Goal: Check status: Check status

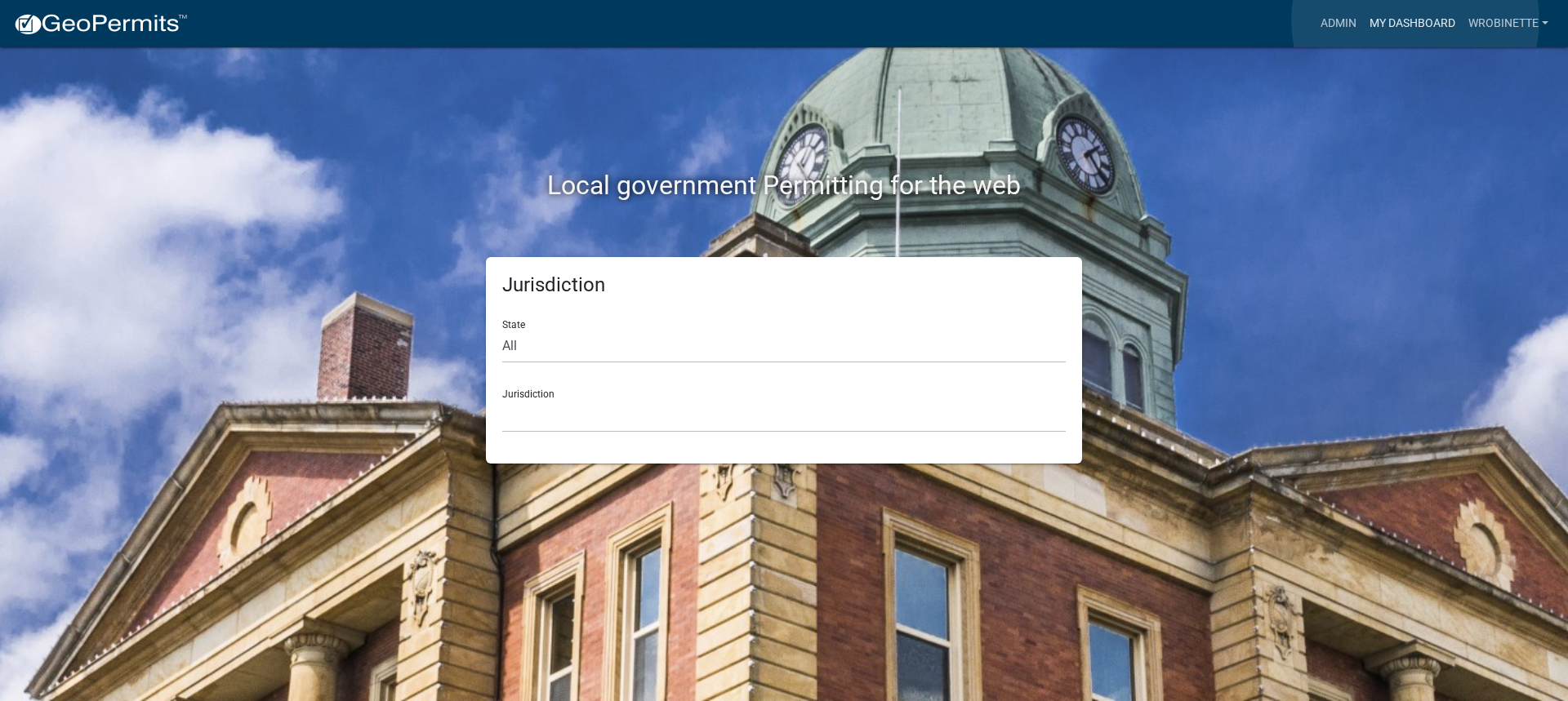
click at [1415, 21] on link "My Dashboard" at bounding box center [1412, 23] width 99 height 31
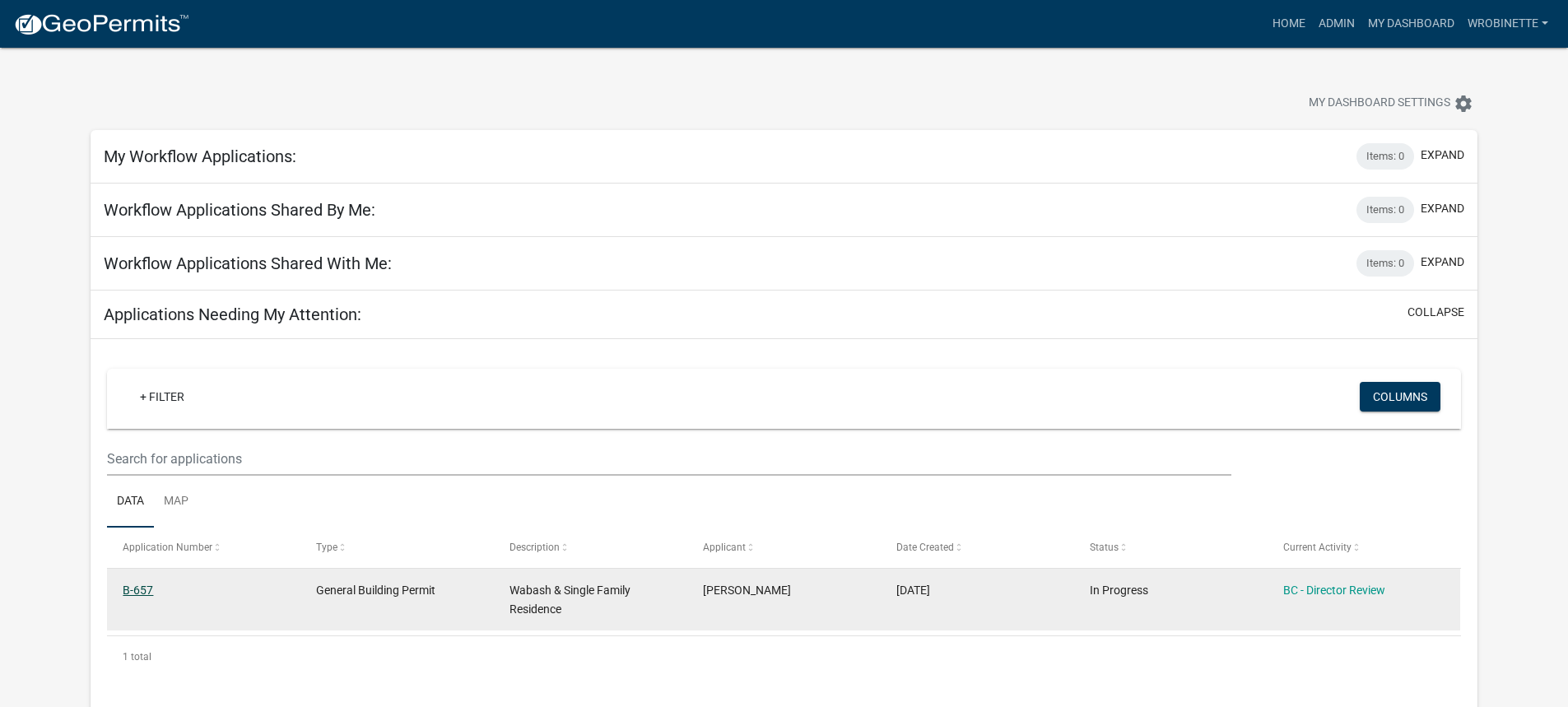
click at [140, 591] on link "B-657" at bounding box center [138, 591] width 30 height 13
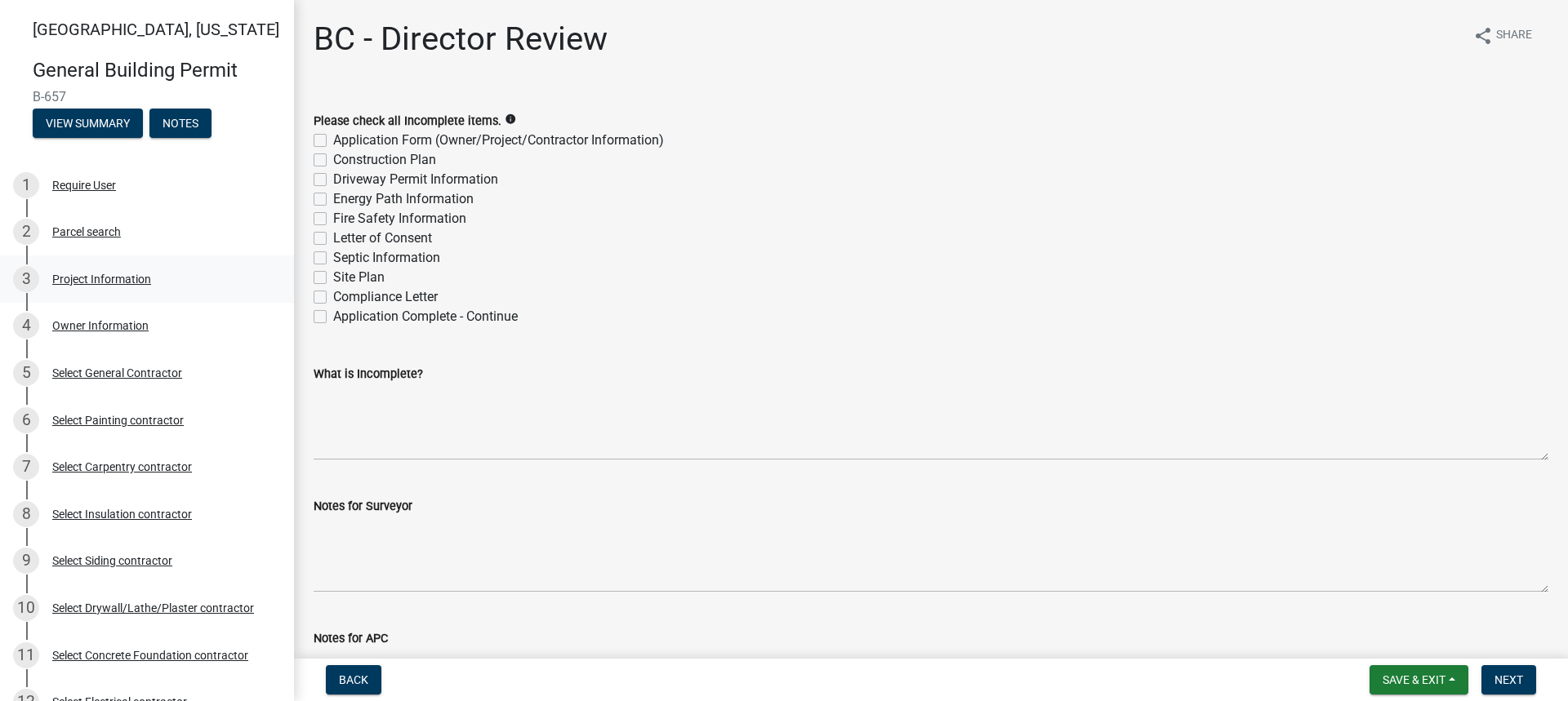
click at [104, 277] on div "Project Information" at bounding box center [101, 280] width 99 height 12
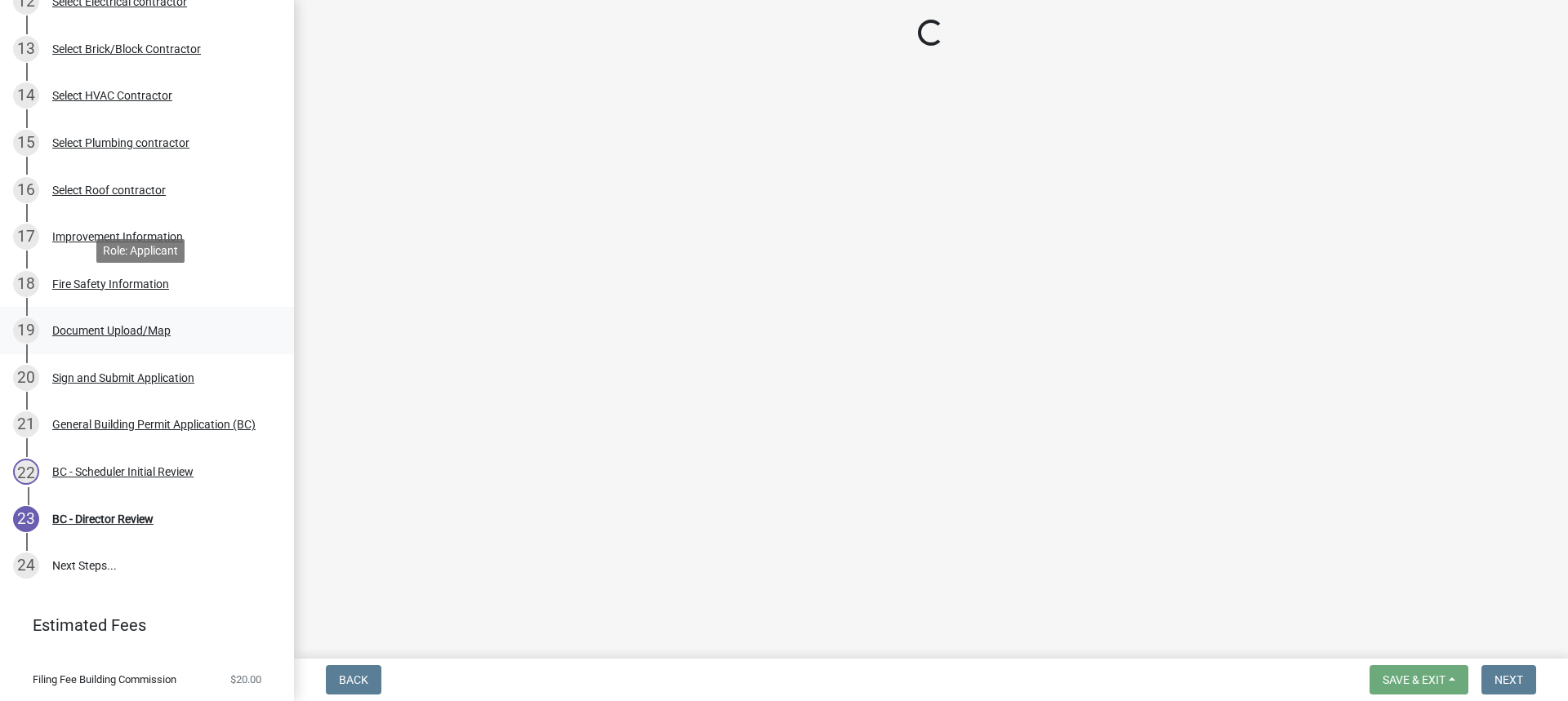
scroll to position [740, 0]
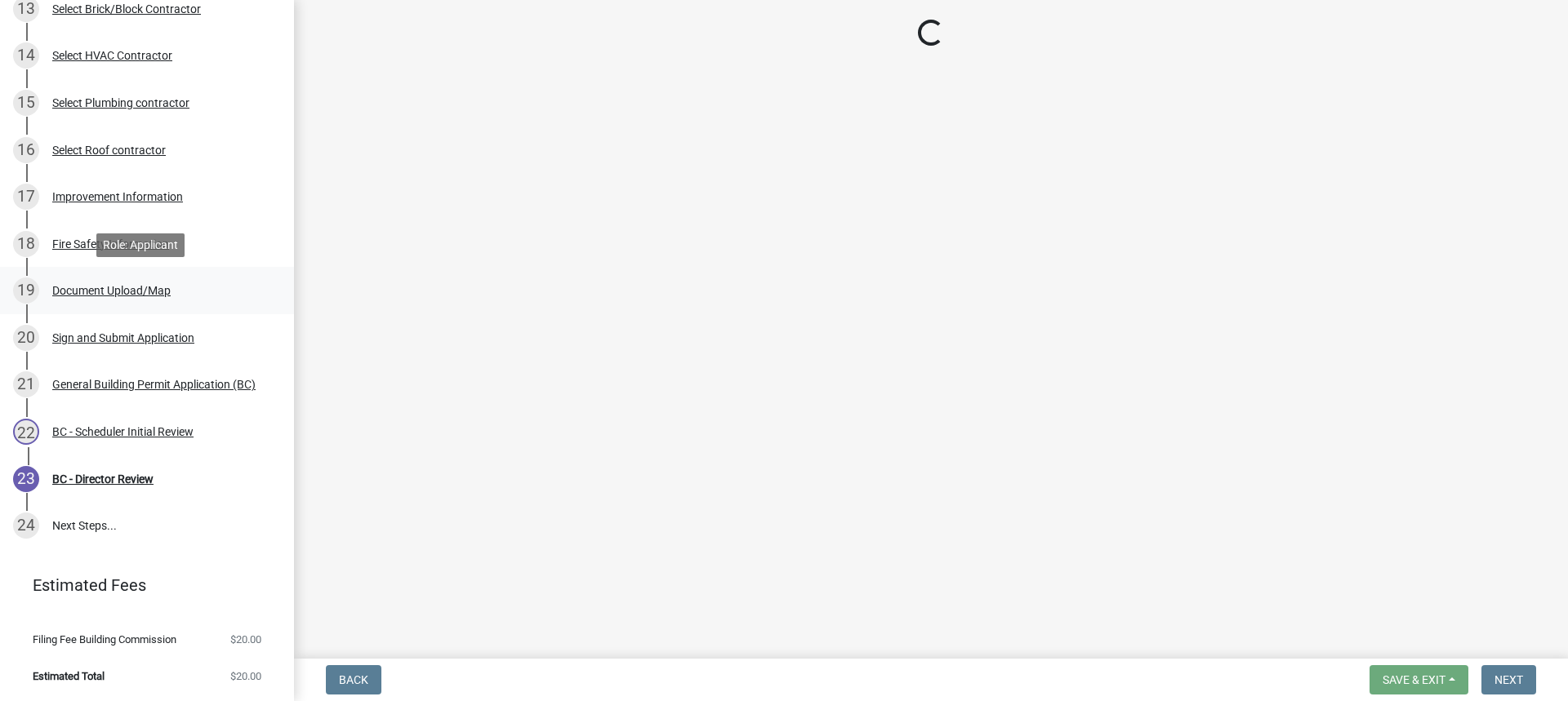
select select "f62e9ec7-2ce1-40c9-9d70-ac6e7ddc5d7c"
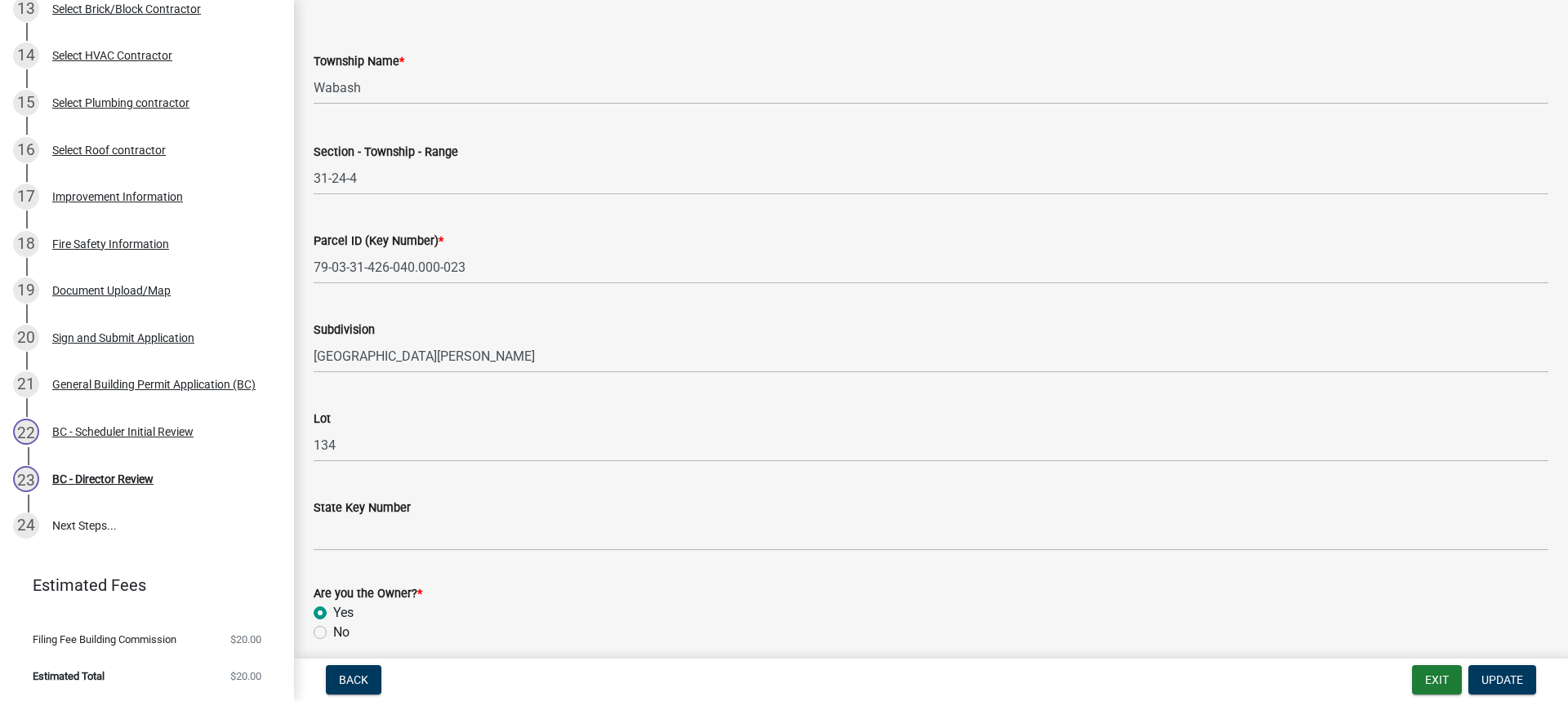
scroll to position [872, 0]
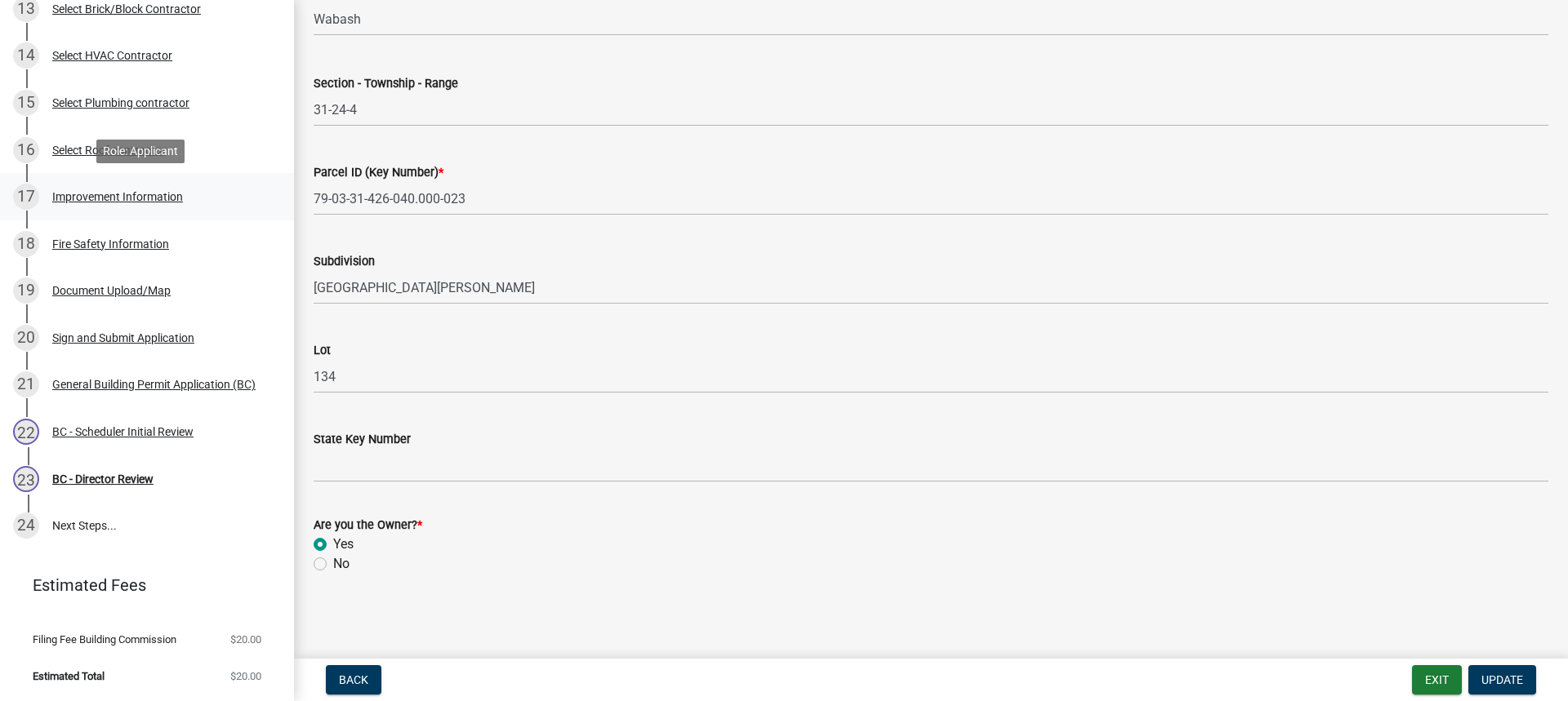
click at [104, 193] on div "Improvement Information" at bounding box center [117, 197] width 130 height 12
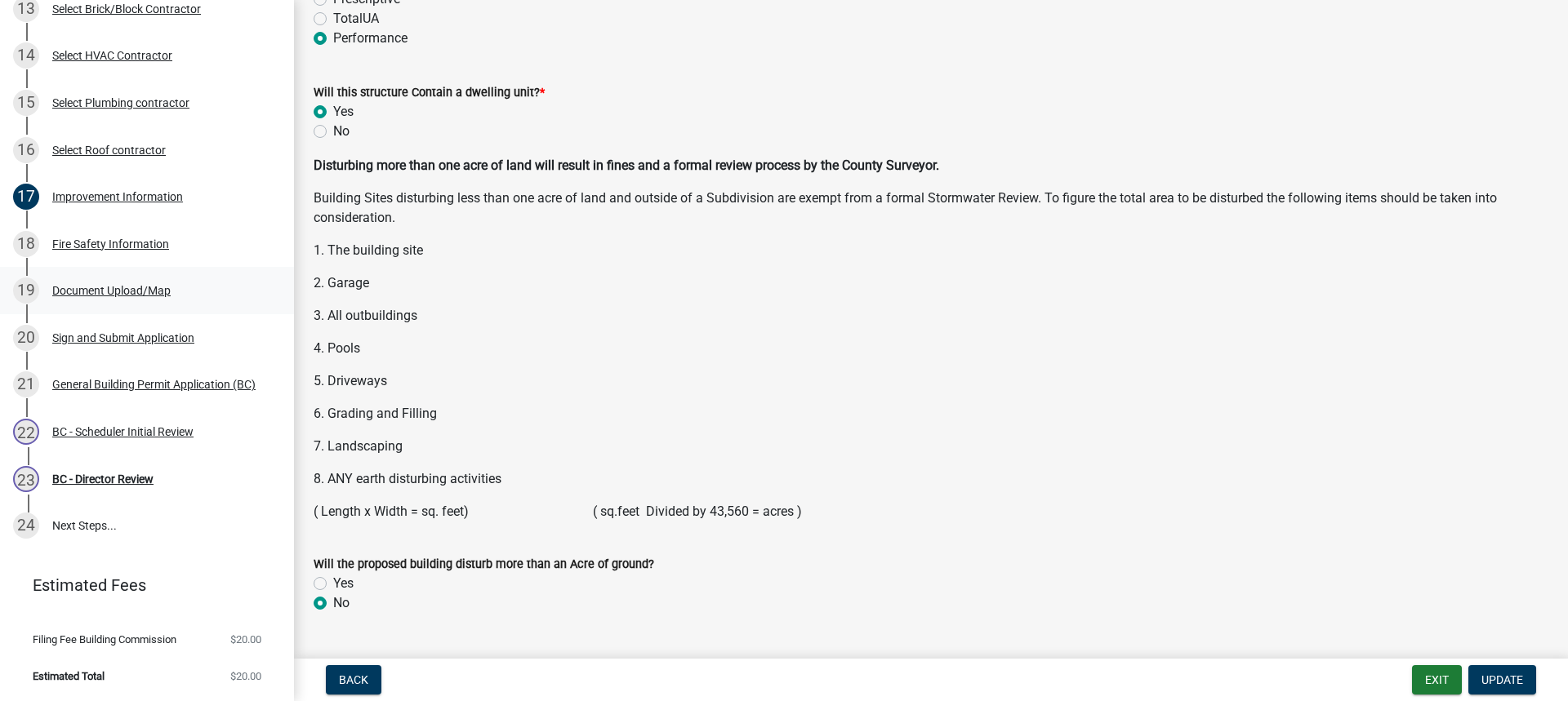
scroll to position [2122, 0]
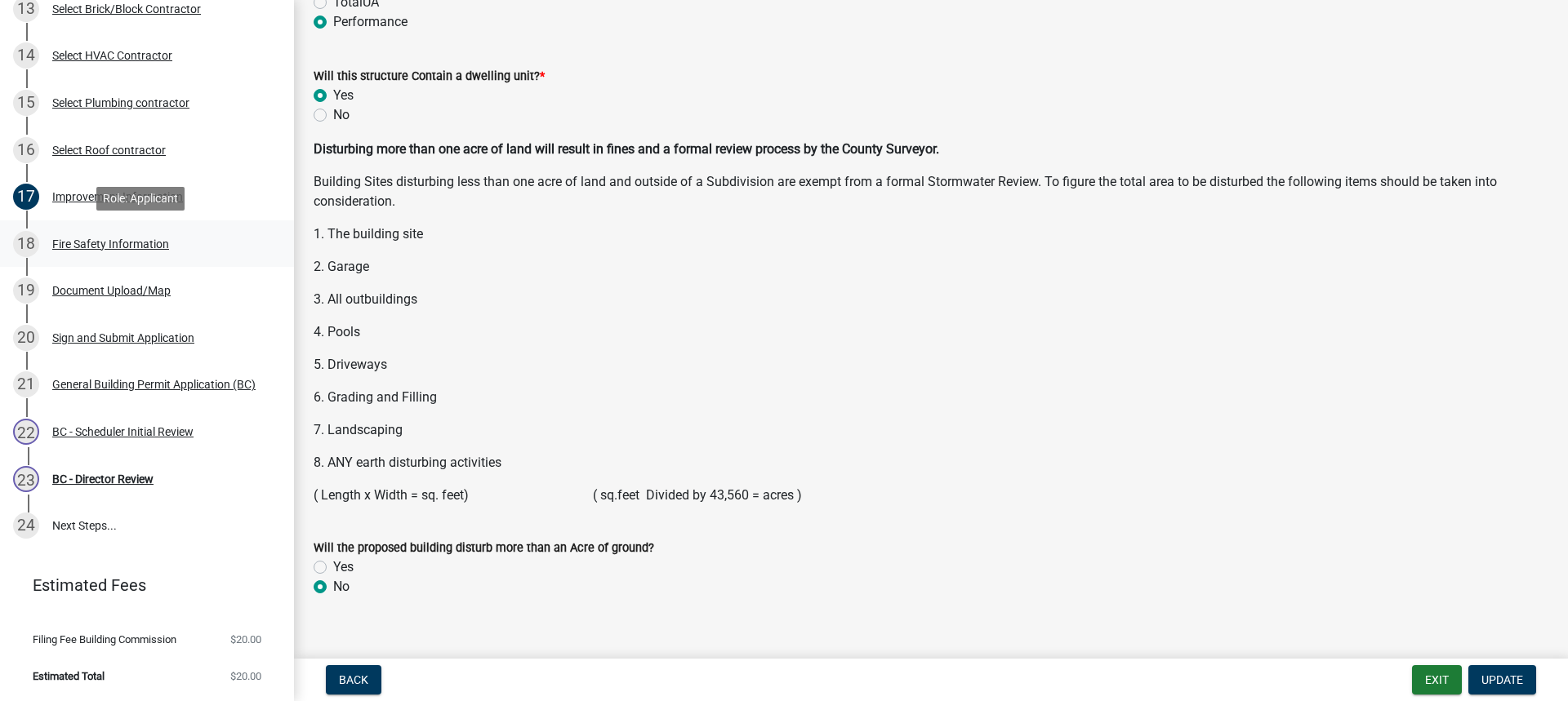
click at [121, 244] on div "Fire Safety Information" at bounding box center [110, 244] width 117 height 12
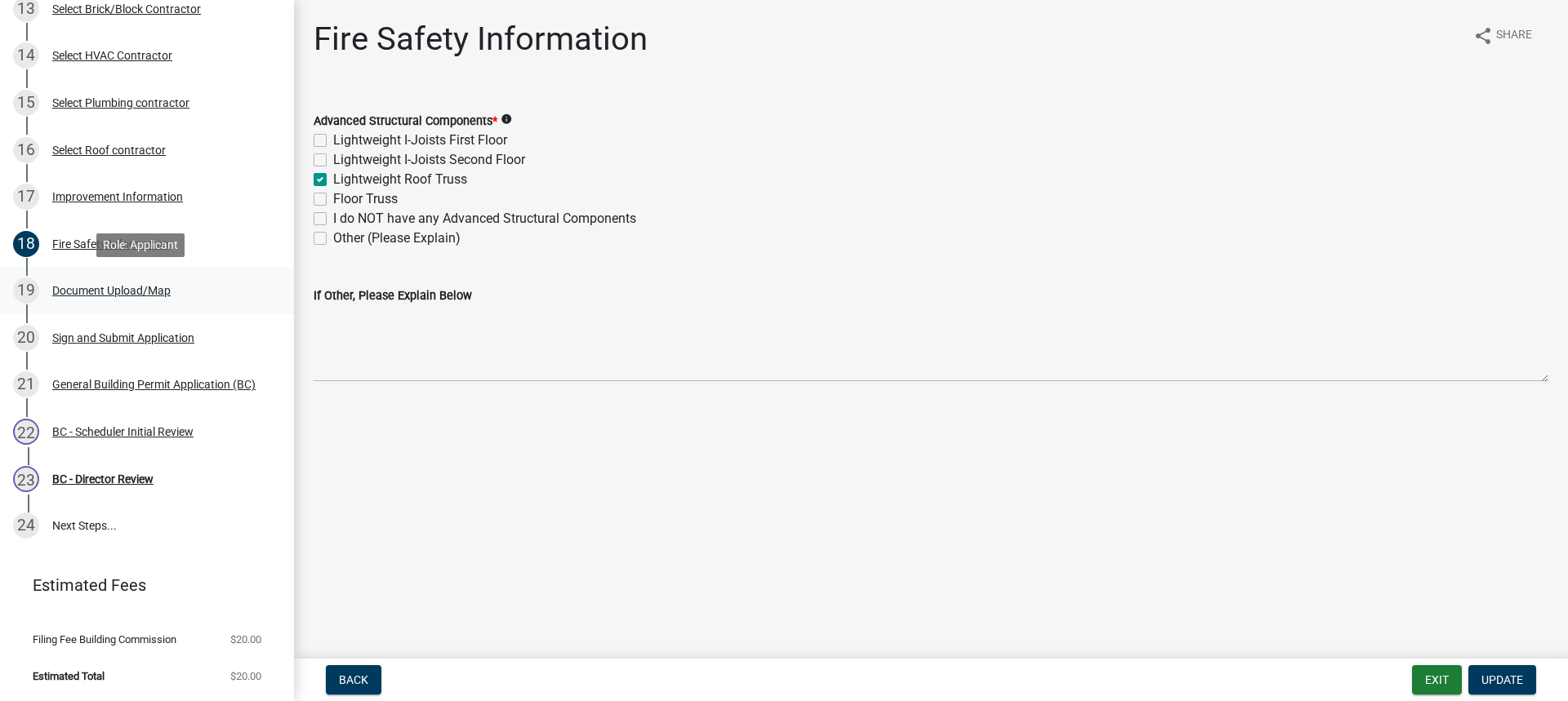
click at [107, 290] on div "Document Upload/Map" at bounding box center [111, 290] width 119 height 12
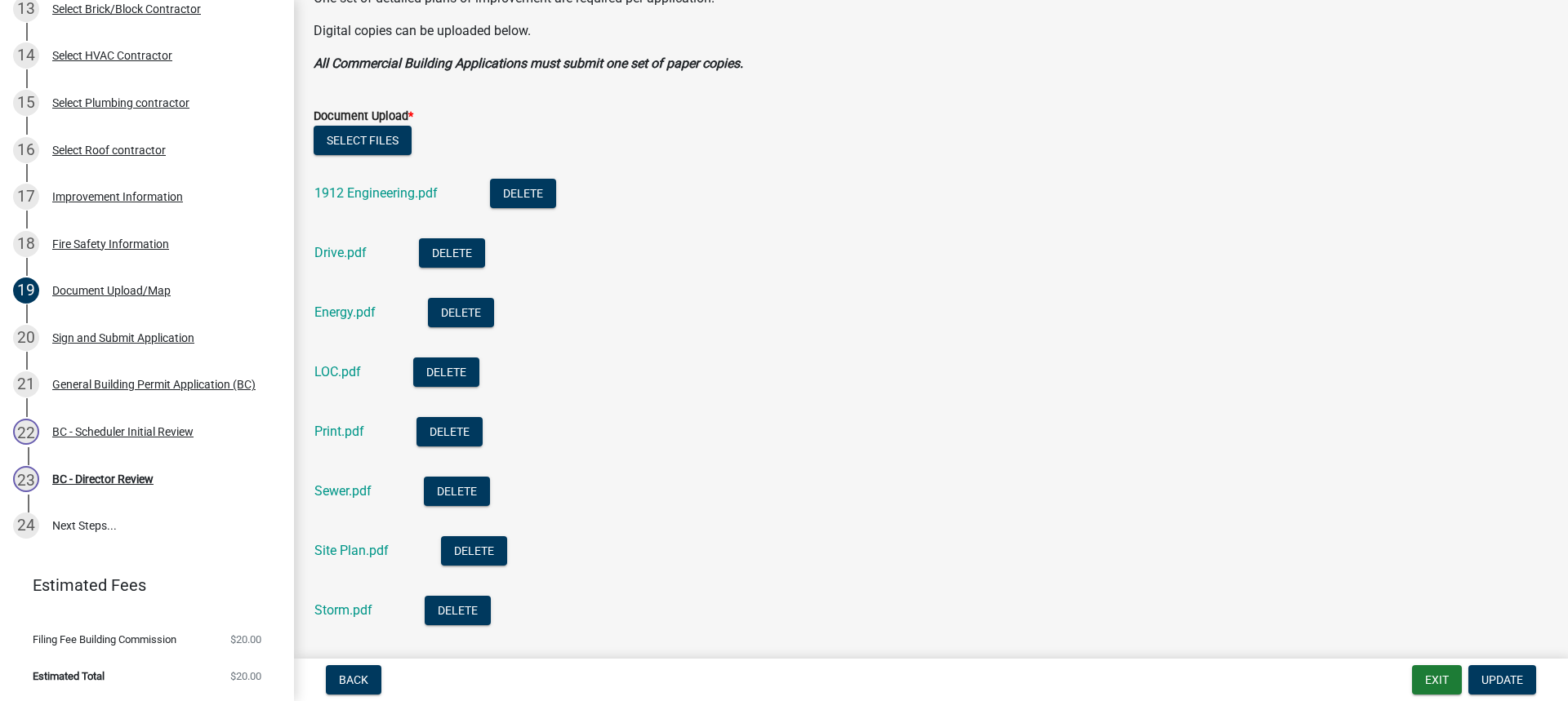
scroll to position [489, 0]
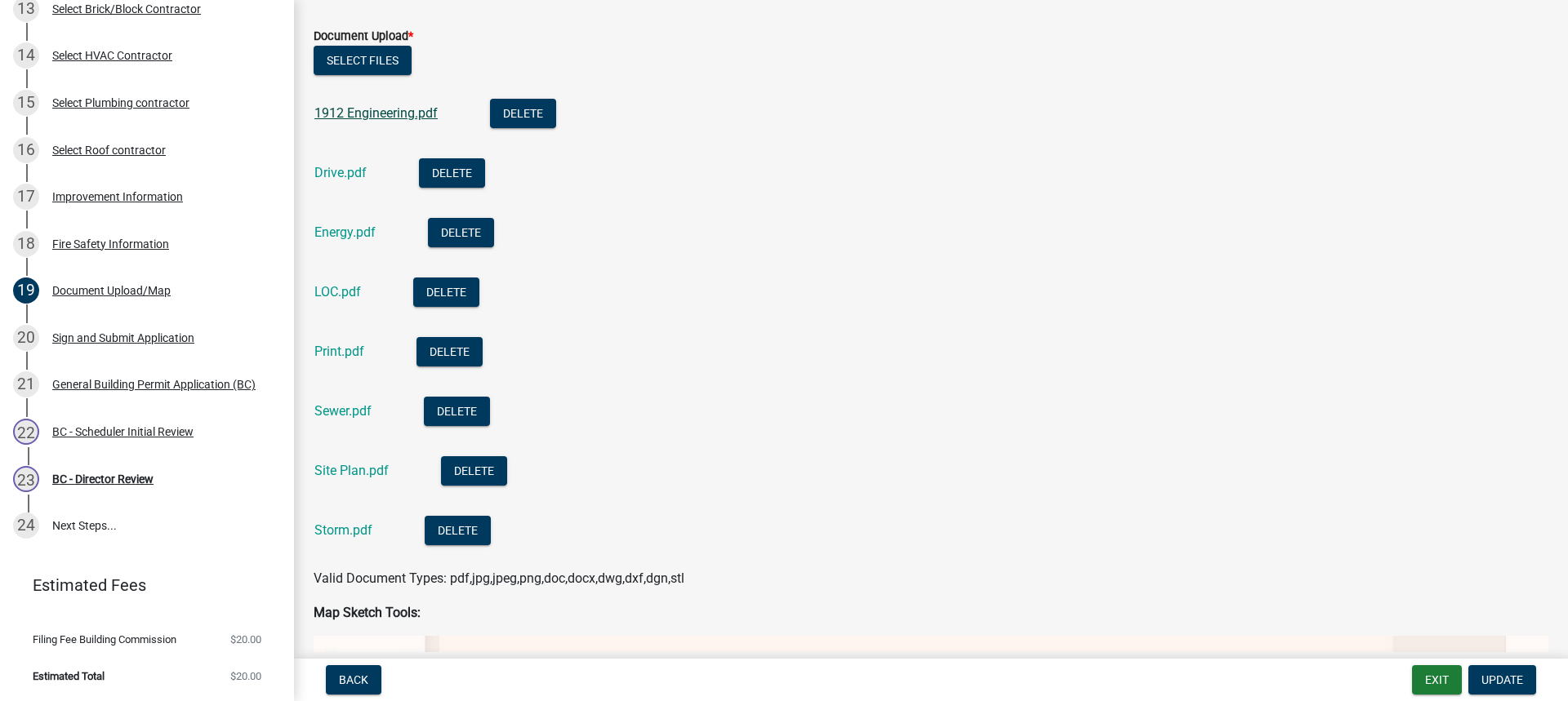
click at [354, 111] on link "1912 Engineering.pdf" at bounding box center [376, 113] width 124 height 16
click at [330, 167] on link "Drive.pdf" at bounding box center [340, 173] width 52 height 16
click at [352, 224] on div "Energy.pdf" at bounding box center [358, 235] width 87 height 33
click at [354, 234] on link "Energy.pdf" at bounding box center [345, 232] width 61 height 16
click at [345, 352] on link "Print.pdf" at bounding box center [339, 351] width 50 height 16
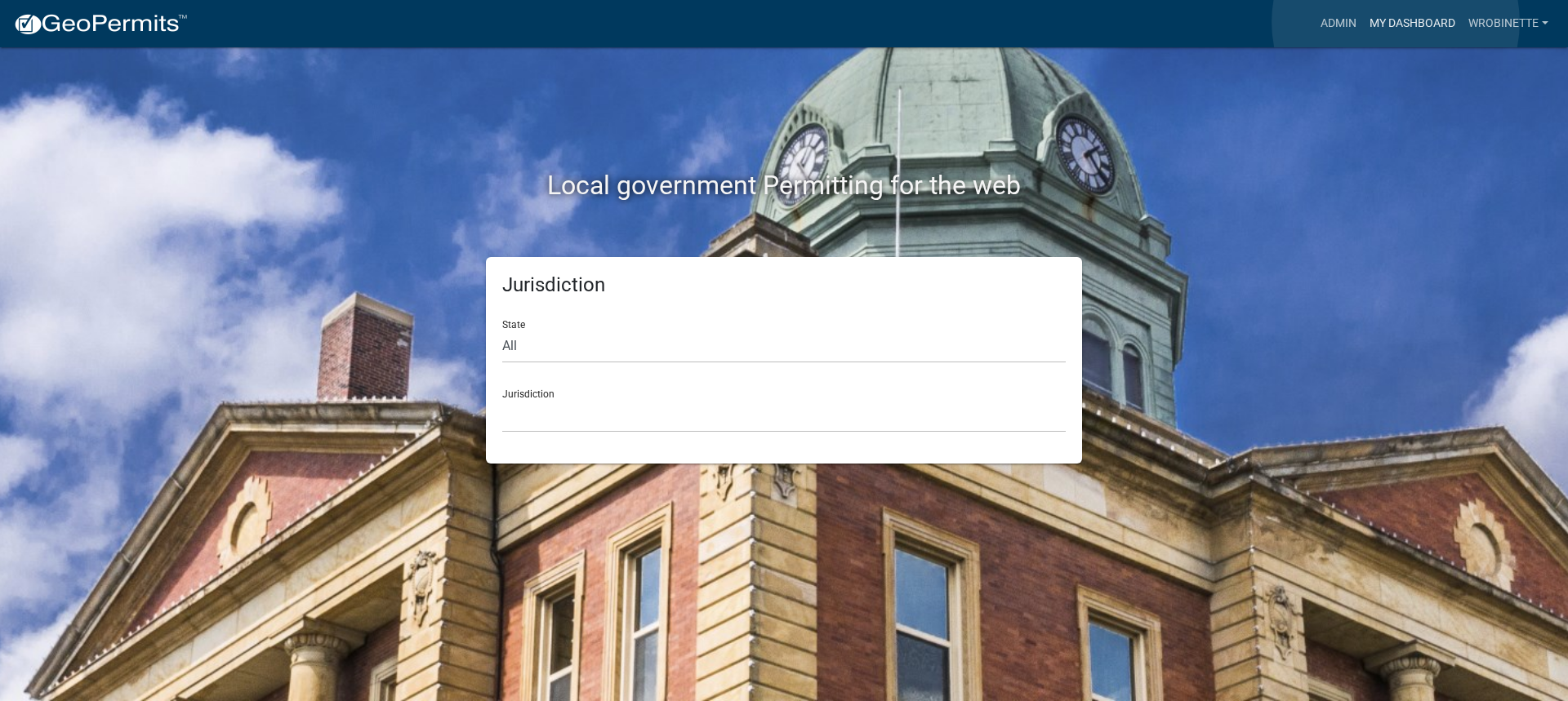
click at [1395, 22] on link "My Dashboard" at bounding box center [1412, 23] width 99 height 31
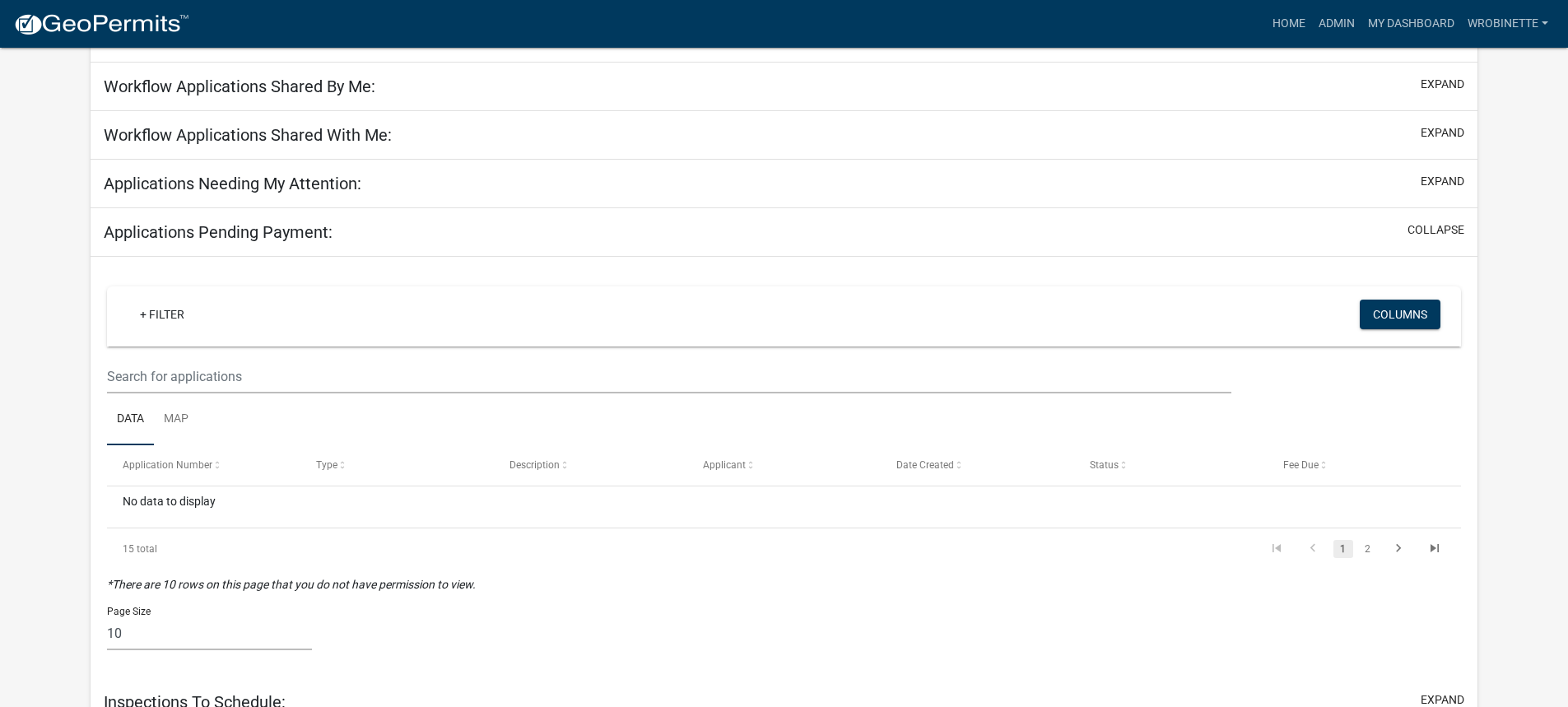
scroll to position [147, 0]
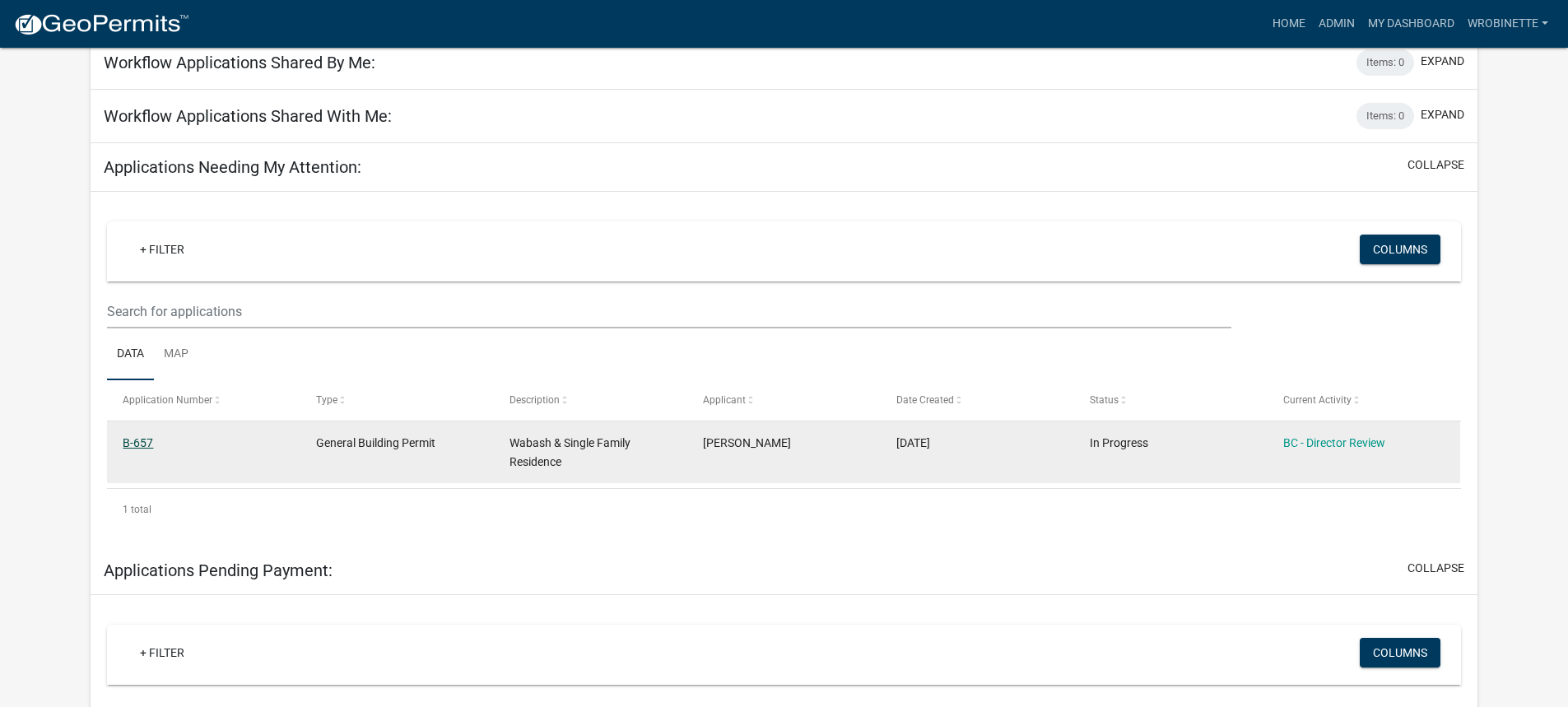
click at [129, 440] on link "B-657" at bounding box center [138, 443] width 30 height 13
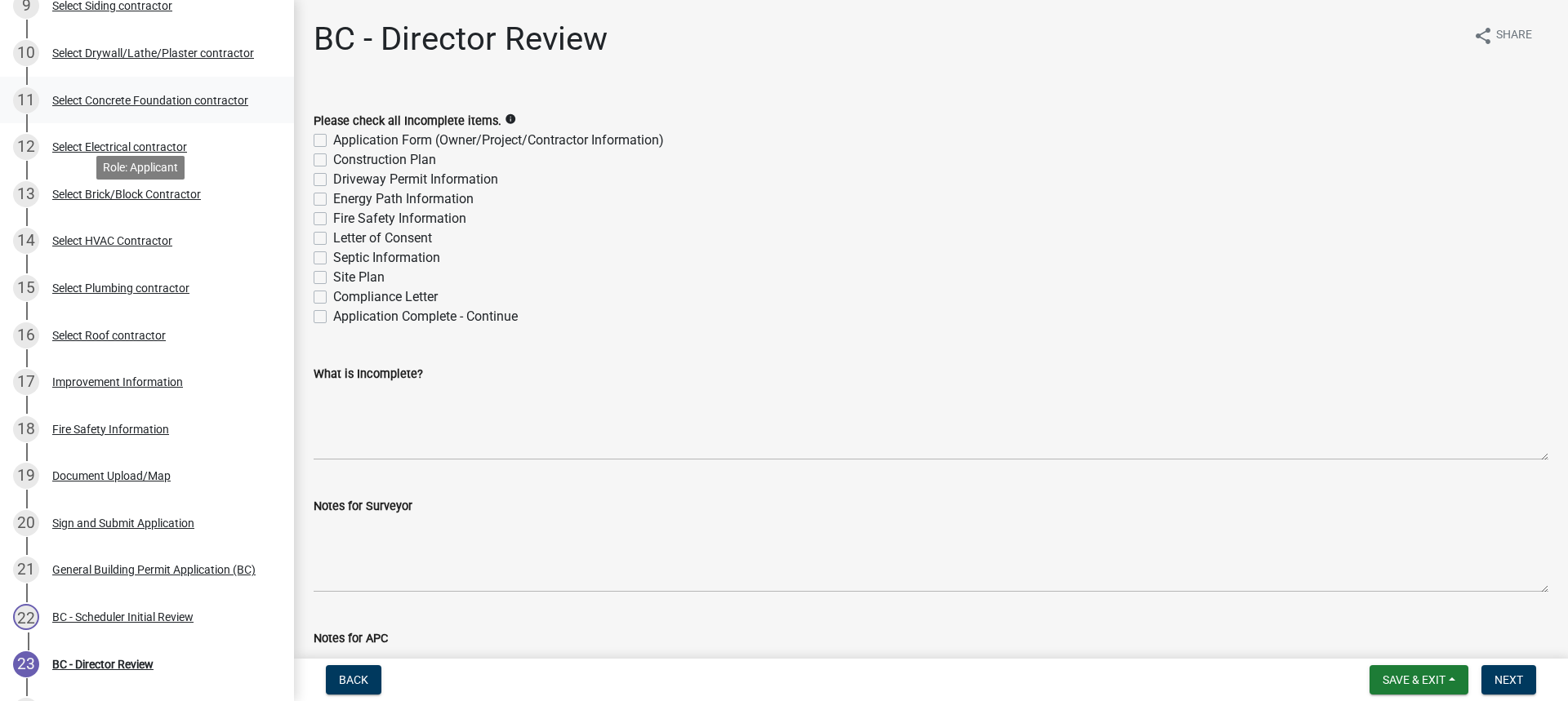
scroll to position [740, 0]
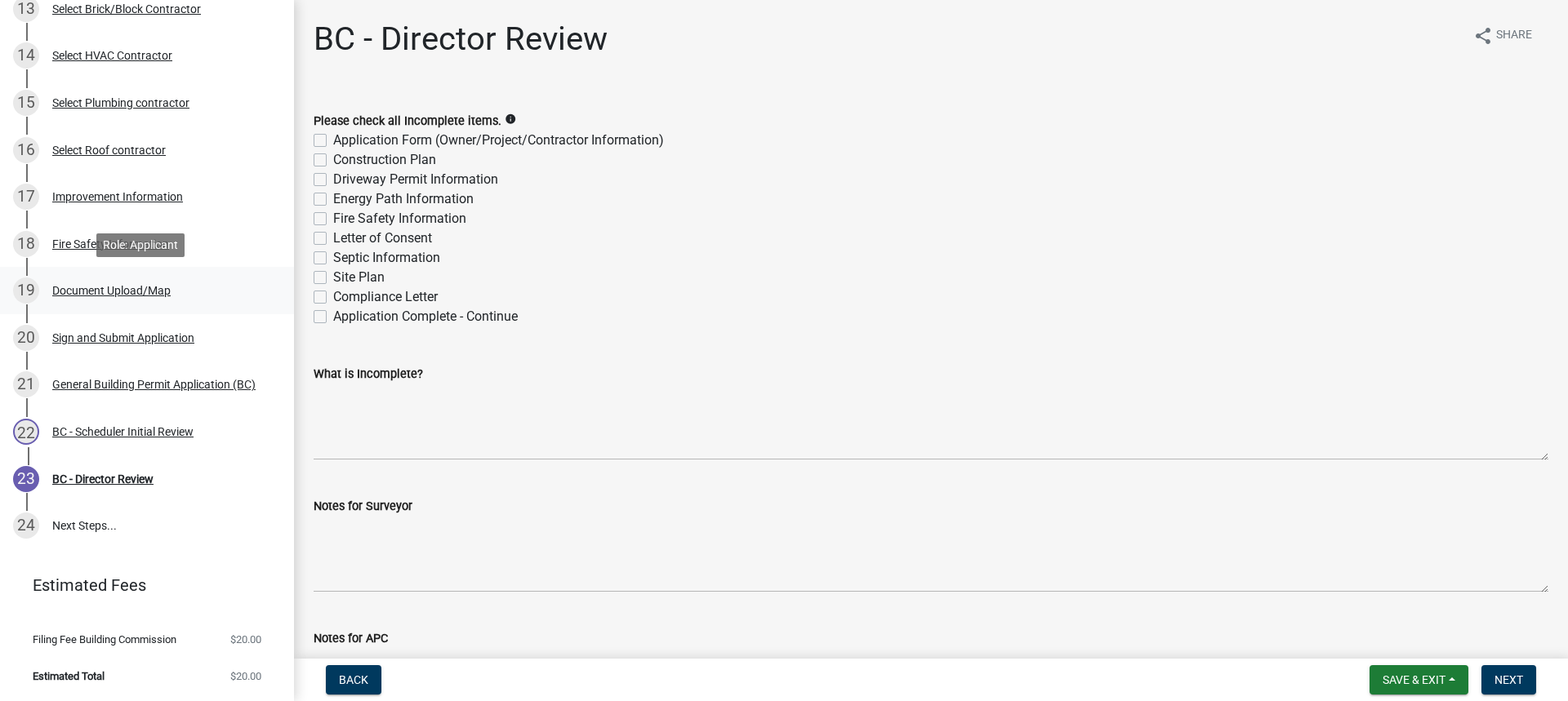
click at [105, 291] on div "Document Upload/Map" at bounding box center [111, 290] width 119 height 12
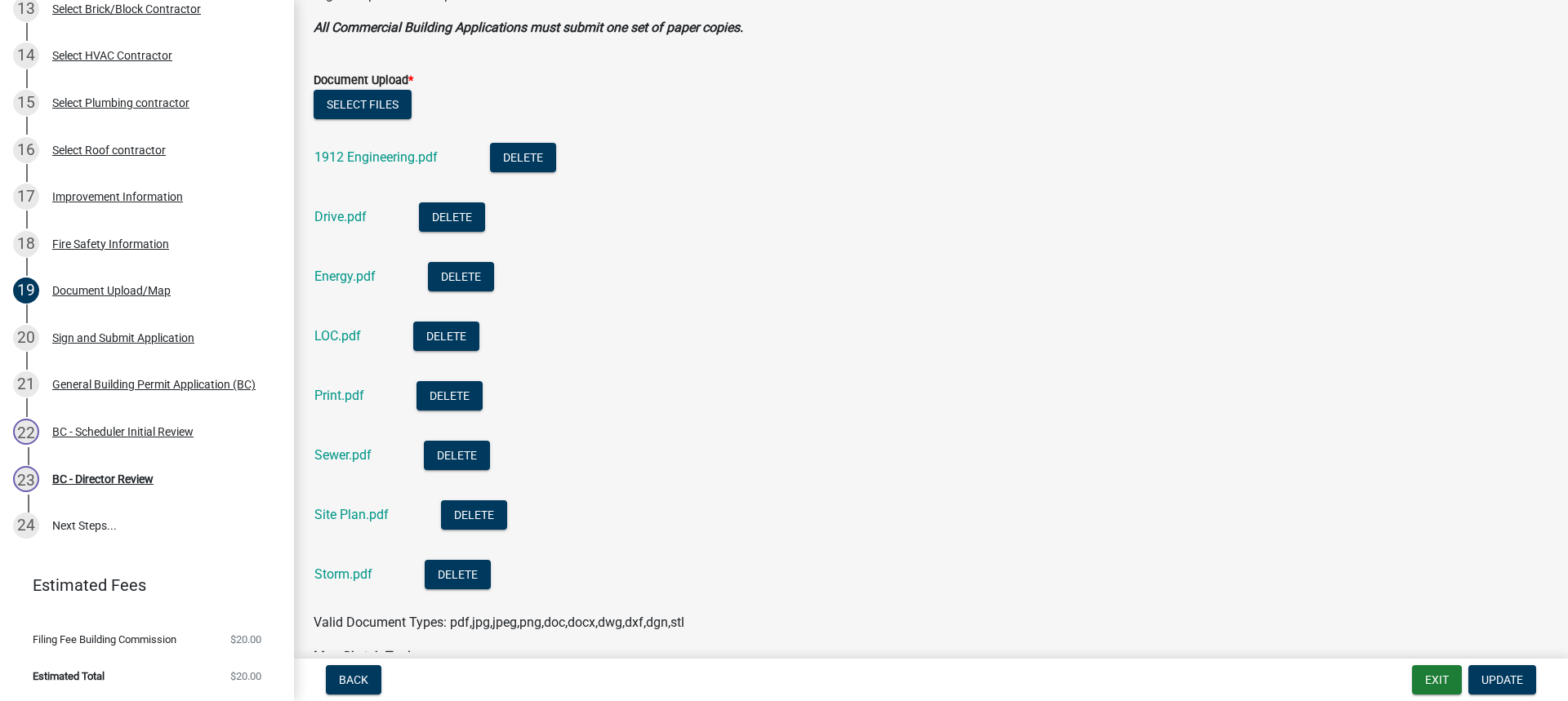
scroll to position [653, 0]
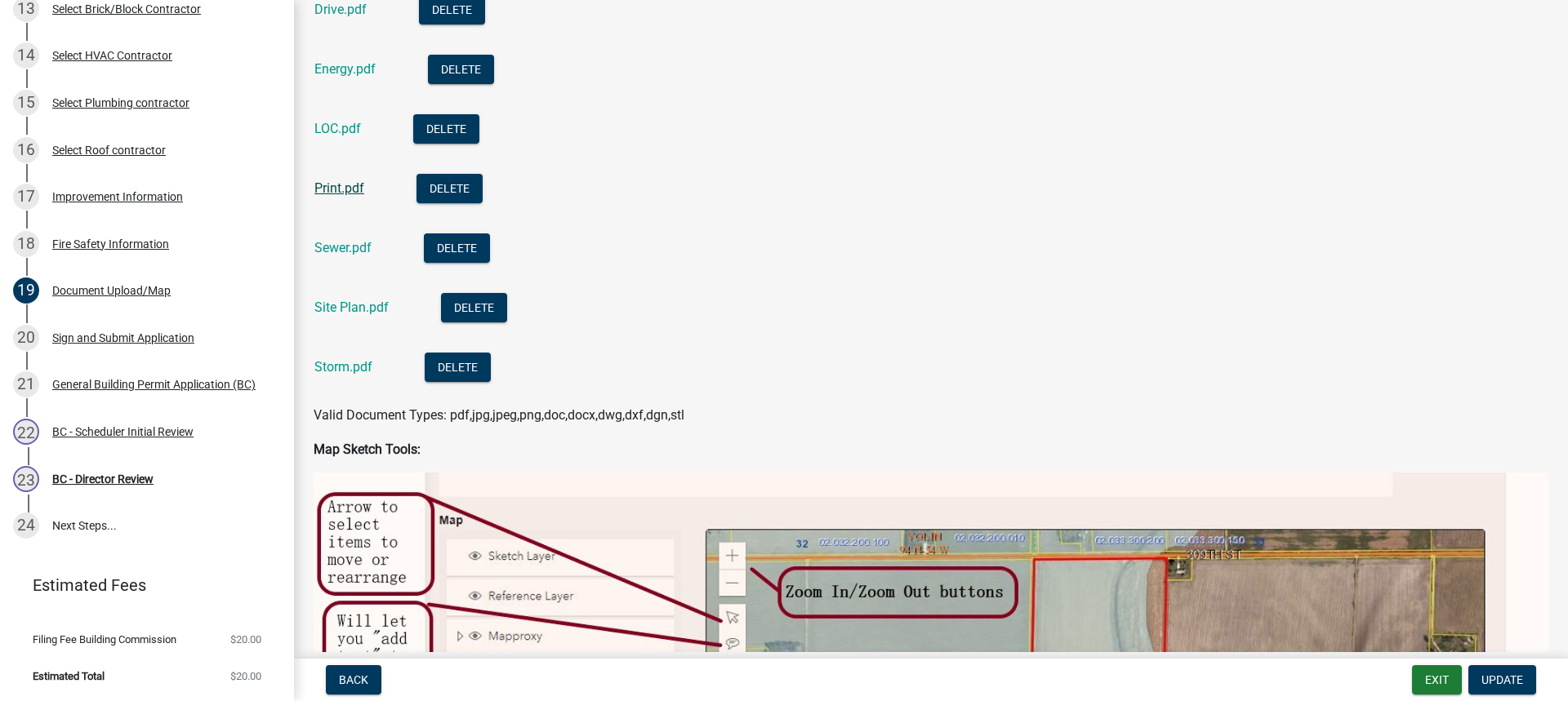
click at [339, 183] on link "Print.pdf" at bounding box center [339, 187] width 50 height 16
click at [347, 251] on link "Sewer.pdf" at bounding box center [343, 247] width 57 height 16
click at [343, 307] on link "Site Plan.pdf" at bounding box center [352, 307] width 75 height 16
click at [349, 311] on link "Site Plan.pdf" at bounding box center [352, 307] width 75 height 16
click at [342, 365] on link "Storm.pdf" at bounding box center [344, 367] width 58 height 16
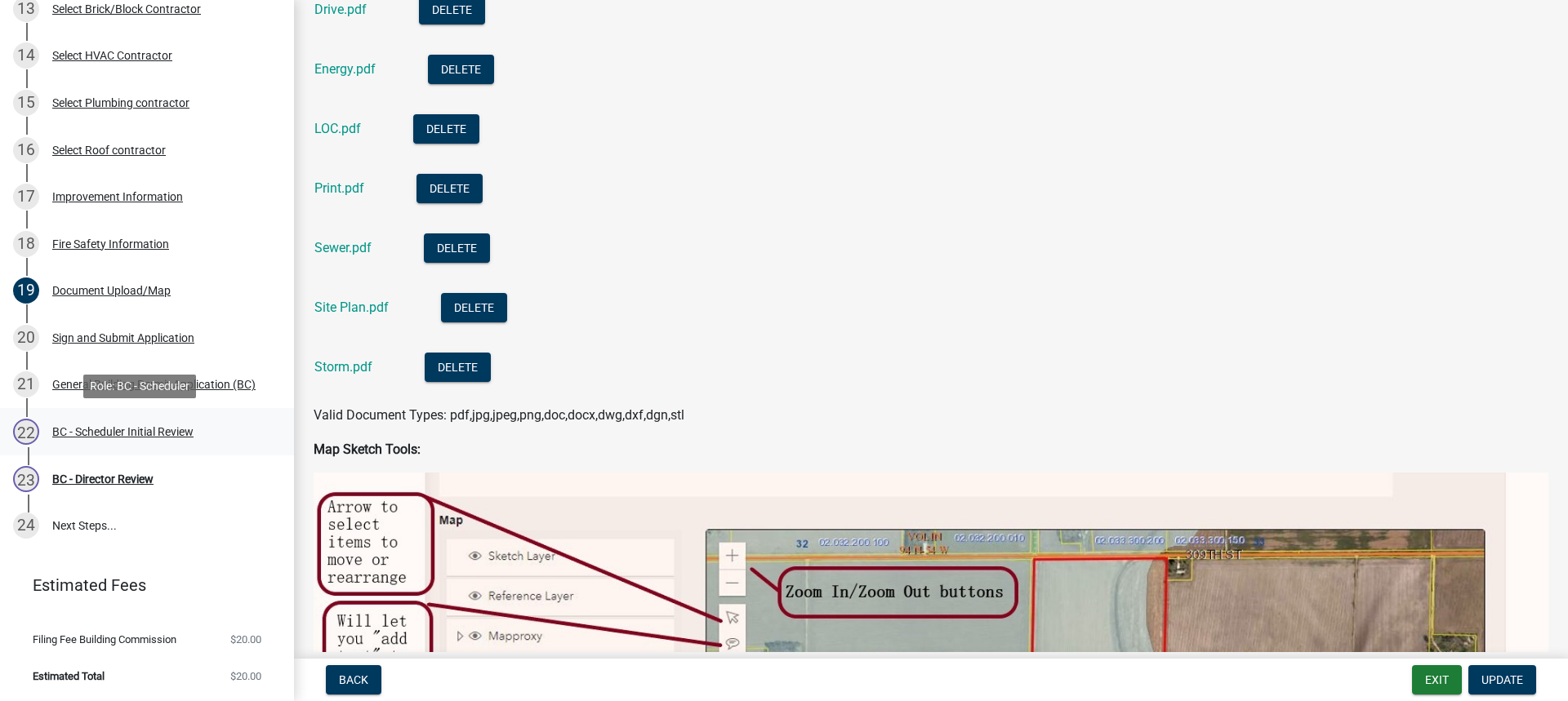
click at [120, 430] on div "BC - Scheduler Initial Review" at bounding box center [123, 432] width 141 height 12
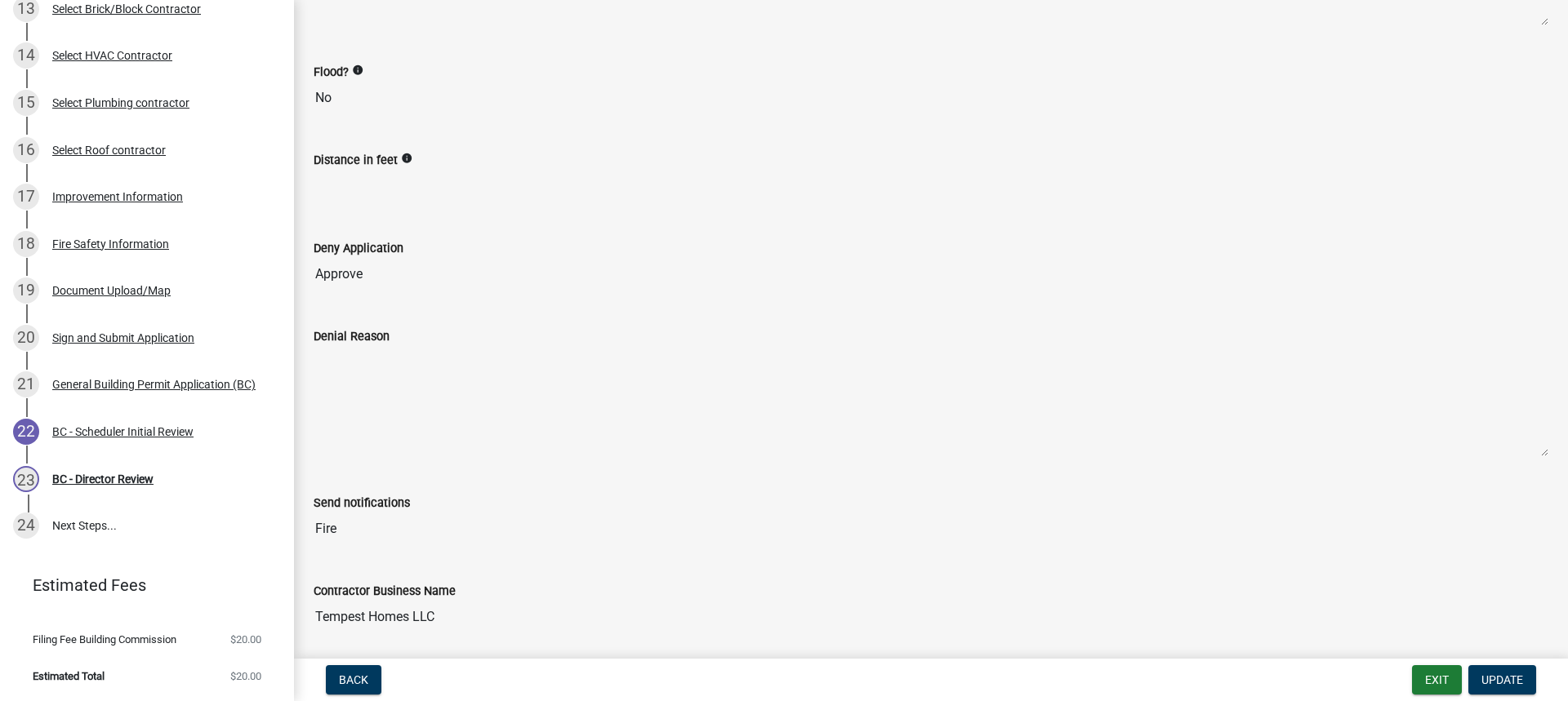
scroll to position [277, 0]
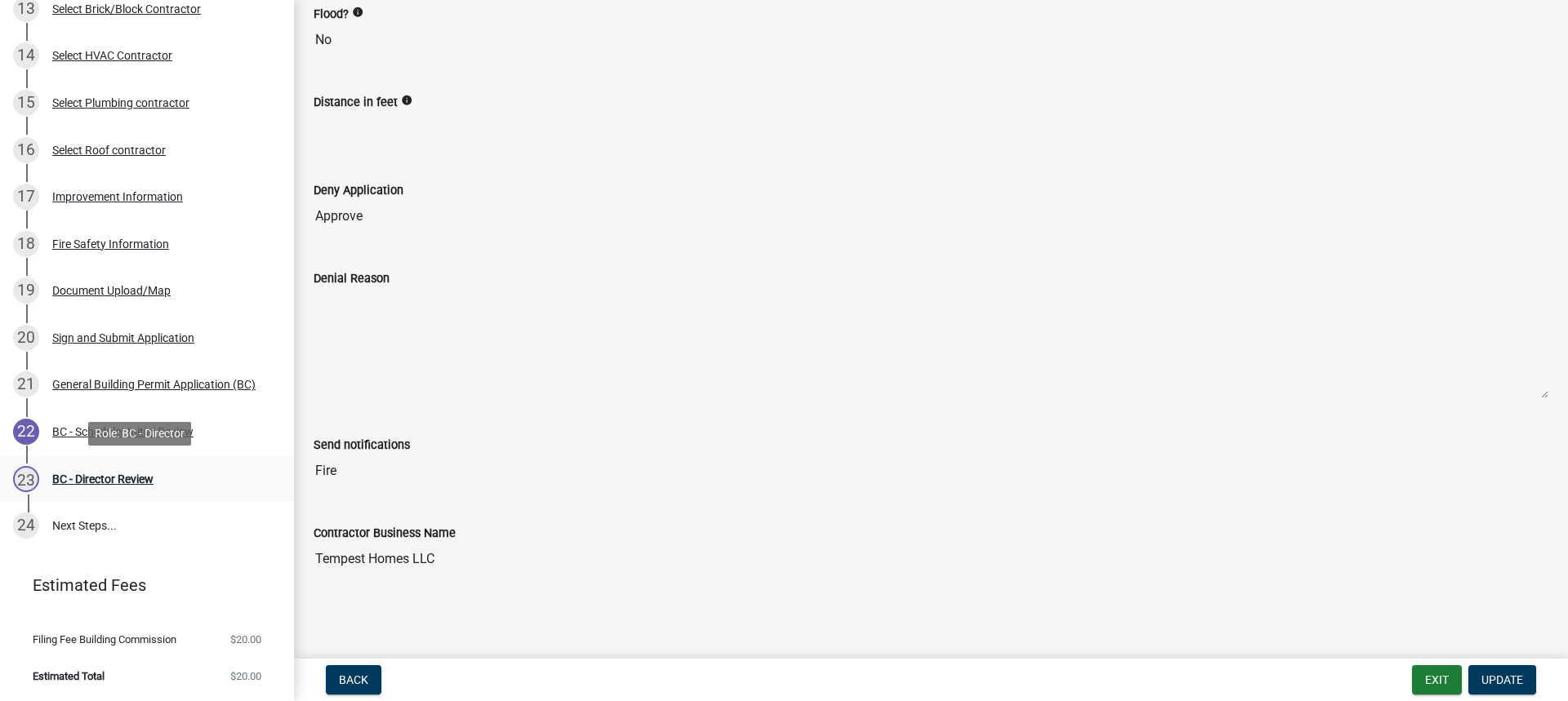
click at [102, 480] on div "BC - Director Review" at bounding box center [103, 480] width 101 height 12
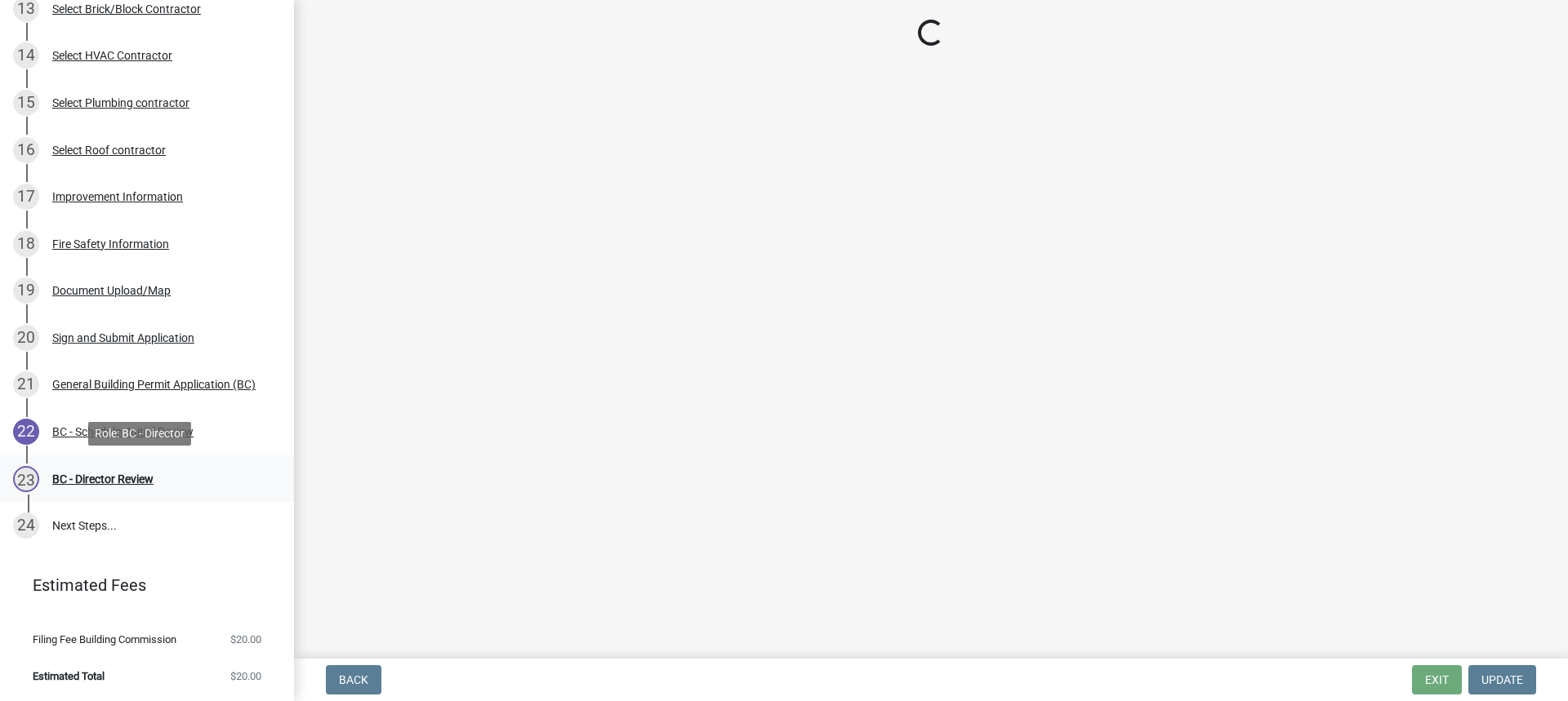
scroll to position [0, 0]
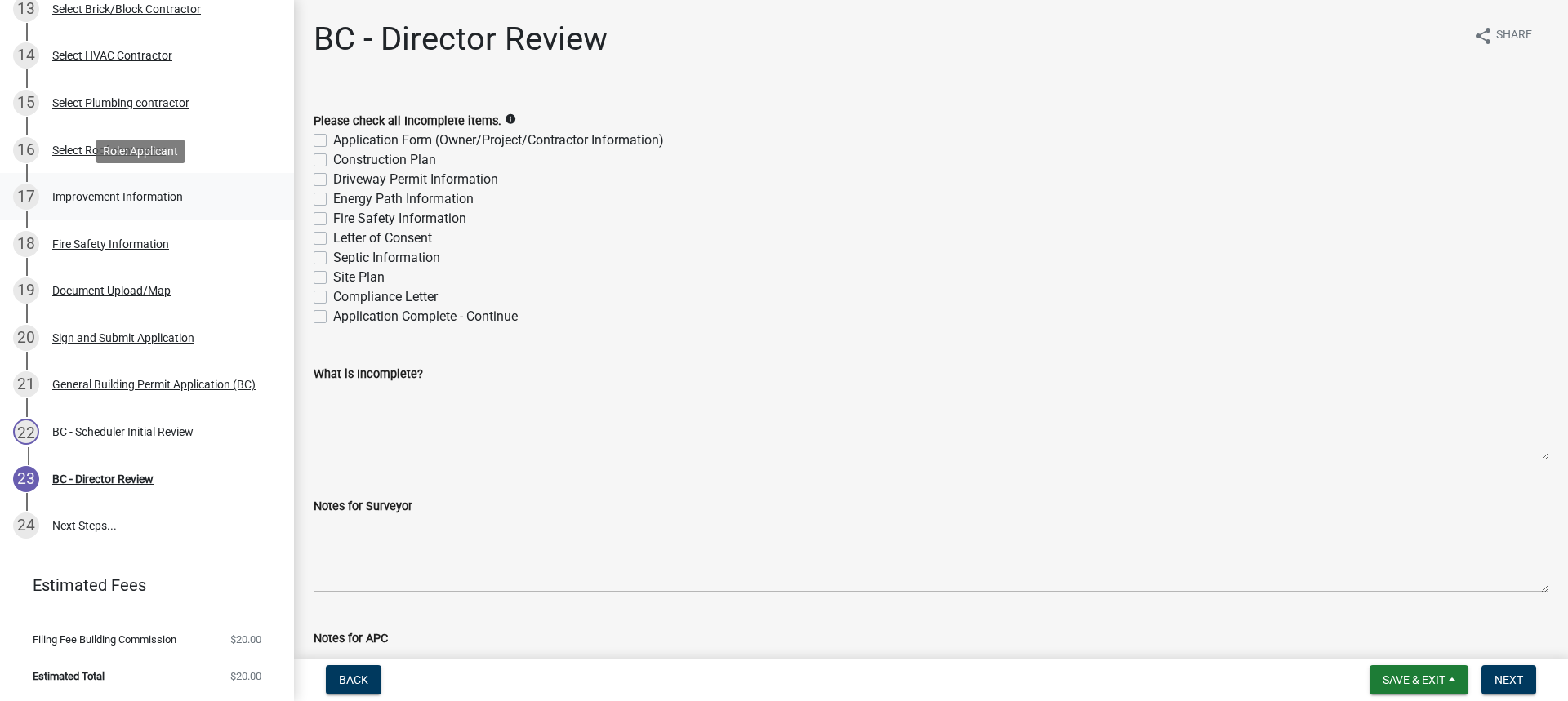
click at [129, 197] on div "Improvement Information" at bounding box center [117, 197] width 130 height 12
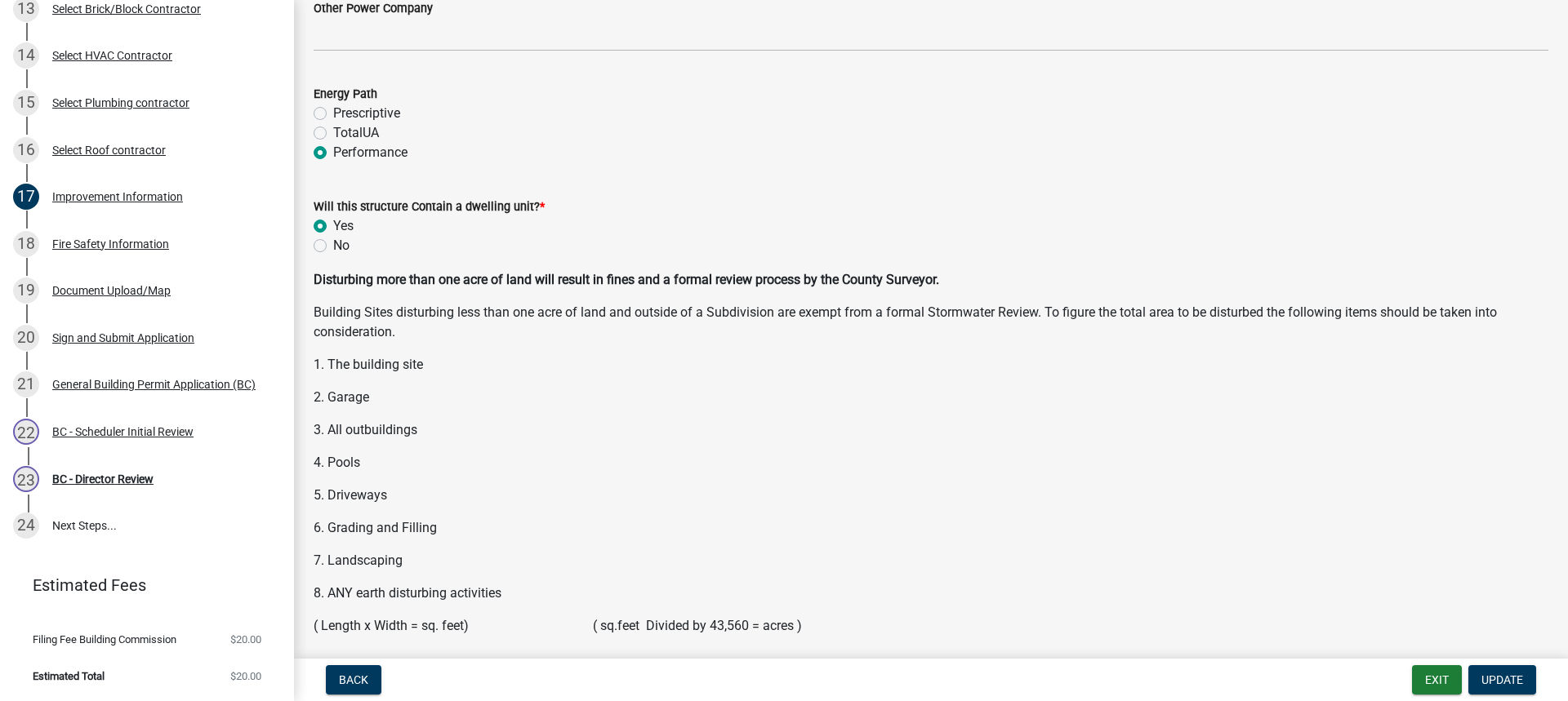
scroll to position [2145, 0]
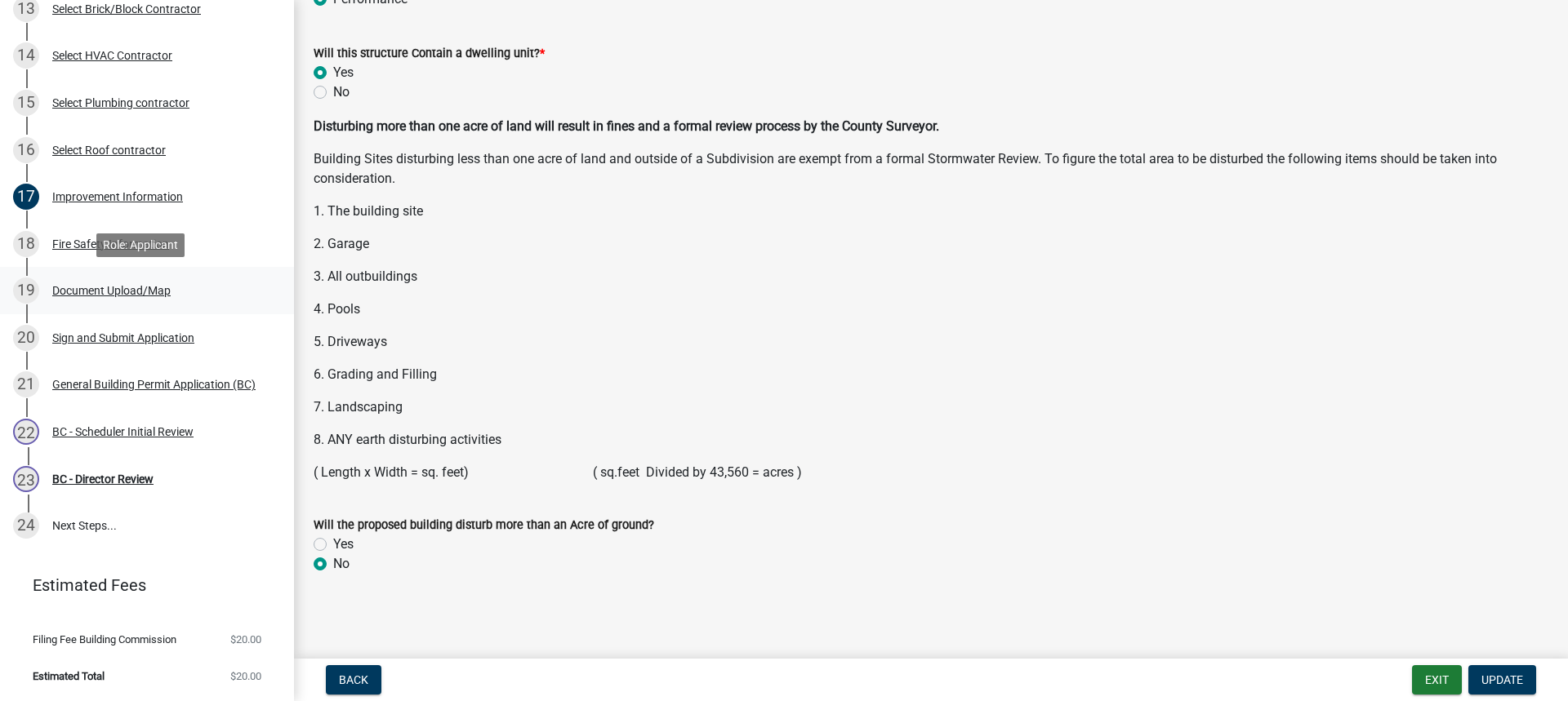
click at [126, 293] on div "Document Upload/Map" at bounding box center [111, 290] width 119 height 12
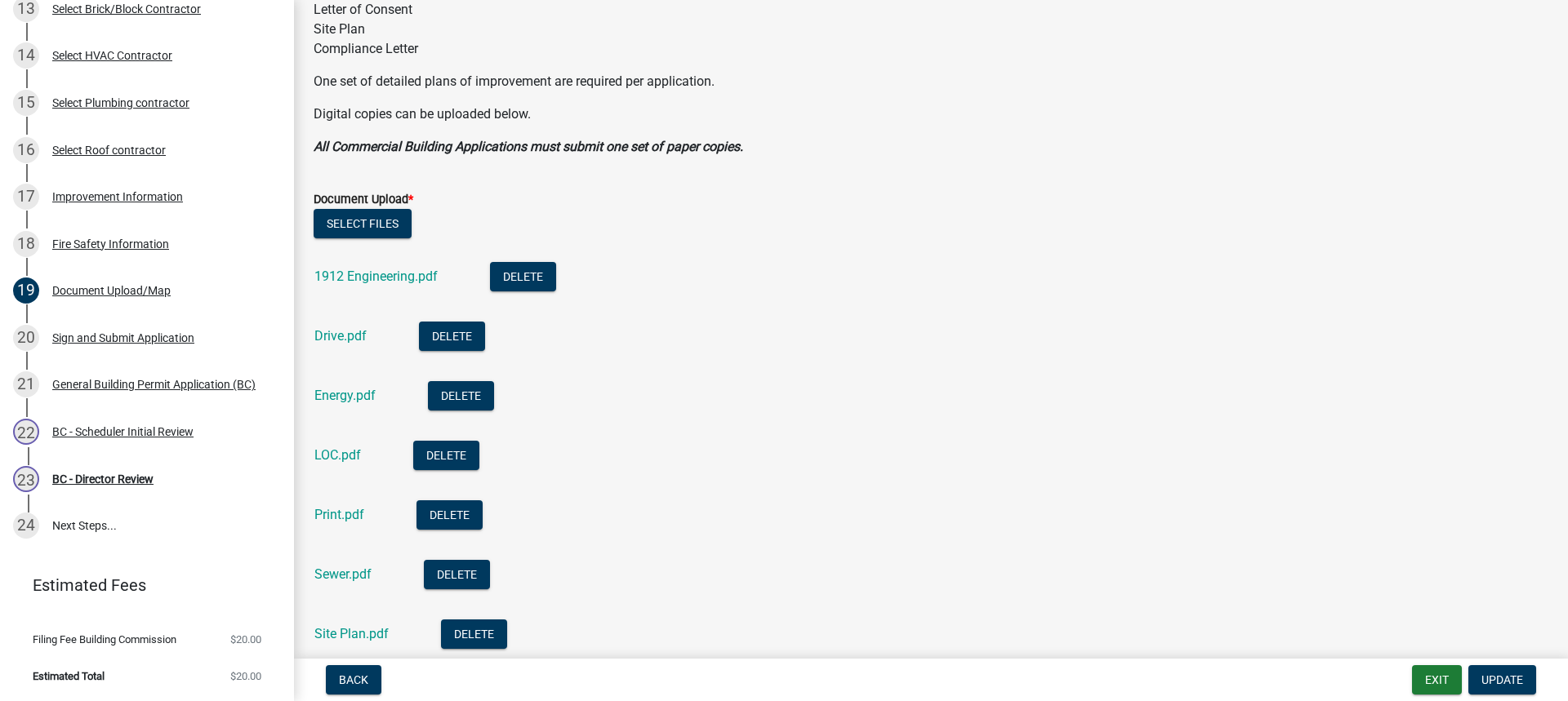
scroll to position [572, 0]
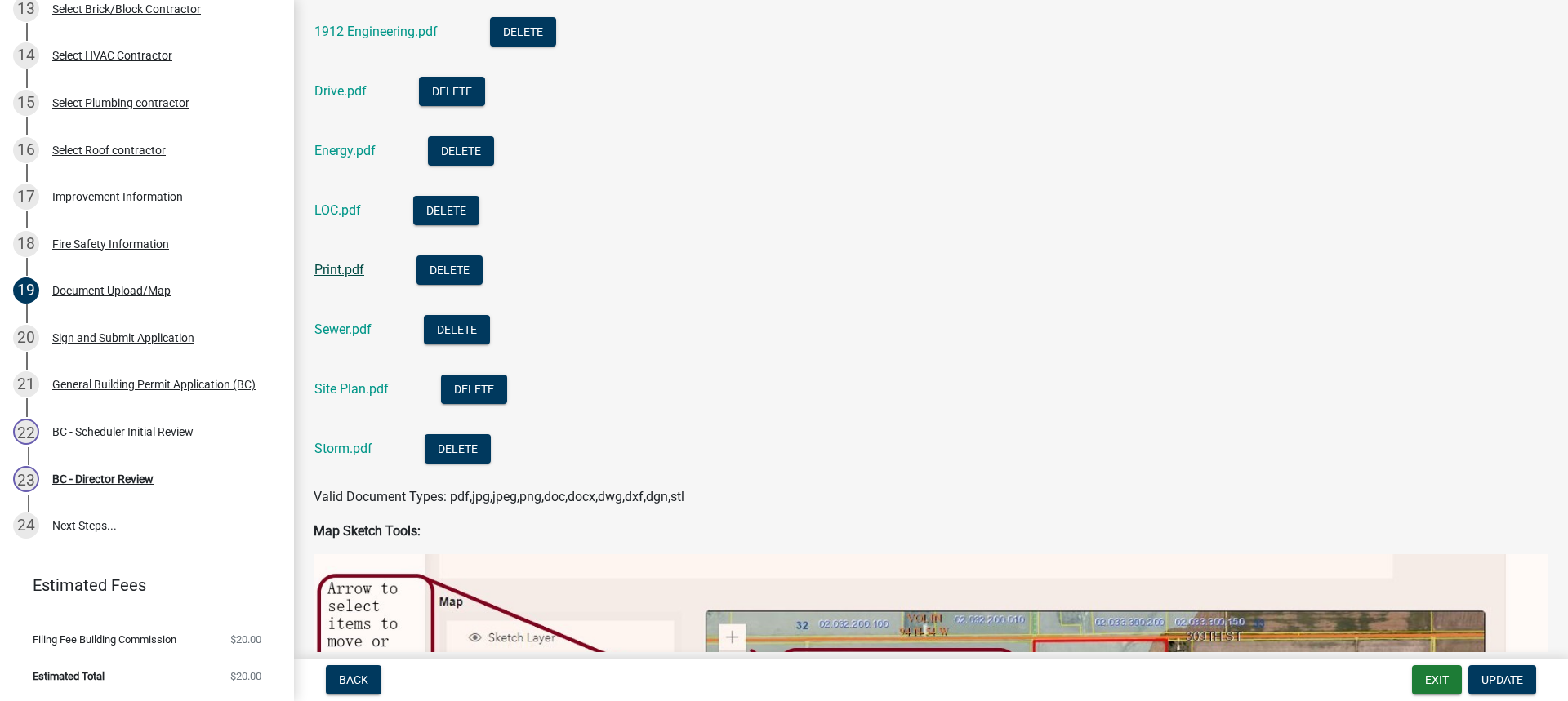
click at [345, 270] on link "Print.pdf" at bounding box center [339, 270] width 50 height 16
click at [126, 426] on div "BC - Scheduler Initial Review" at bounding box center [123, 432] width 141 height 12
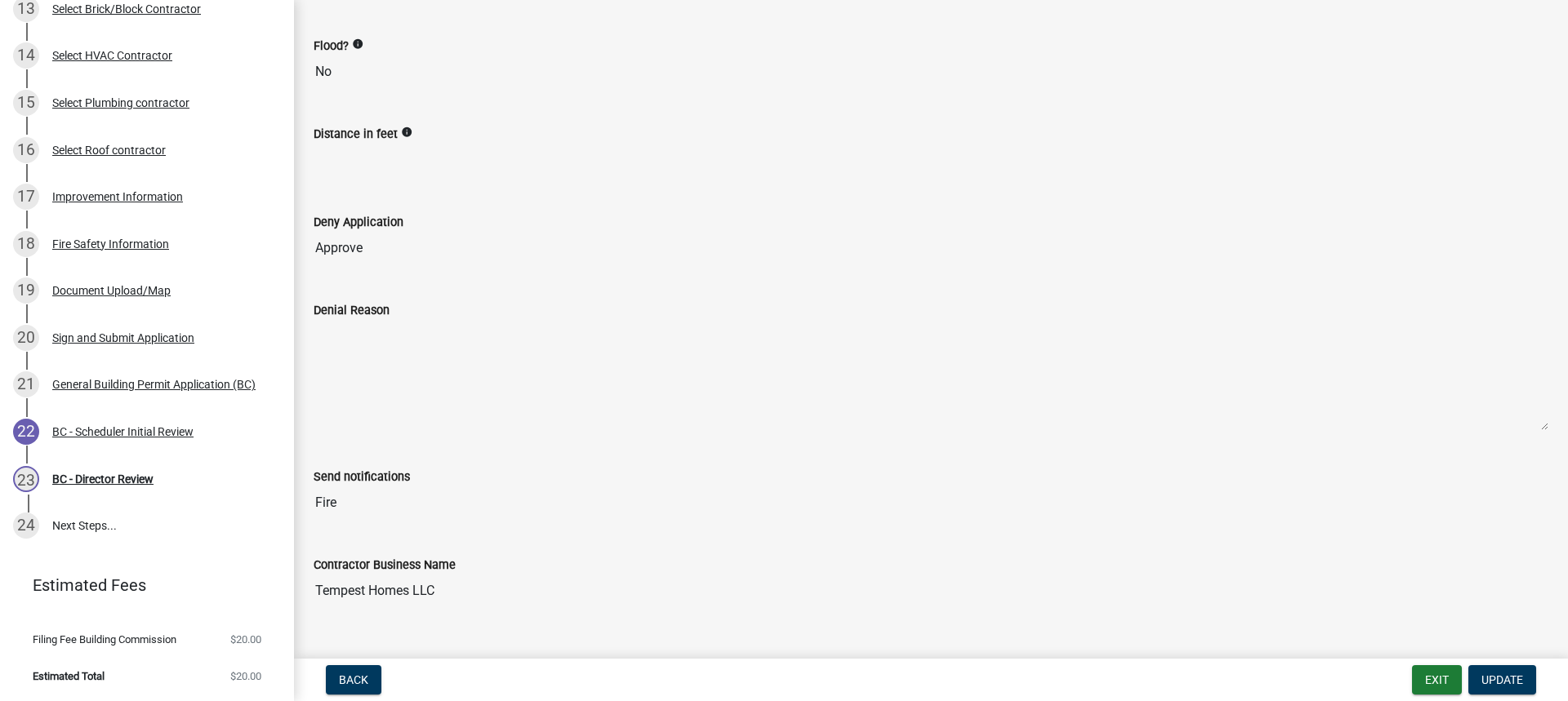
scroll to position [277, 0]
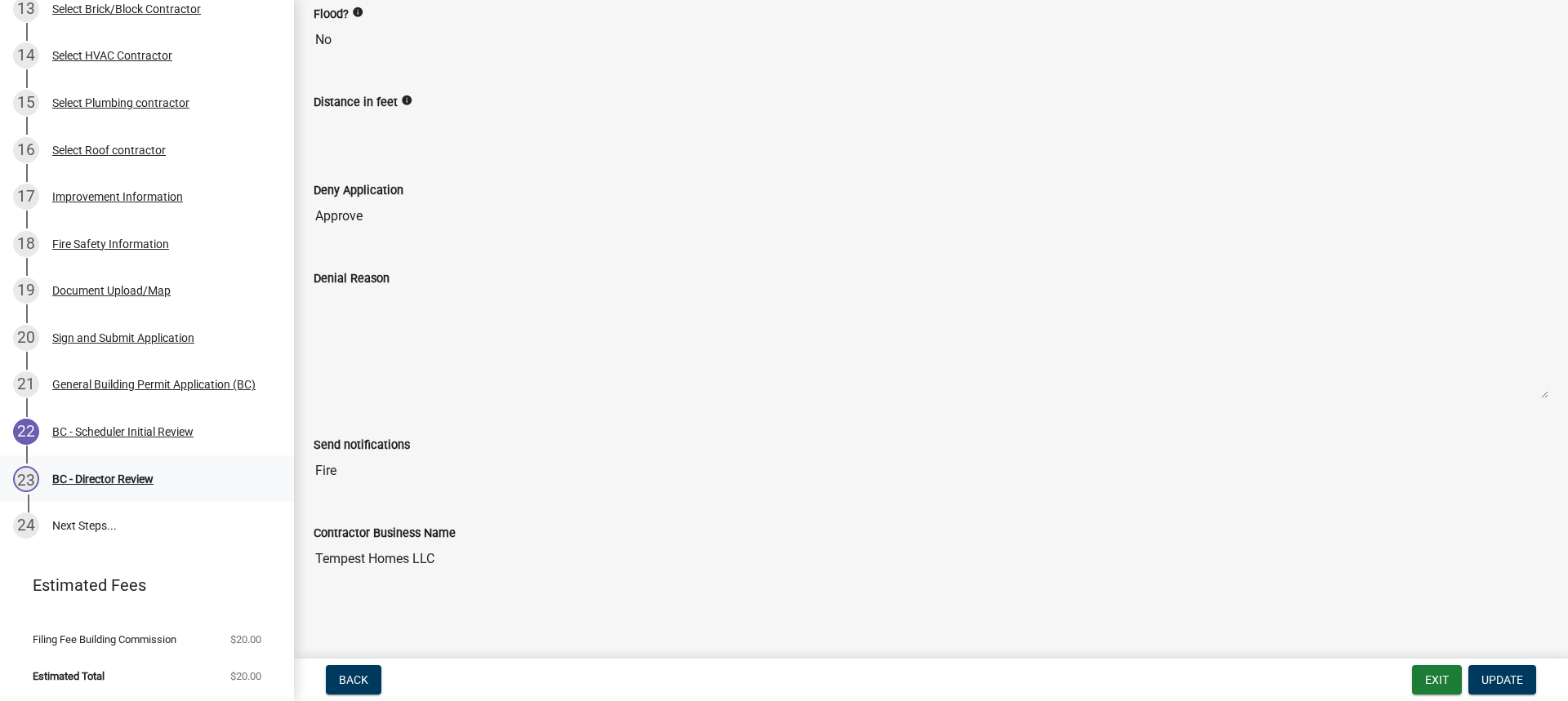
click at [85, 474] on div "BC - Director Review" at bounding box center [103, 480] width 101 height 12
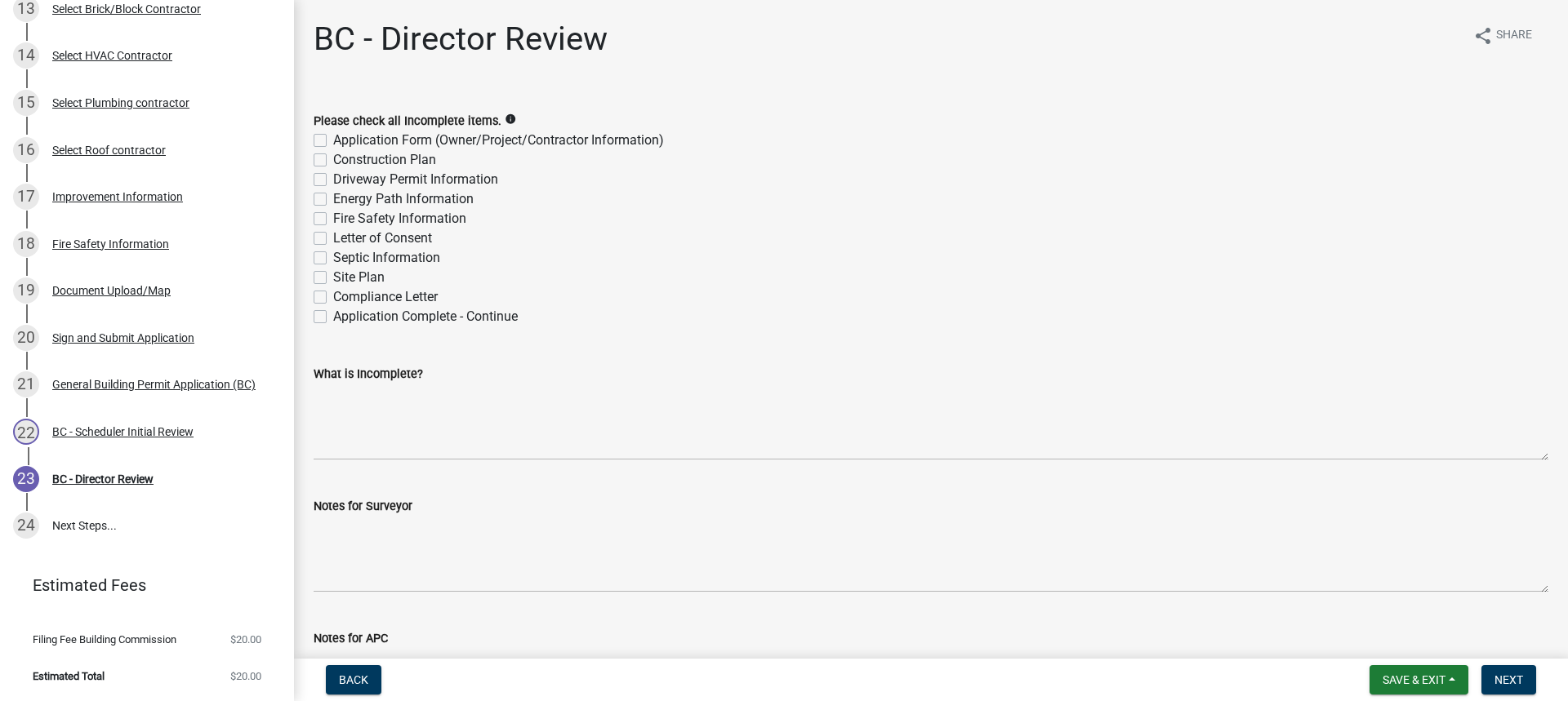
click at [333, 317] on label "Application Complete - Continue" at bounding box center [425, 317] width 184 height 20
click at [333, 317] on input "Application Complete - Continue" at bounding box center [338, 312] width 11 height 11
checkbox input "true"
checkbox input "false"
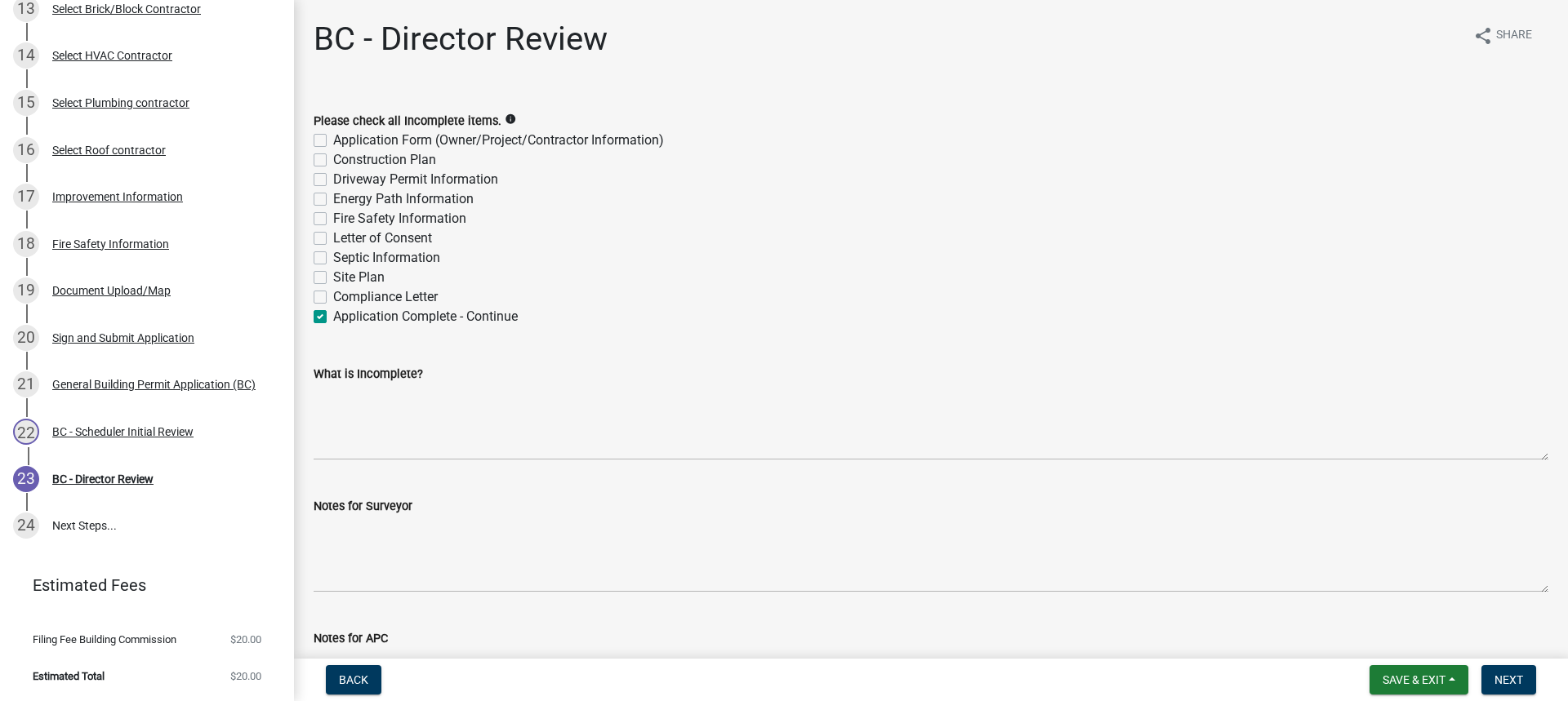
checkbox input "false"
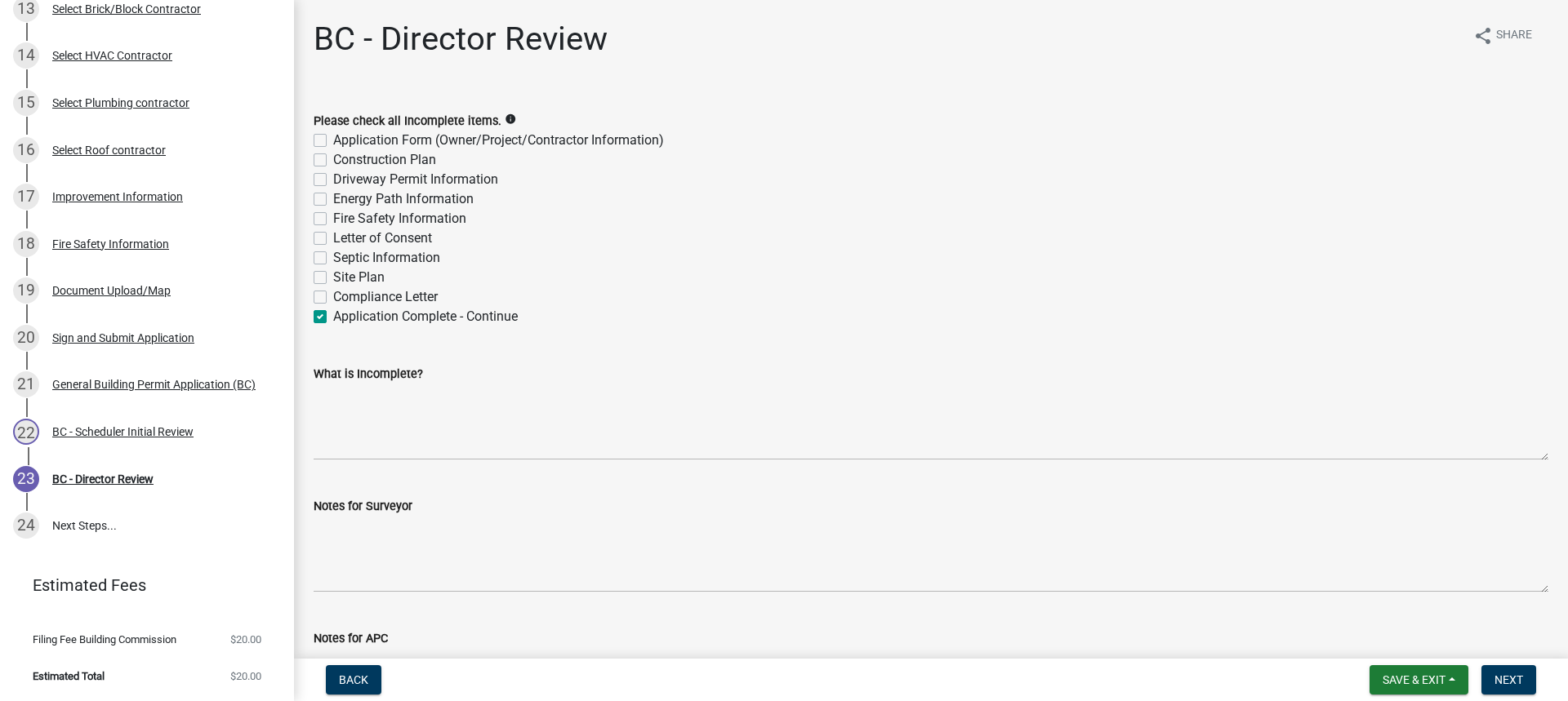
checkbox input "false"
checkbox input "true"
click at [1504, 674] on span "Next" at bounding box center [1508, 680] width 28 height 13
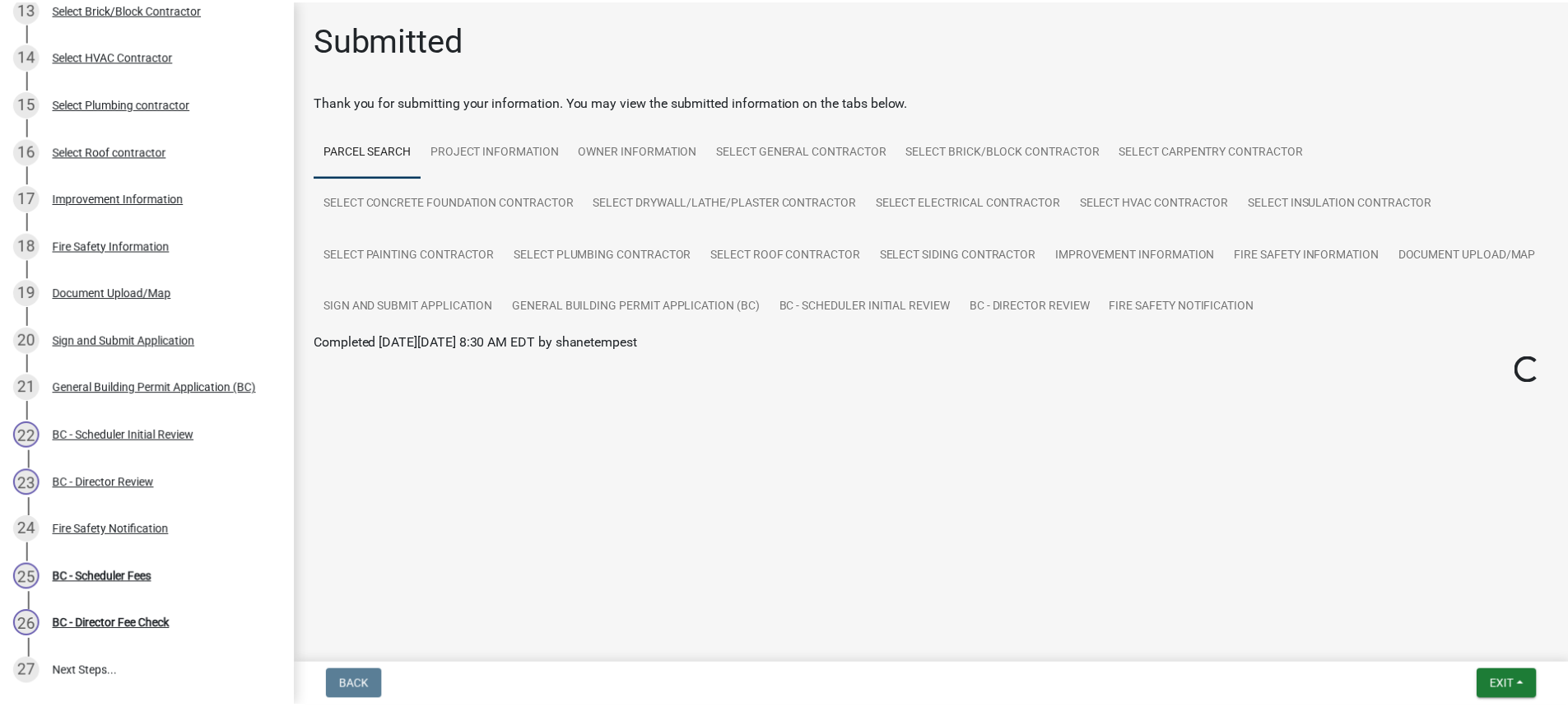
scroll to position [889, 0]
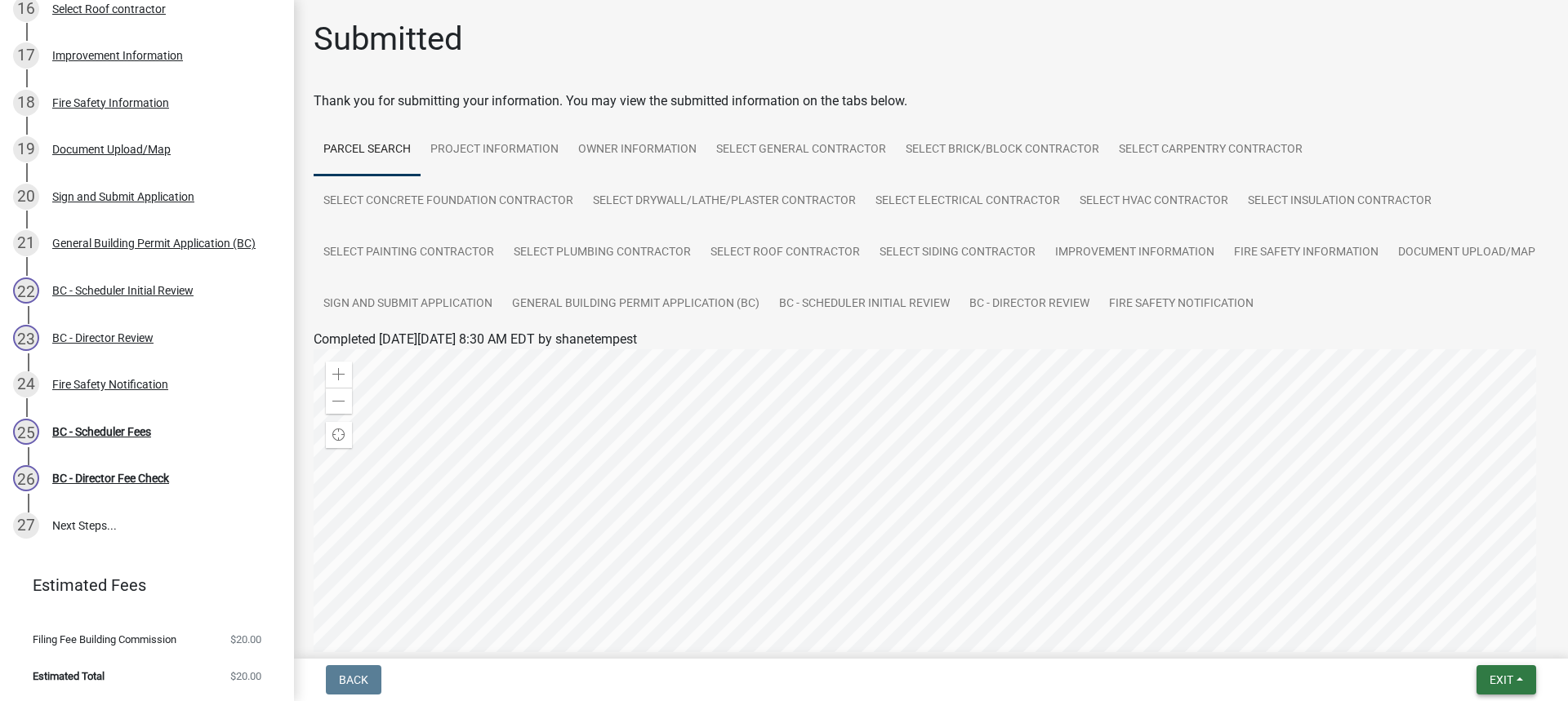
click at [1501, 678] on span "Exit" at bounding box center [1502, 680] width 24 height 13
click at [1459, 639] on button "Save & Exit" at bounding box center [1470, 637] width 130 height 39
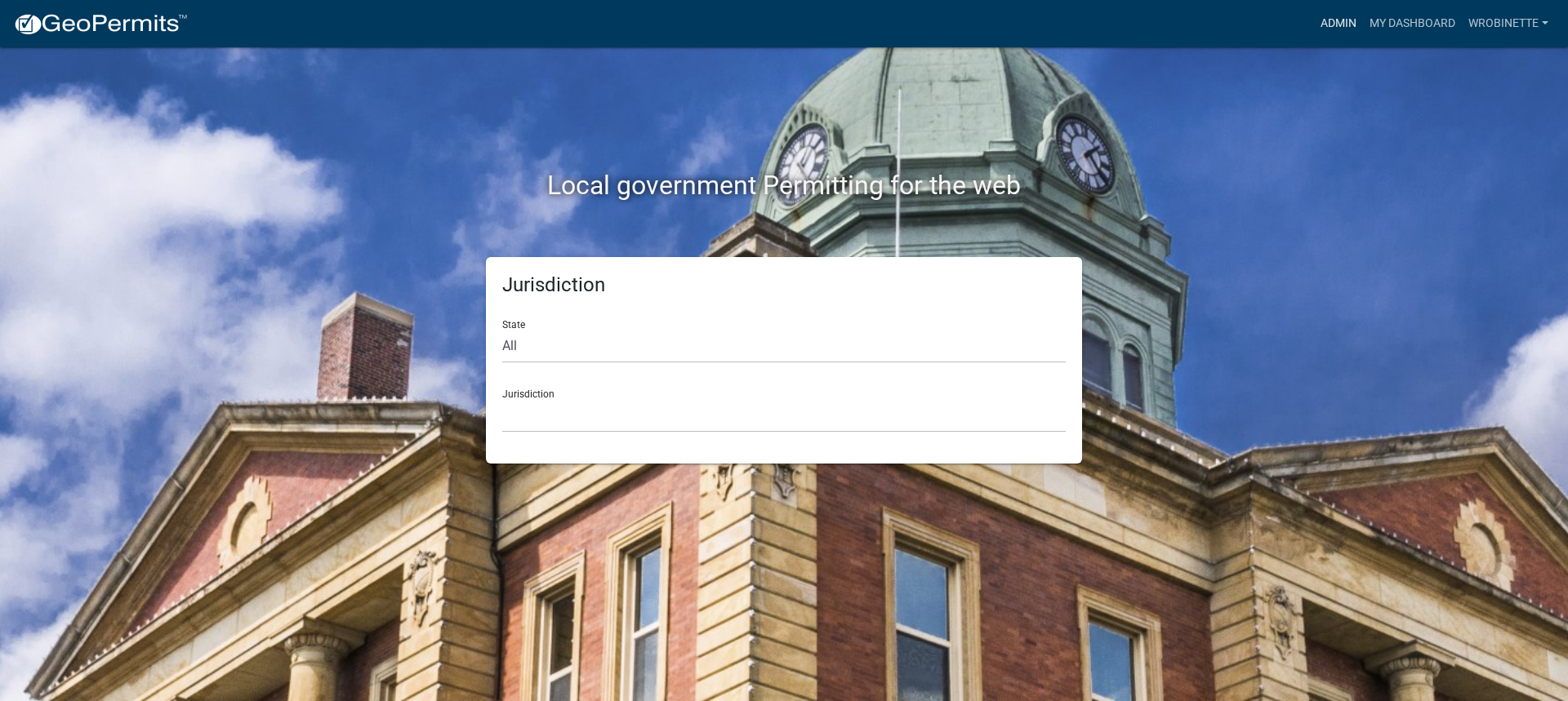
click at [1331, 17] on link "Admin" at bounding box center [1338, 23] width 49 height 31
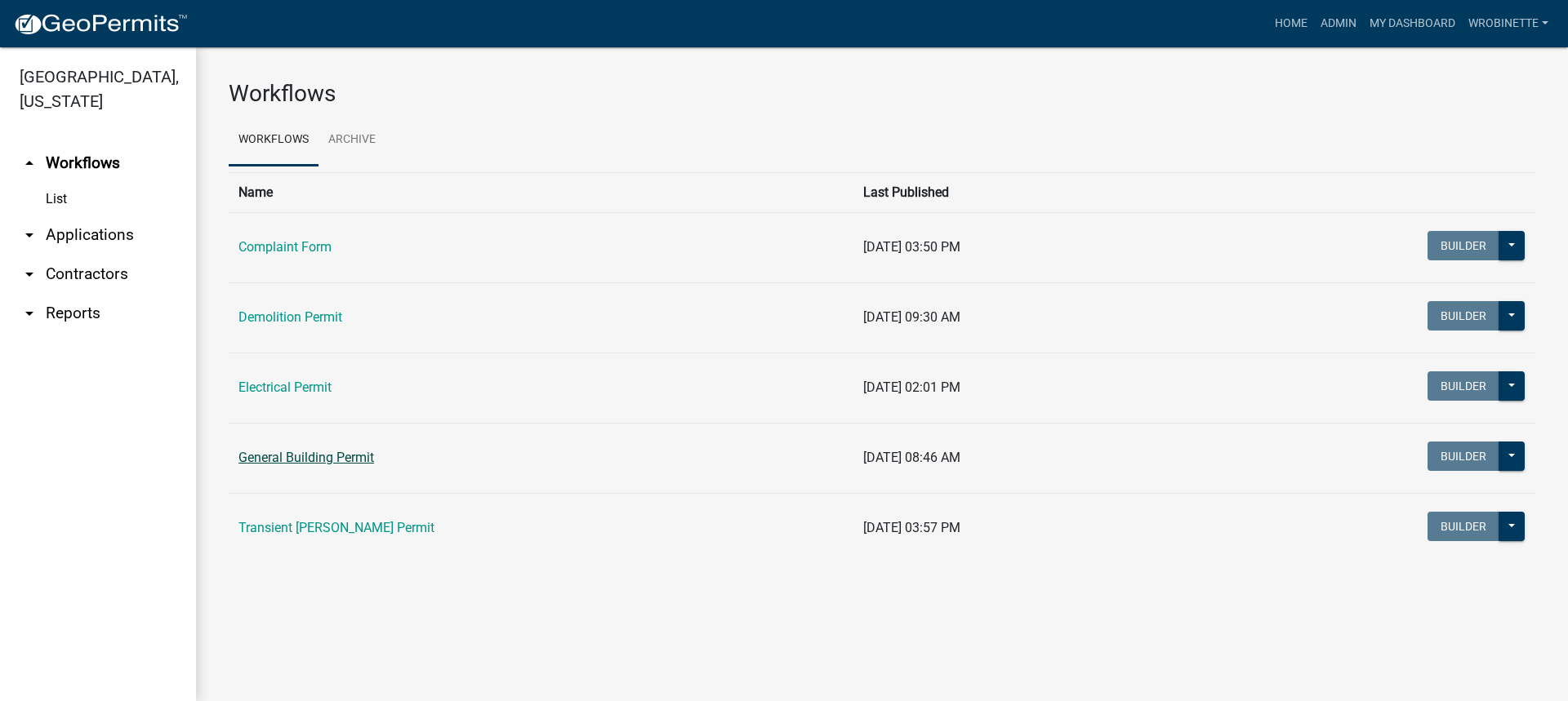
click at [291, 454] on link "General Building Permit" at bounding box center [305, 457] width 135 height 16
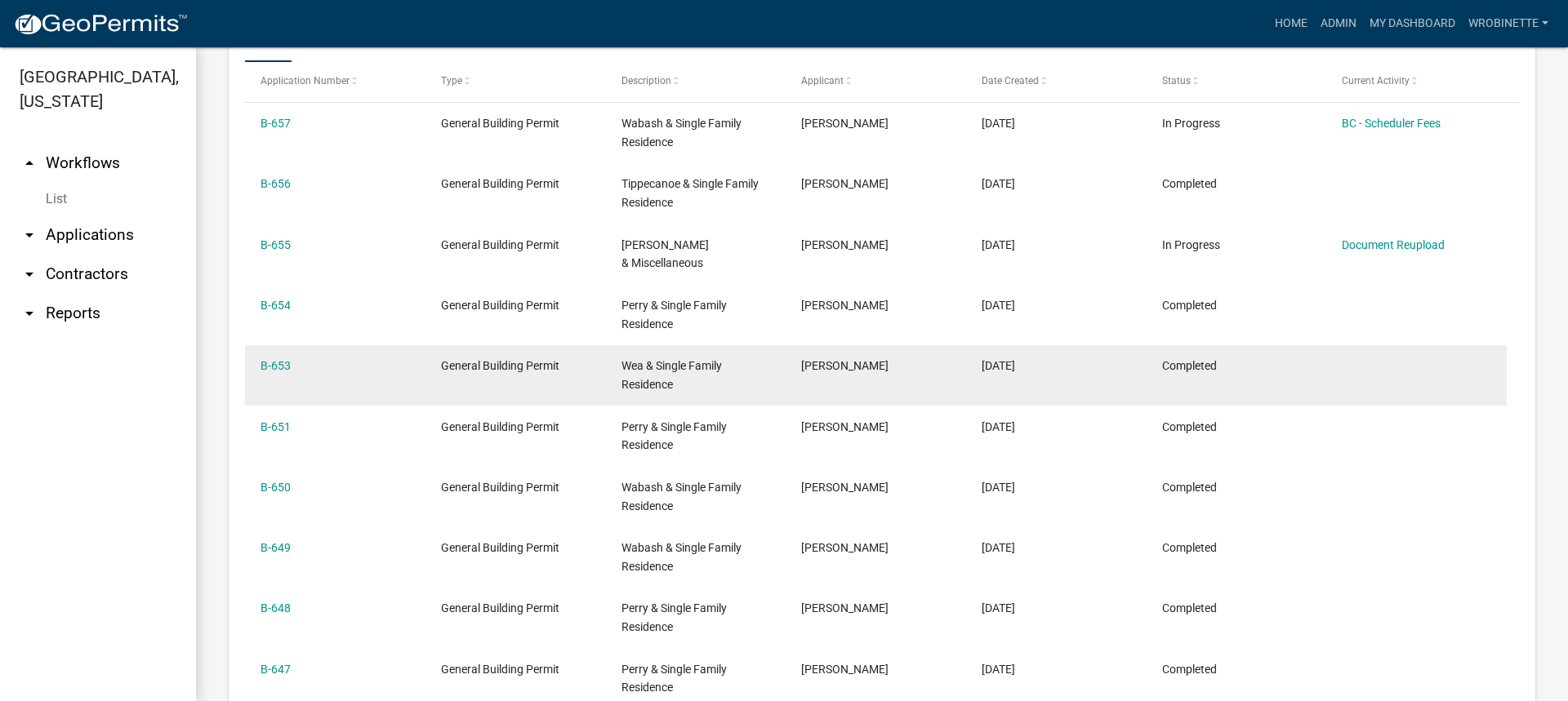
scroll to position [701, 0]
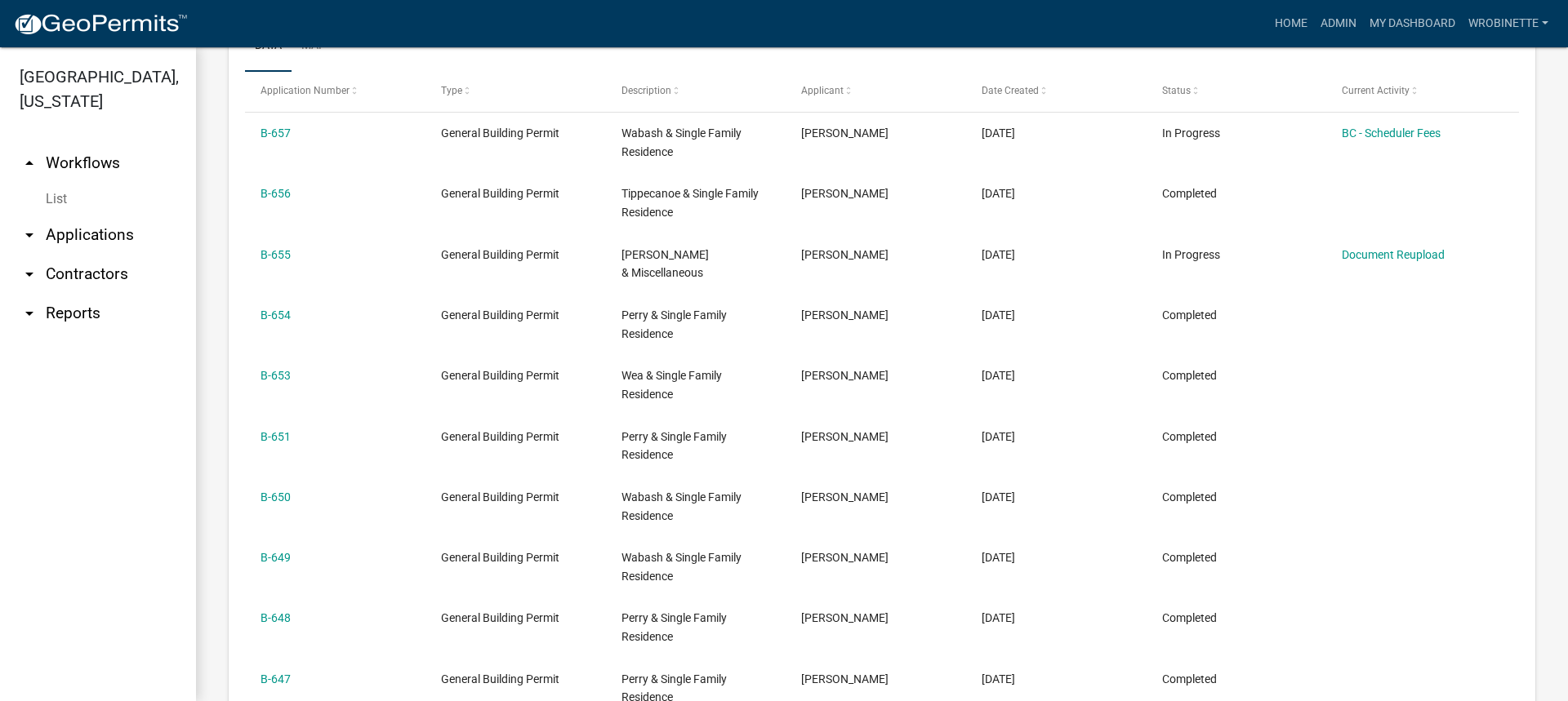
click at [102, 231] on link "arrow_drop_down Applications" at bounding box center [98, 235] width 196 height 39
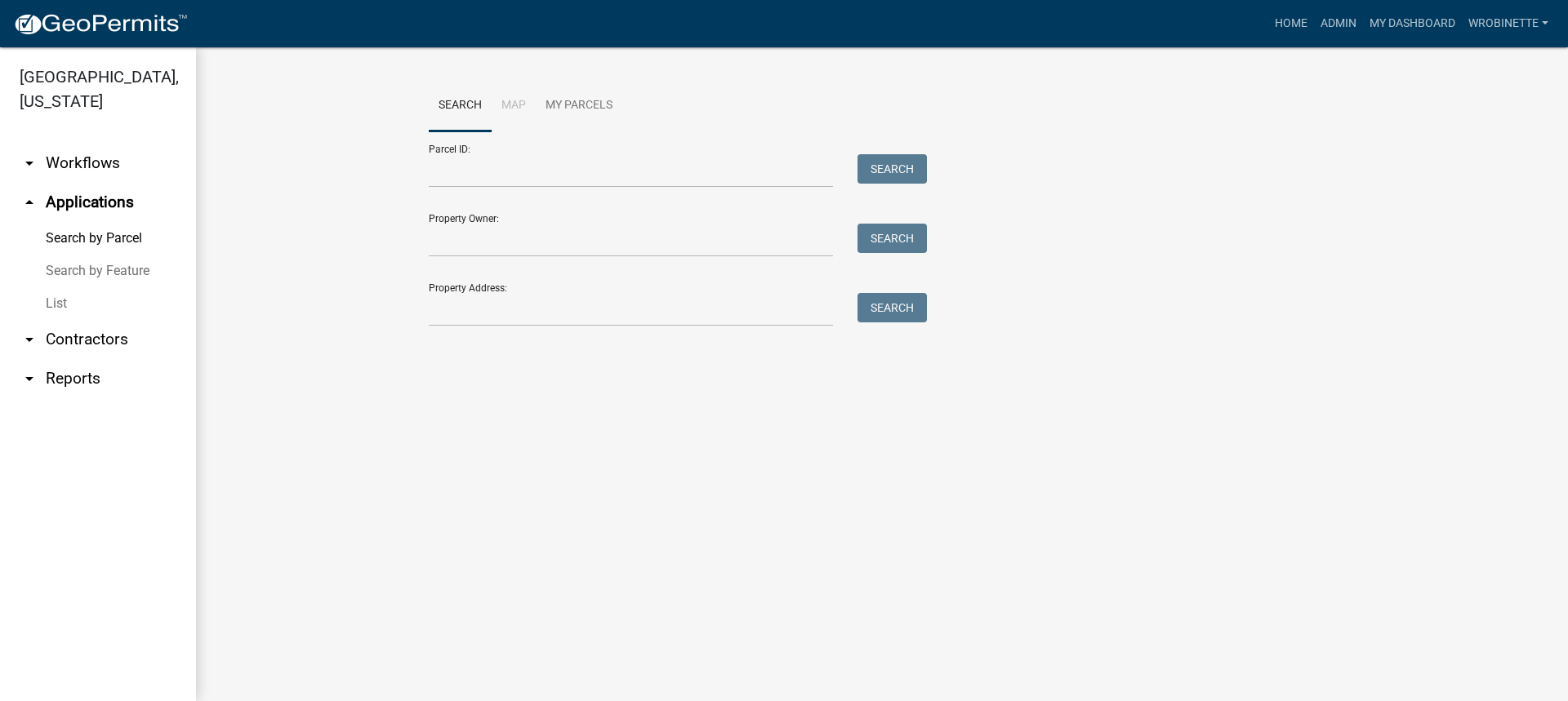
click at [78, 164] on link "arrow_drop_down Workflows" at bounding box center [98, 163] width 196 height 39
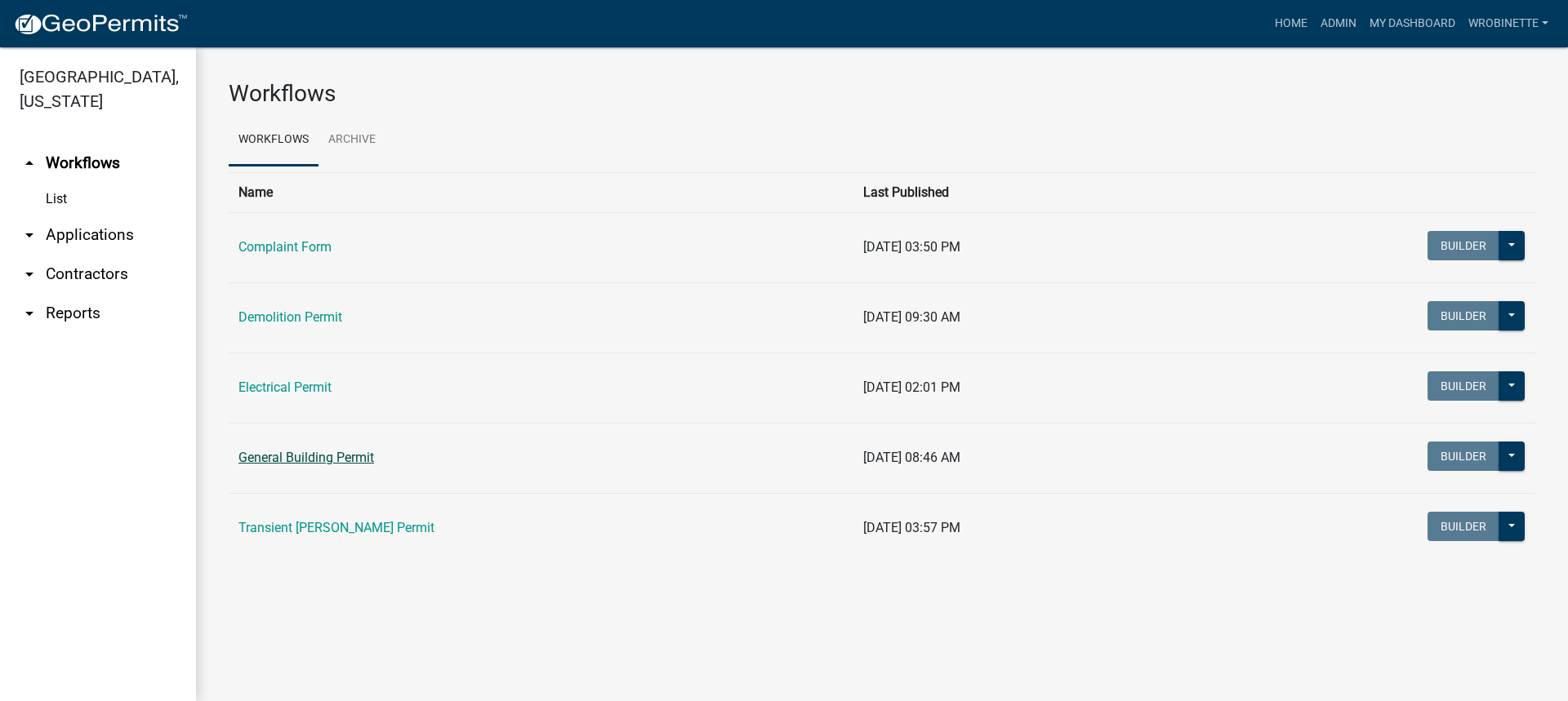
click at [303, 457] on link "General Building Permit" at bounding box center [305, 457] width 135 height 16
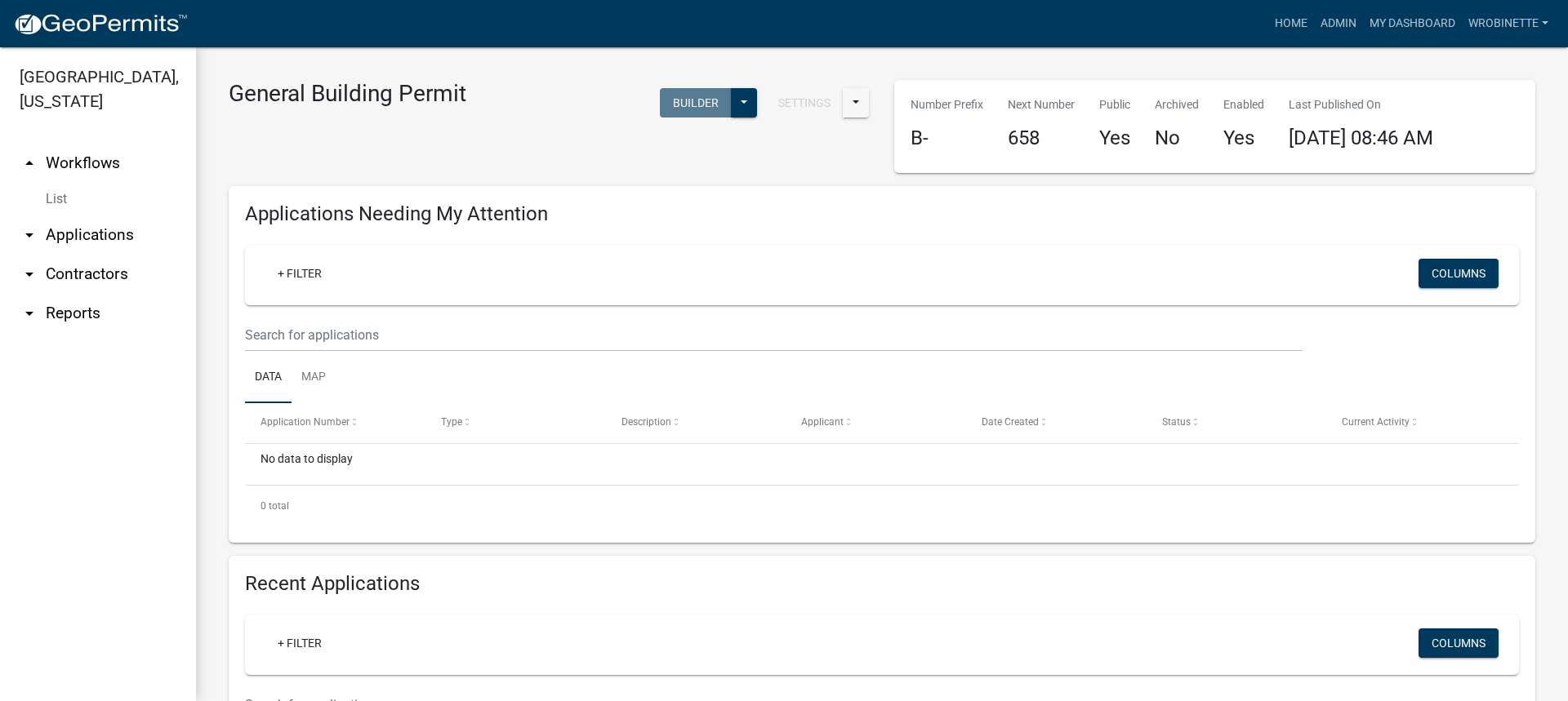
click at [66, 270] on link "arrow_drop_down Contractors" at bounding box center [98, 274] width 196 height 39
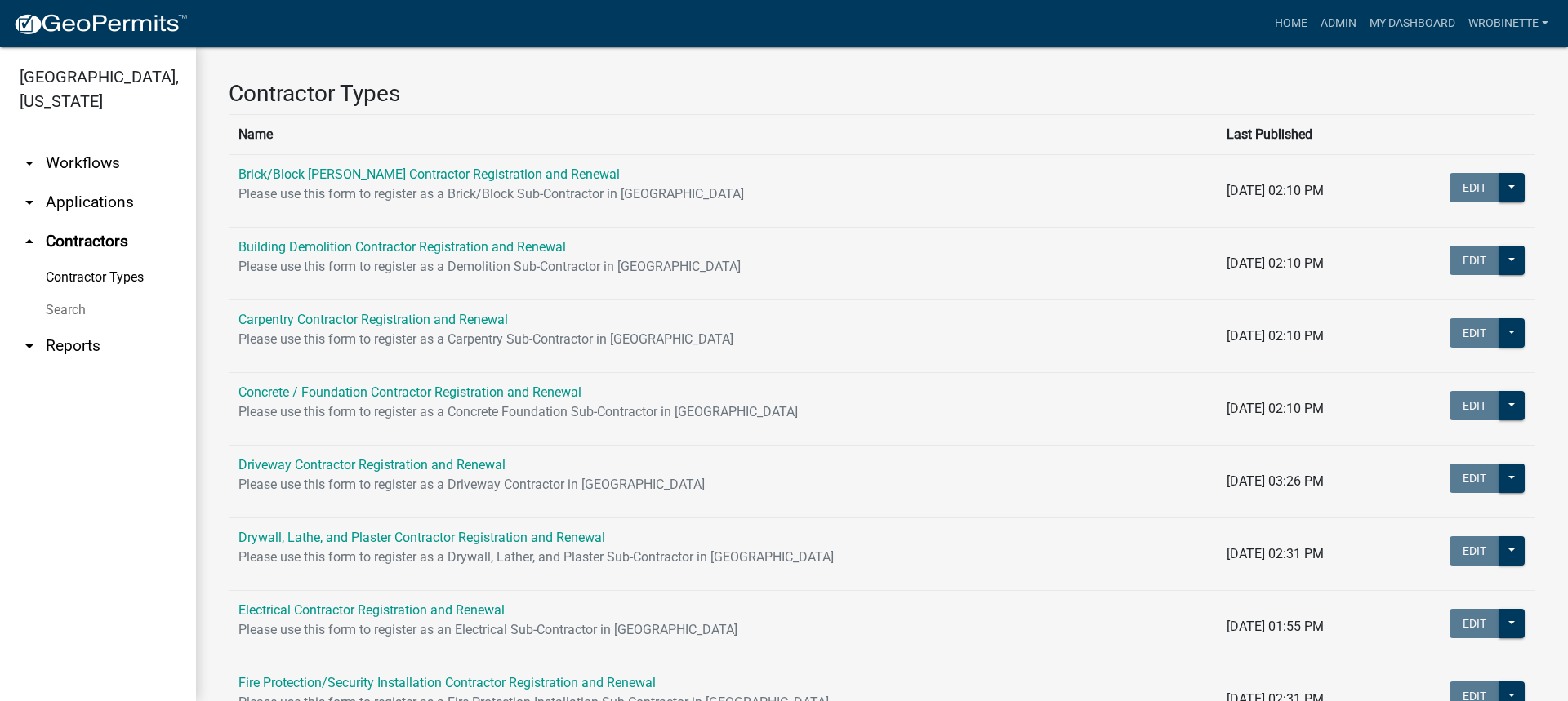
click at [69, 340] on link "arrow_drop_down Reports" at bounding box center [98, 346] width 196 height 39
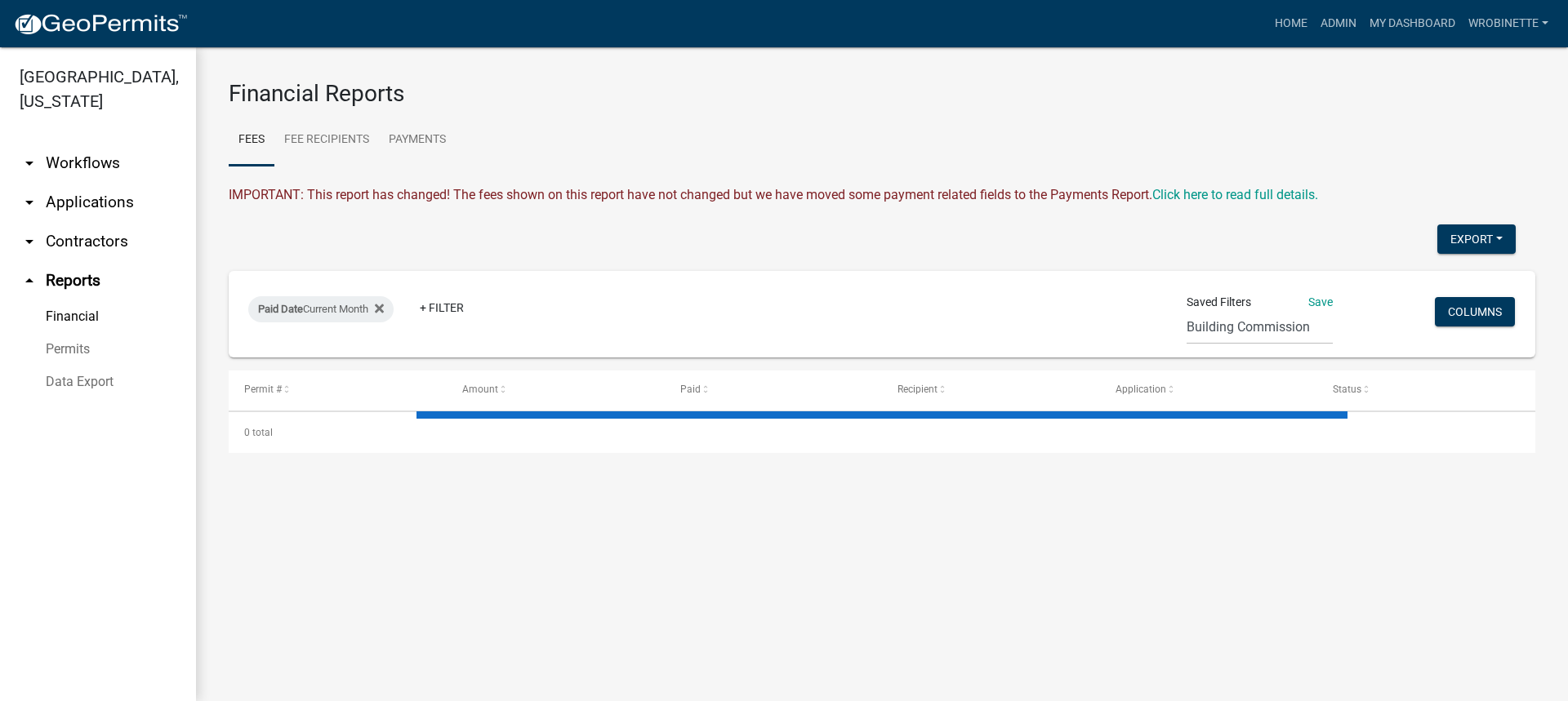
click at [72, 163] on link "arrow_drop_down Workflows" at bounding box center [98, 163] width 196 height 39
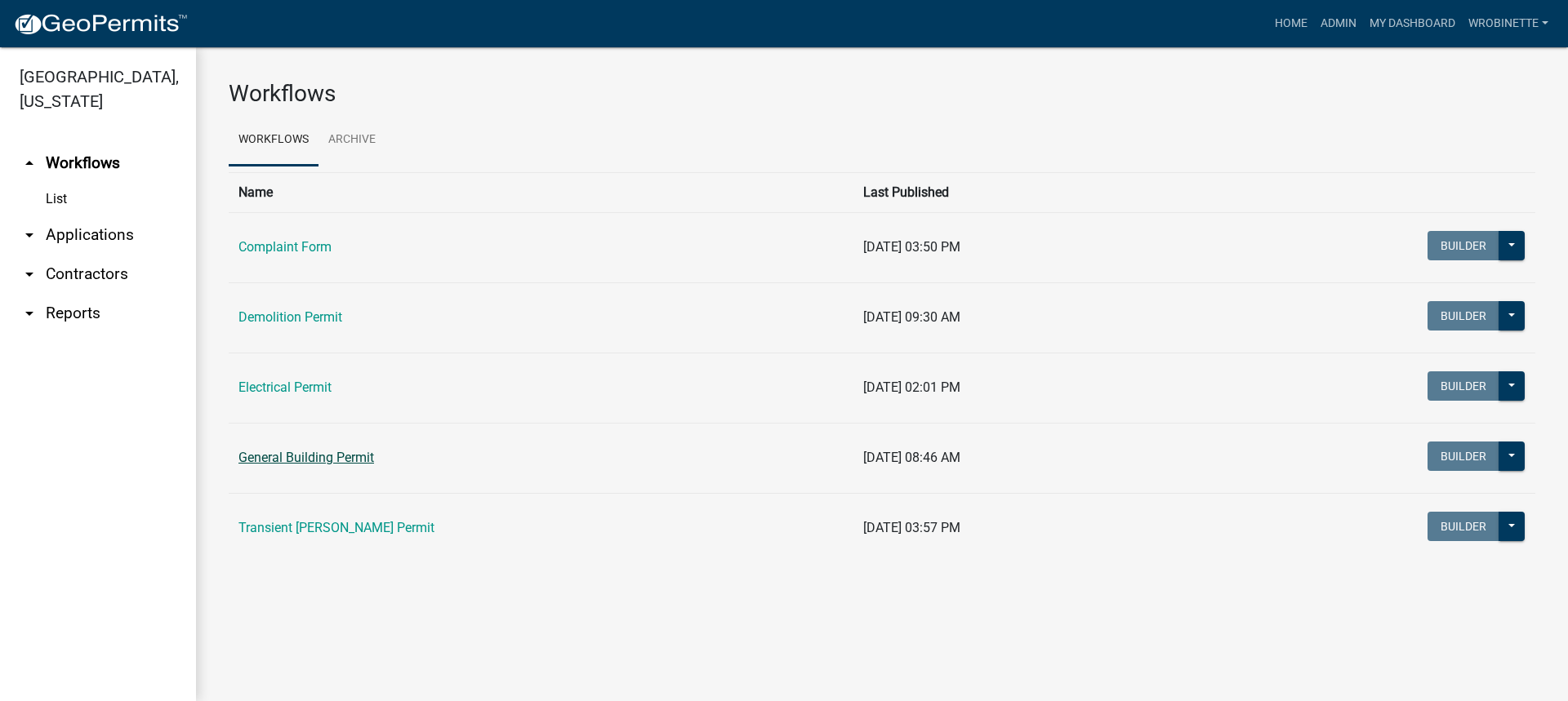
click at [308, 456] on link "General Building Permit" at bounding box center [305, 457] width 135 height 16
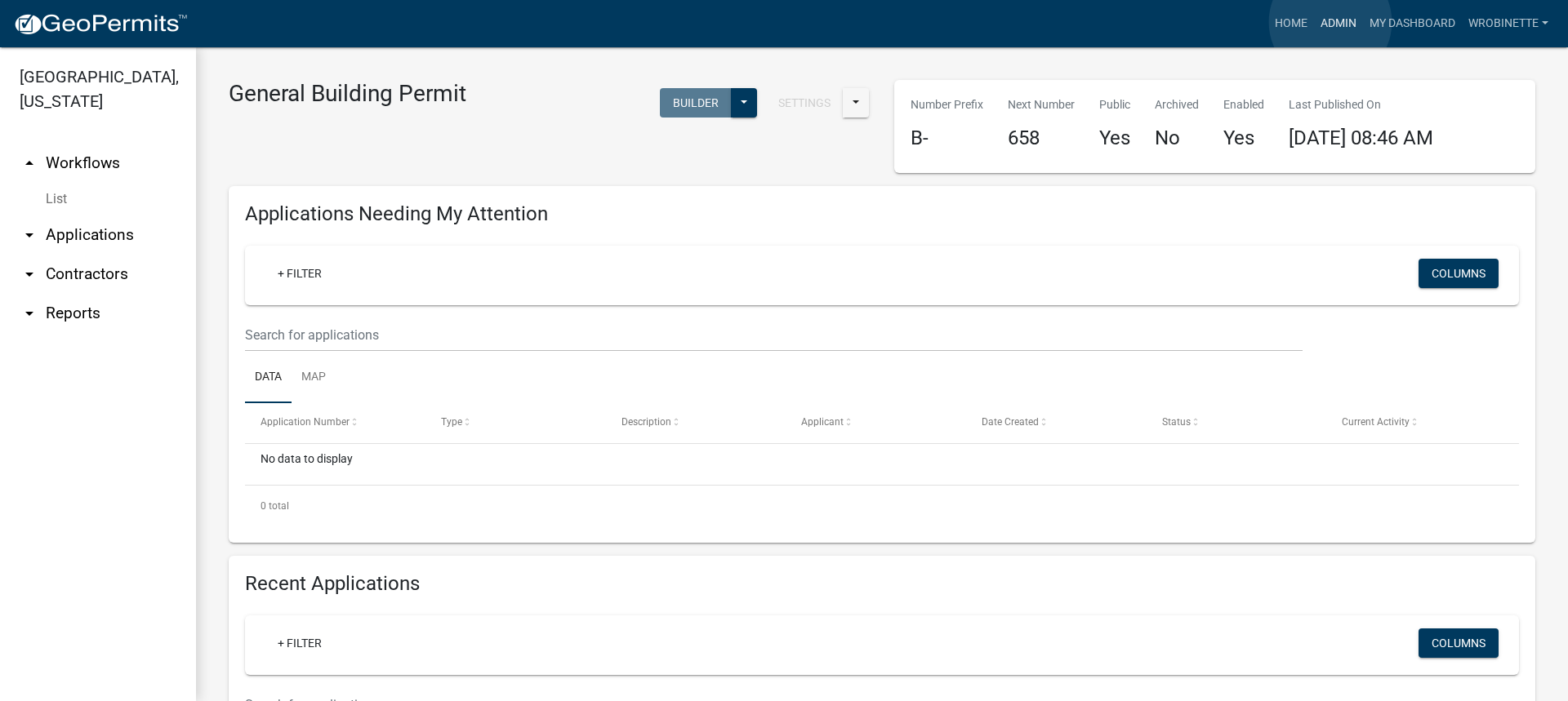
click at [1331, 22] on link "Admin" at bounding box center [1338, 23] width 49 height 31
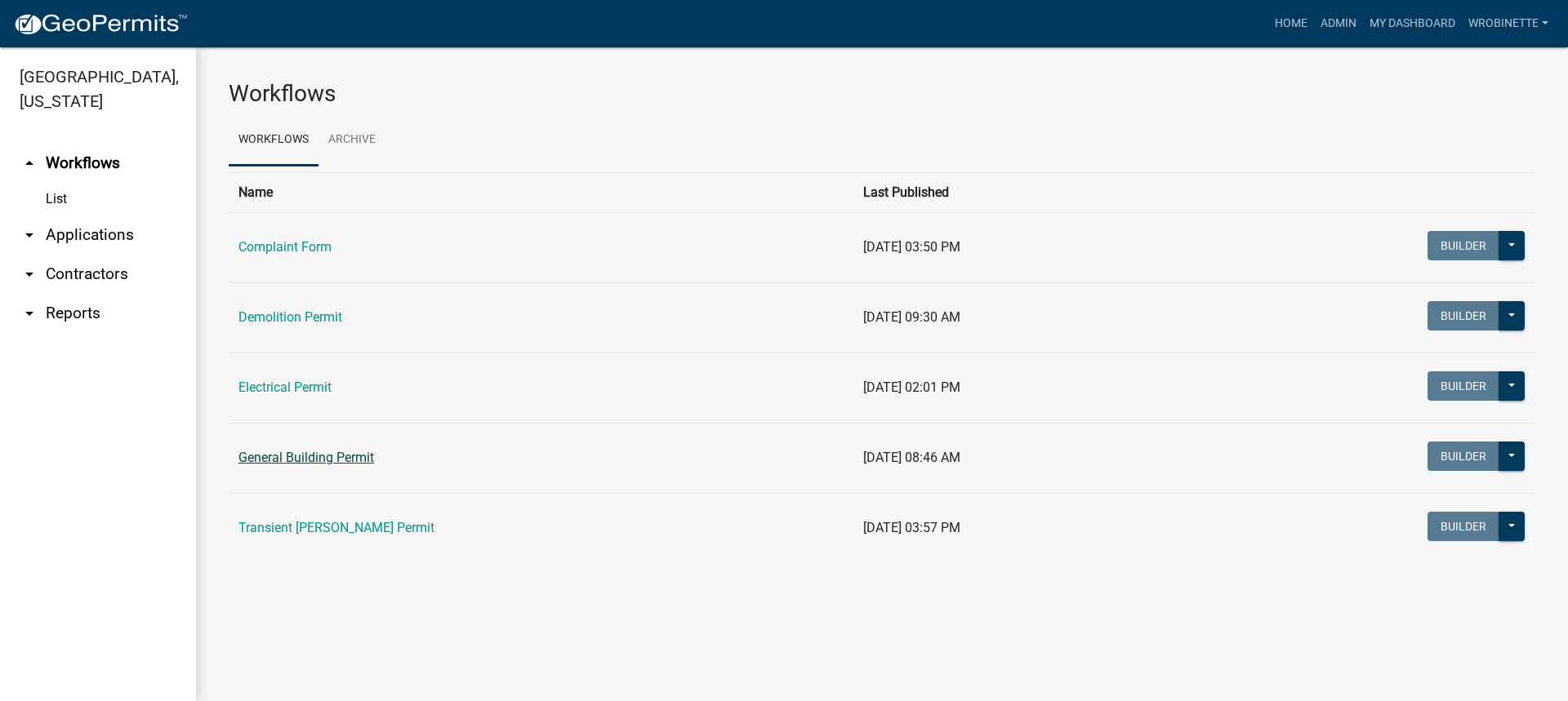
click at [300, 453] on link "General Building Permit" at bounding box center [305, 457] width 135 height 16
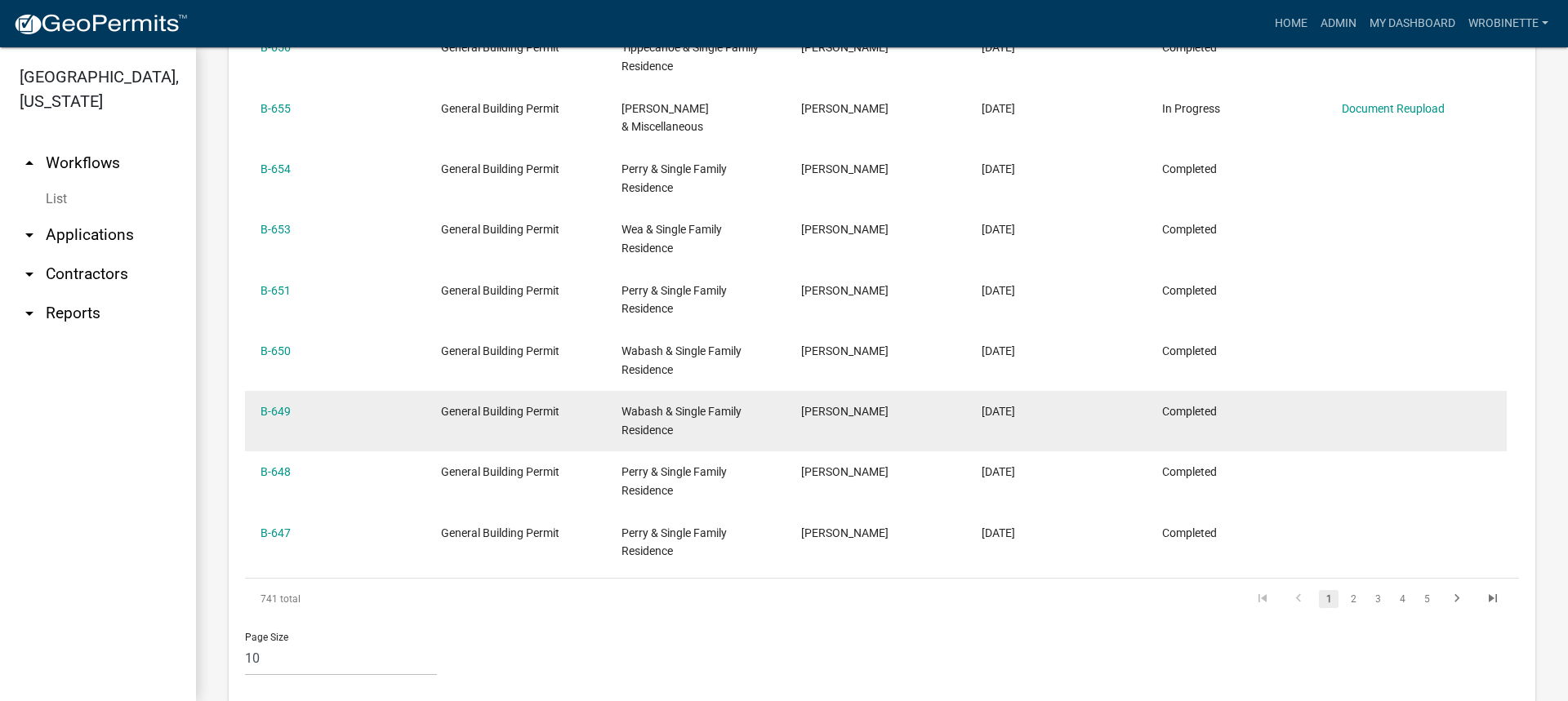
scroll to position [864, 0]
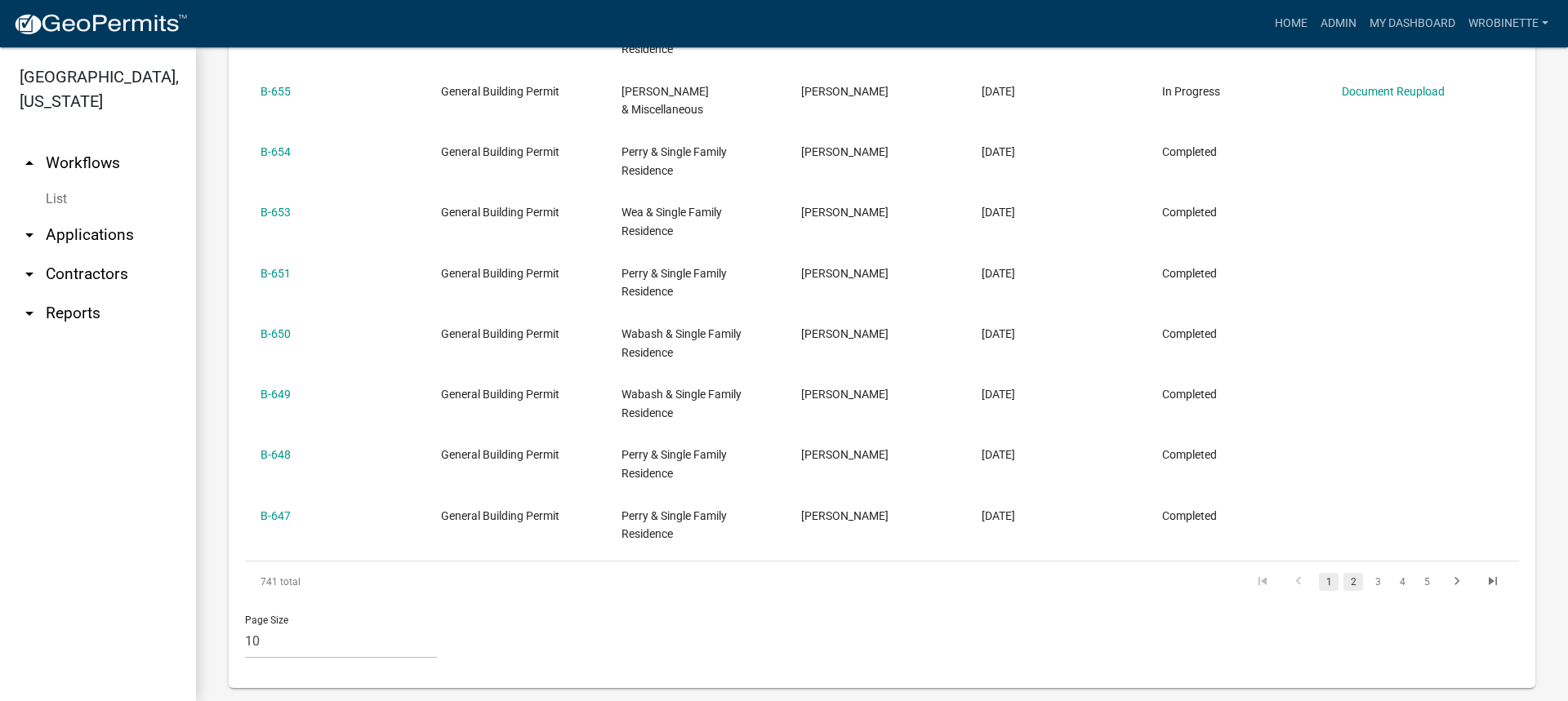
click at [1343, 573] on link "2" at bounding box center [1353, 582] width 20 height 18
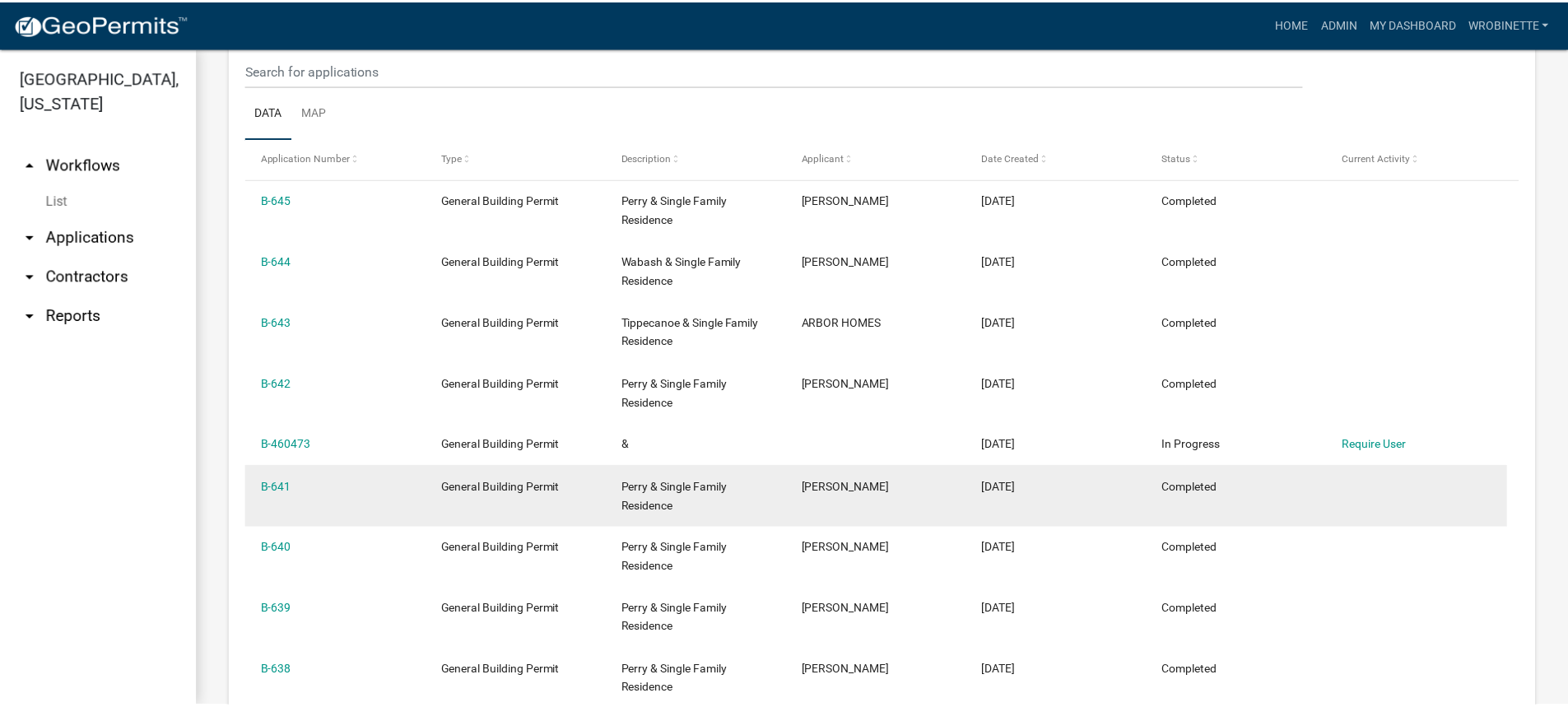
scroll to position [607, 0]
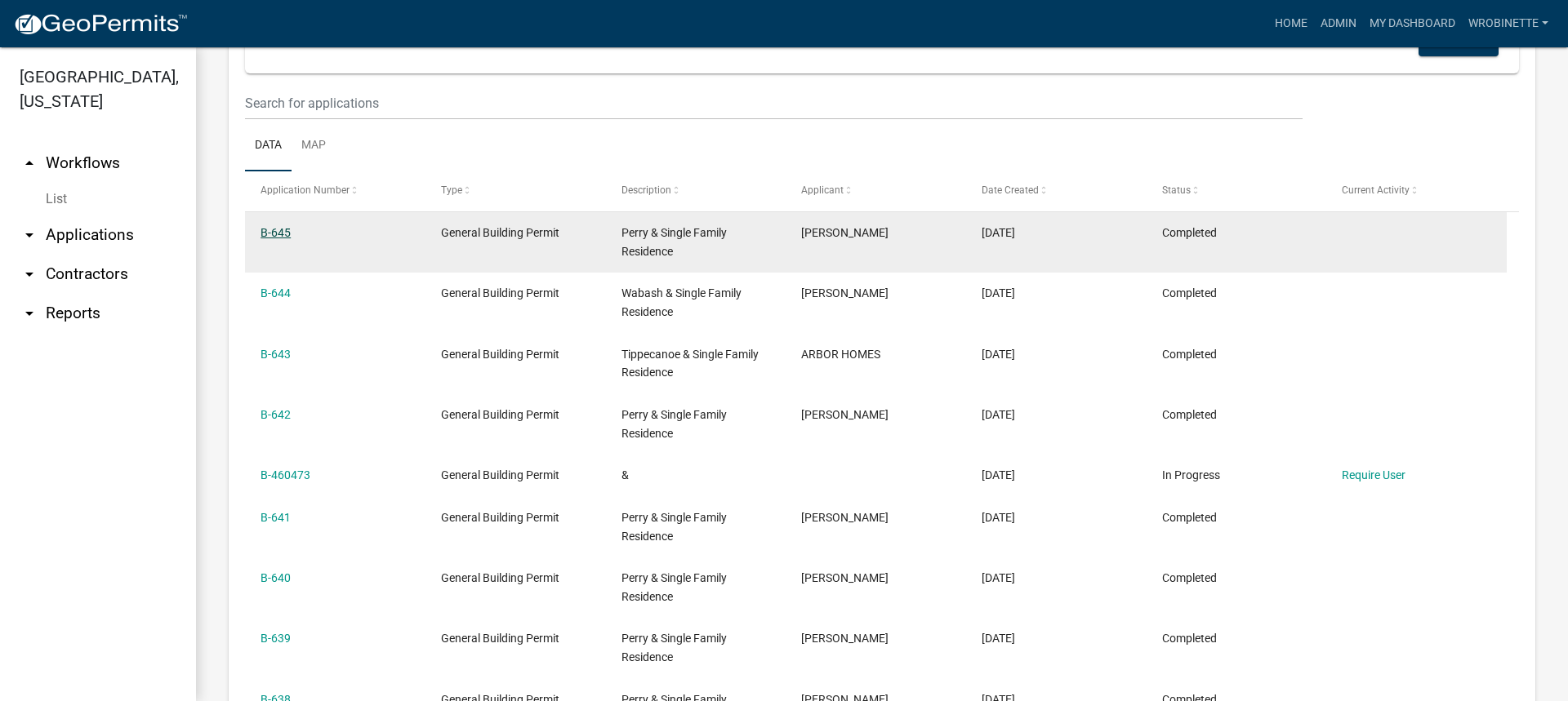
click at [285, 232] on link "B-645" at bounding box center [276, 233] width 30 height 13
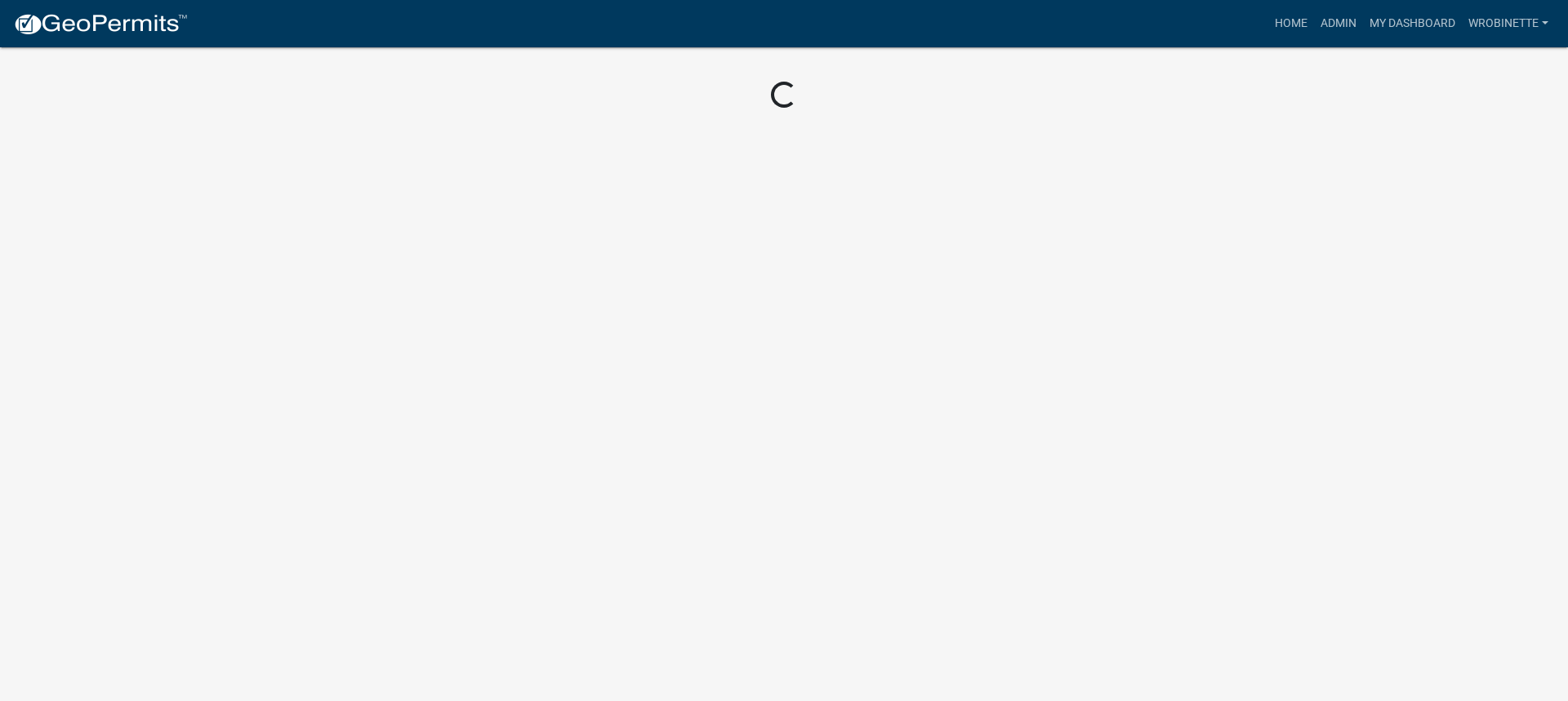
click at [285, 232] on body "Internet Explorer does NOT work with GeoPermits. Get a new browser for more sec…" at bounding box center [784, 350] width 1568 height 701
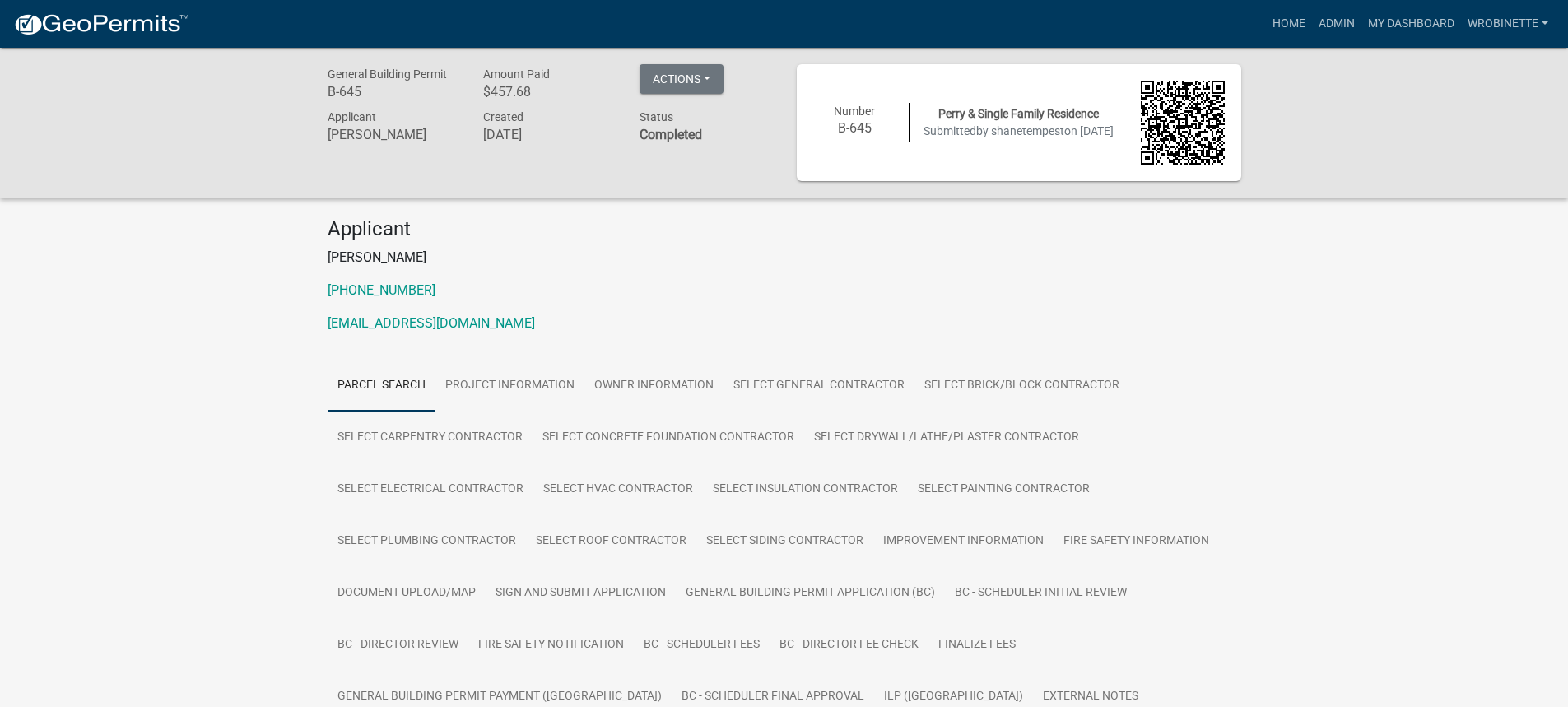
click at [850, 130] on h6 "B-645" at bounding box center [855, 128] width 84 height 16
click at [1327, 18] on link "Admin" at bounding box center [1336, 23] width 49 height 31
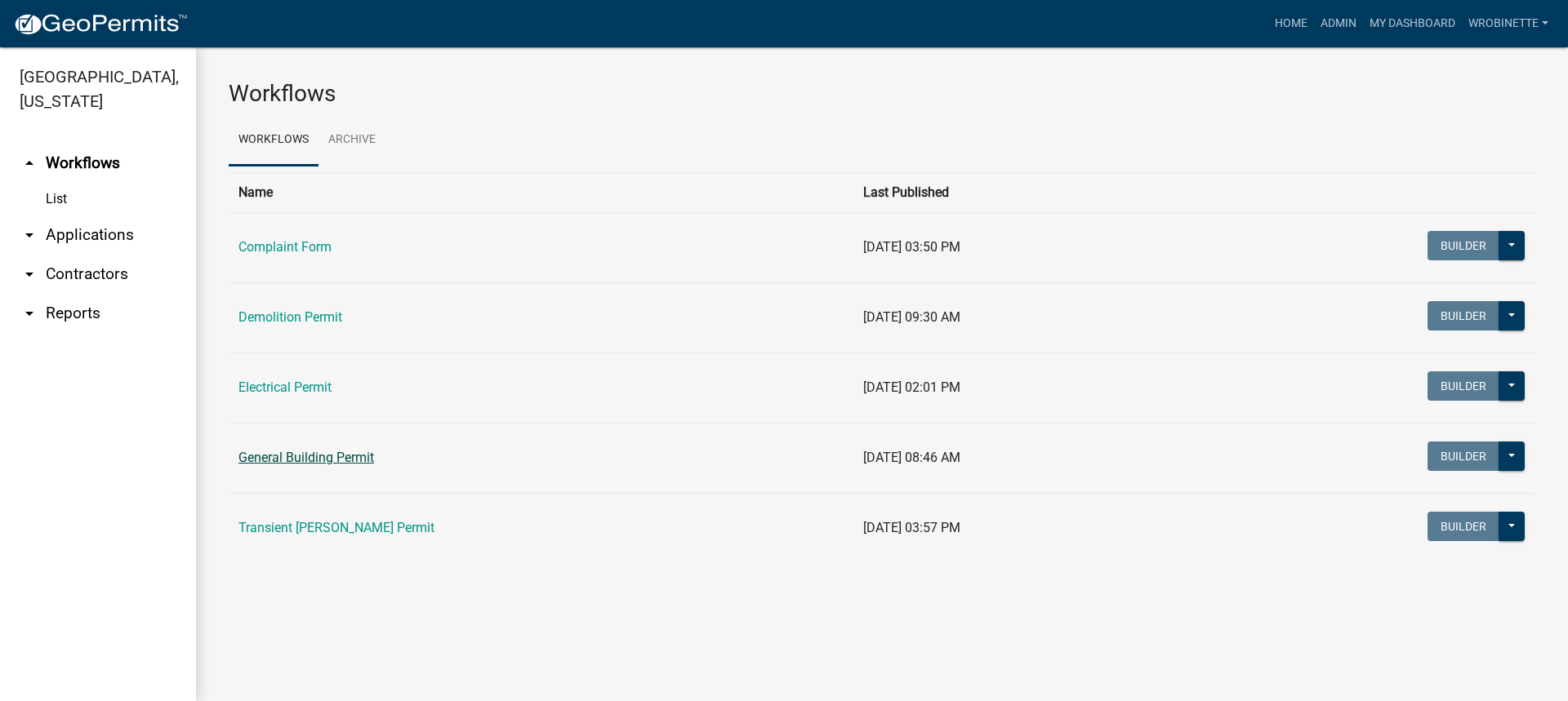
click at [310, 456] on link "General Building Permit" at bounding box center [305, 457] width 135 height 16
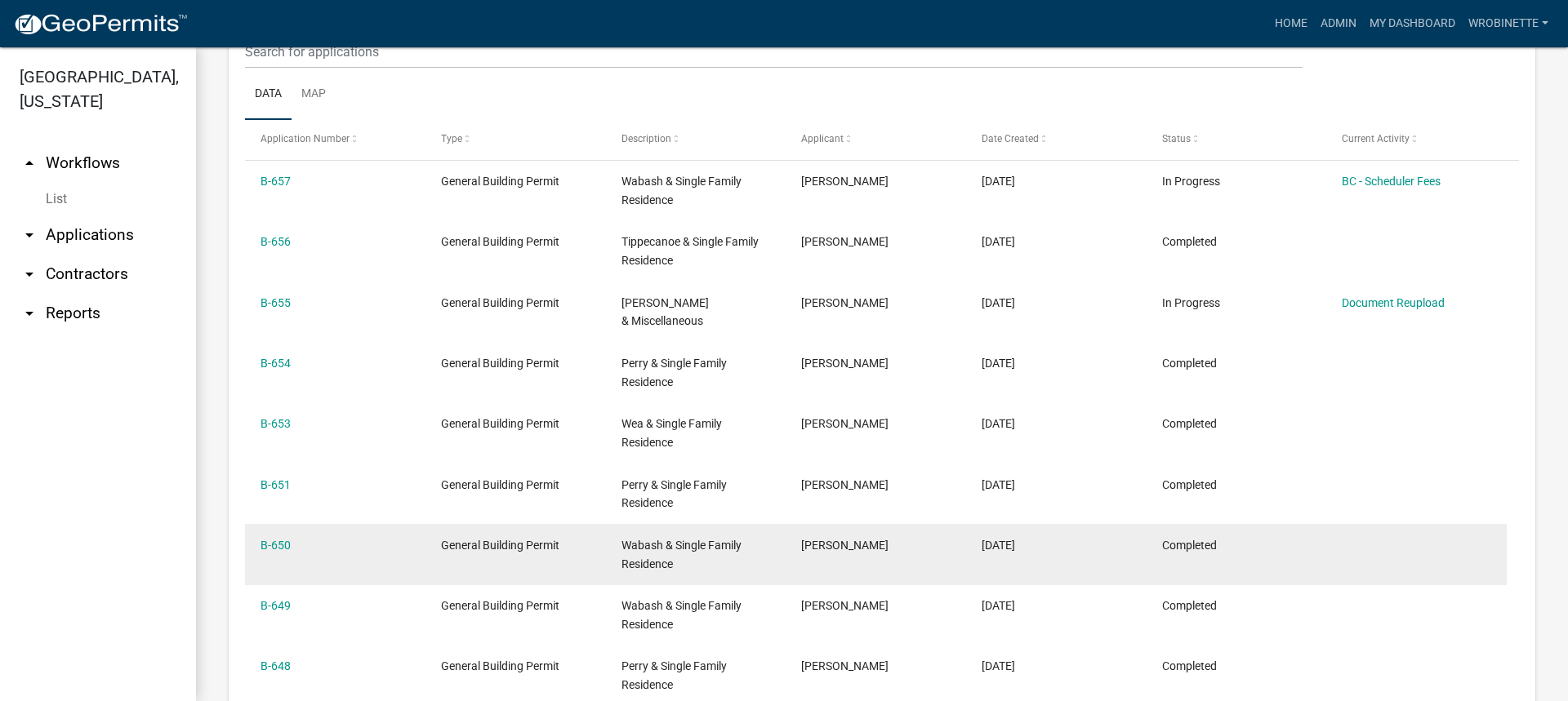
scroll to position [816, 0]
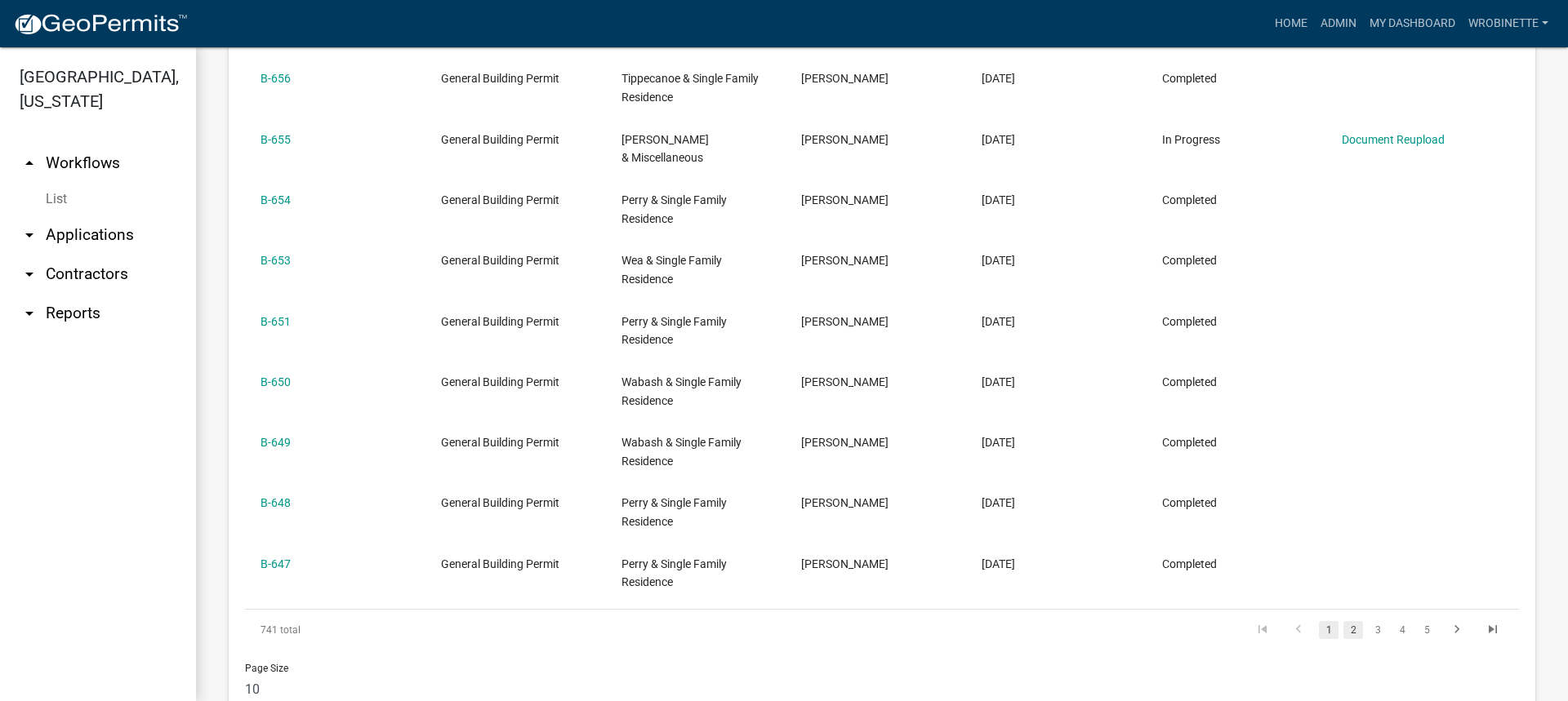
click at [1343, 621] on link "2" at bounding box center [1353, 630] width 20 height 18
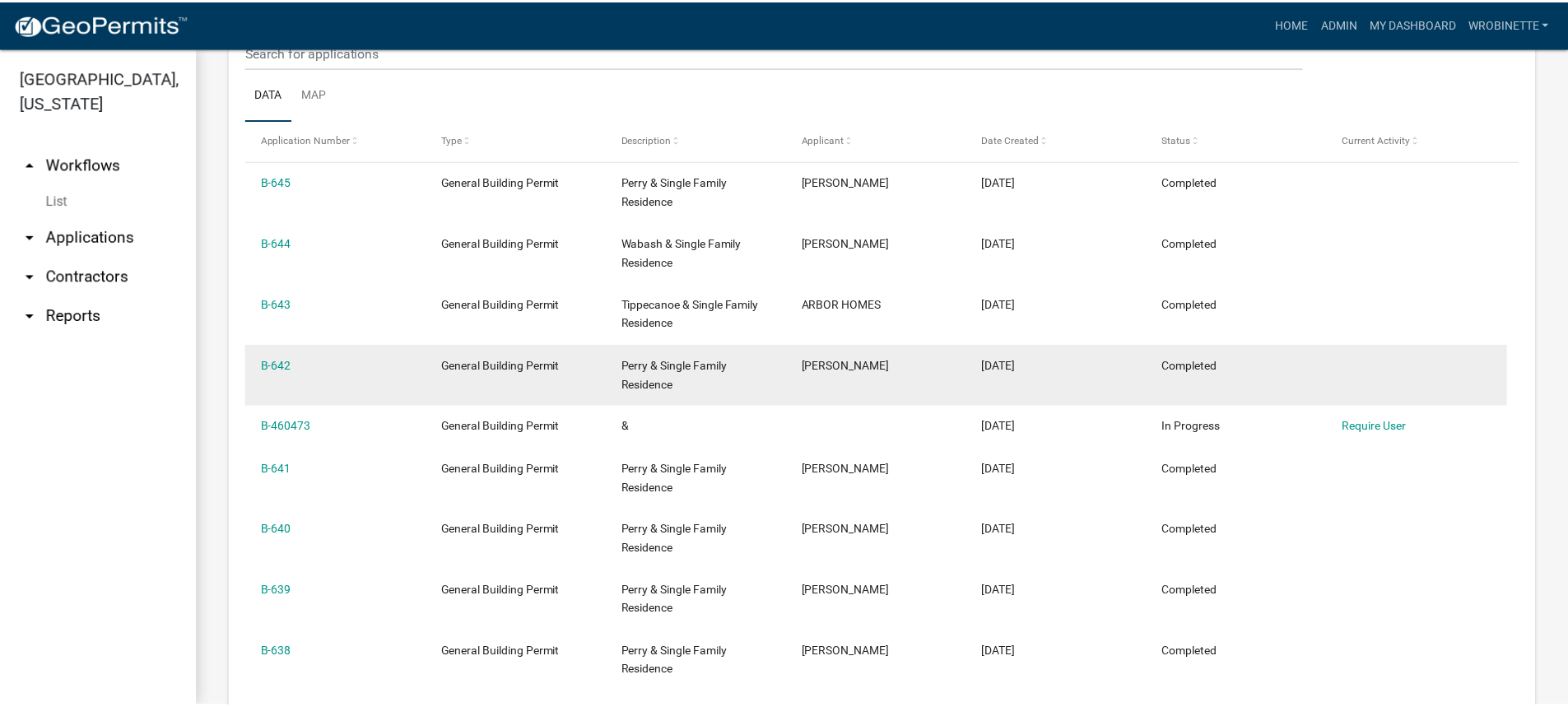
scroll to position [658, 0]
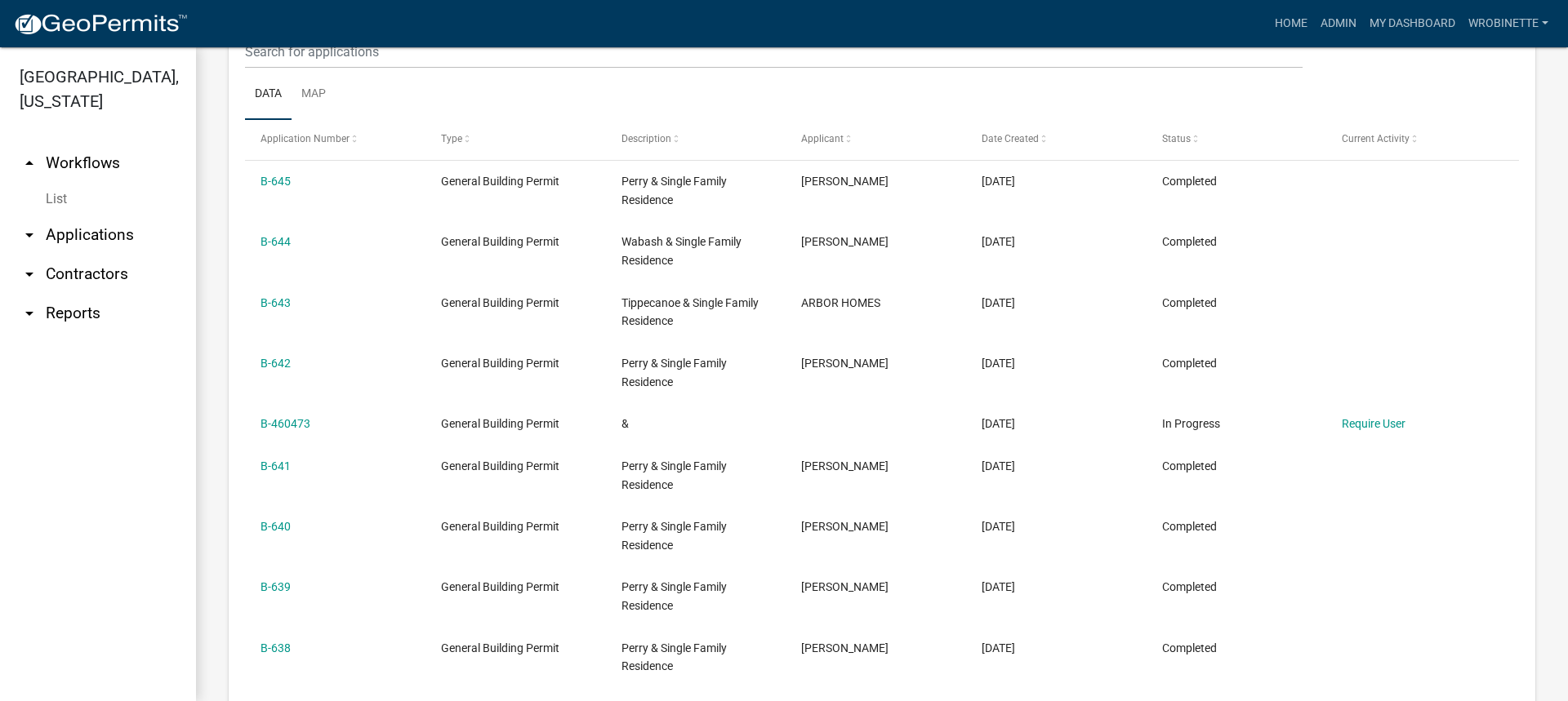
drag, startPoint x: 278, startPoint y: 178, endPoint x: 131, endPoint y: 360, distance: 234.0
click at [131, 360] on ul "arrow_drop_up Workflows List arrow_drop_down Applications Search by Parcel Sear…" at bounding box center [98, 416] width 196 height 571
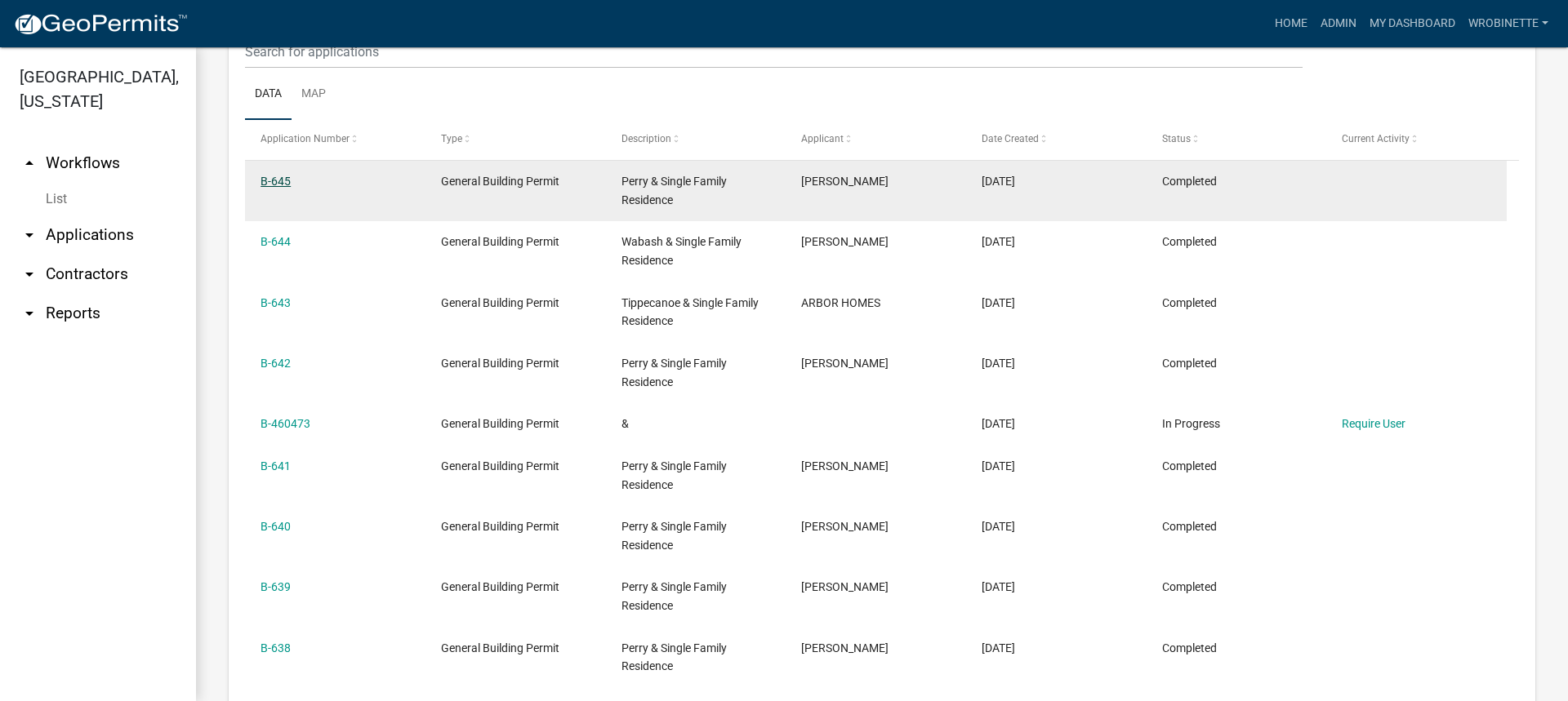
click at [278, 180] on link "B-645" at bounding box center [276, 182] width 30 height 13
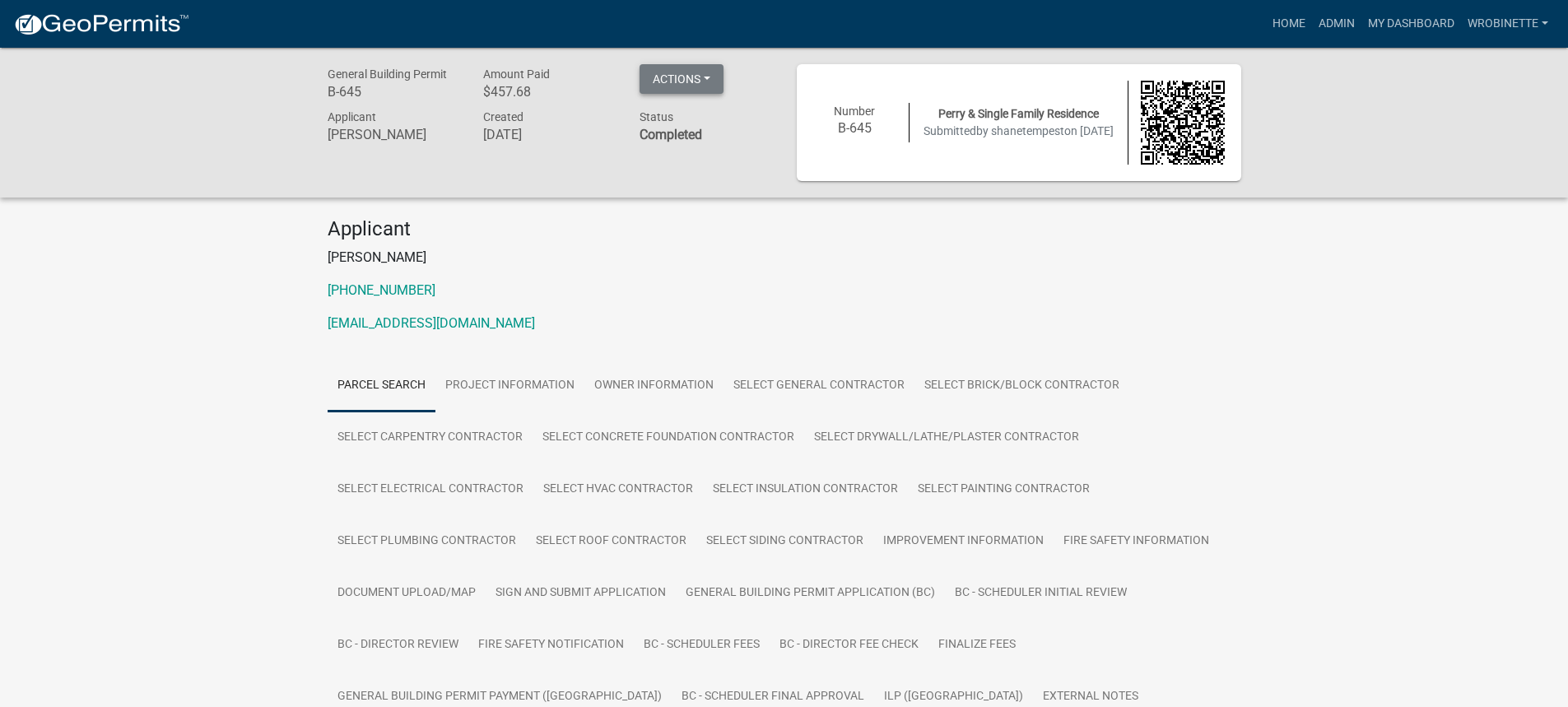
click at [708, 79] on button "Actions" at bounding box center [681, 79] width 84 height 29
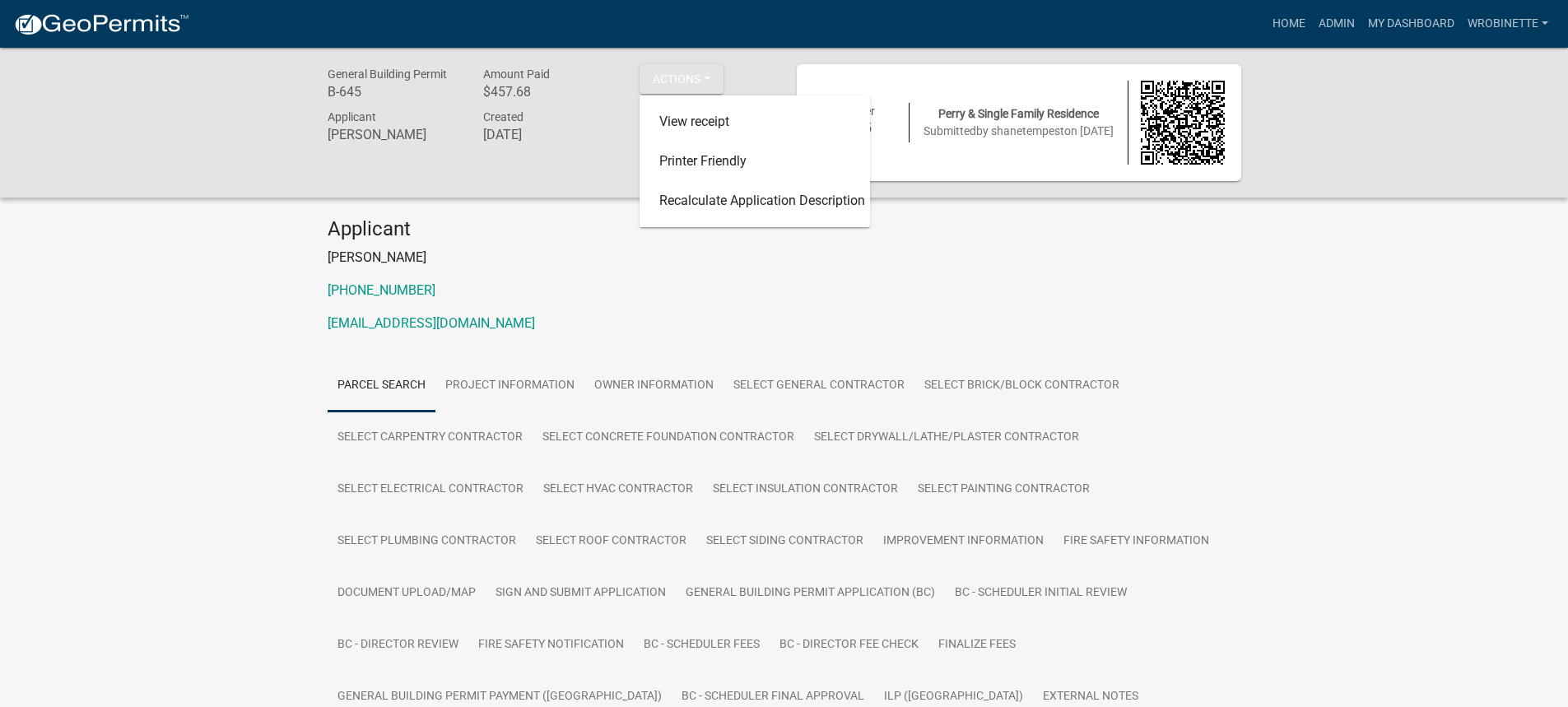
click at [162, 300] on div "General Building Permit B-645 Amount Paid $457.68 Actions View receipt Printer …" at bounding box center [784, 698] width 1568 height 1300
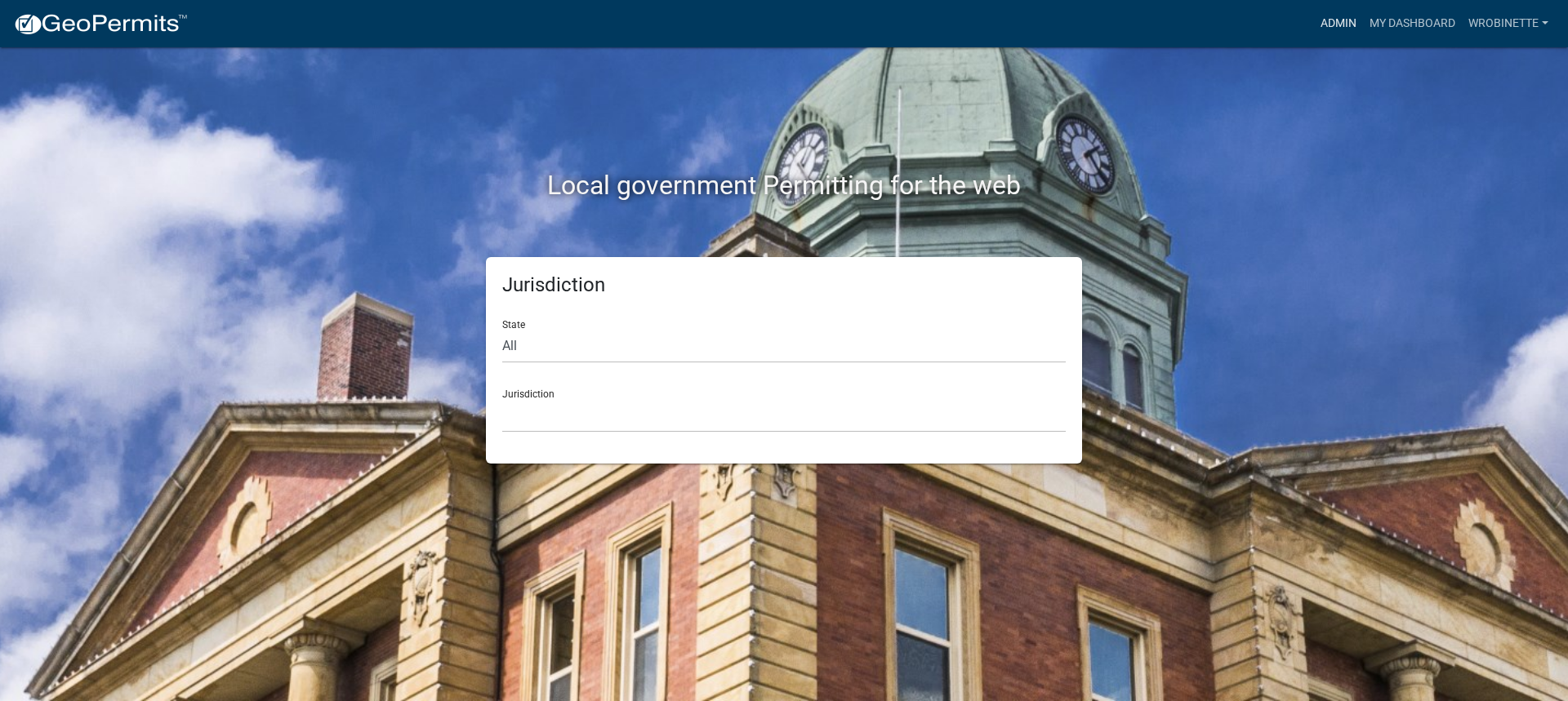
click at [1336, 29] on link "Admin" at bounding box center [1338, 23] width 49 height 31
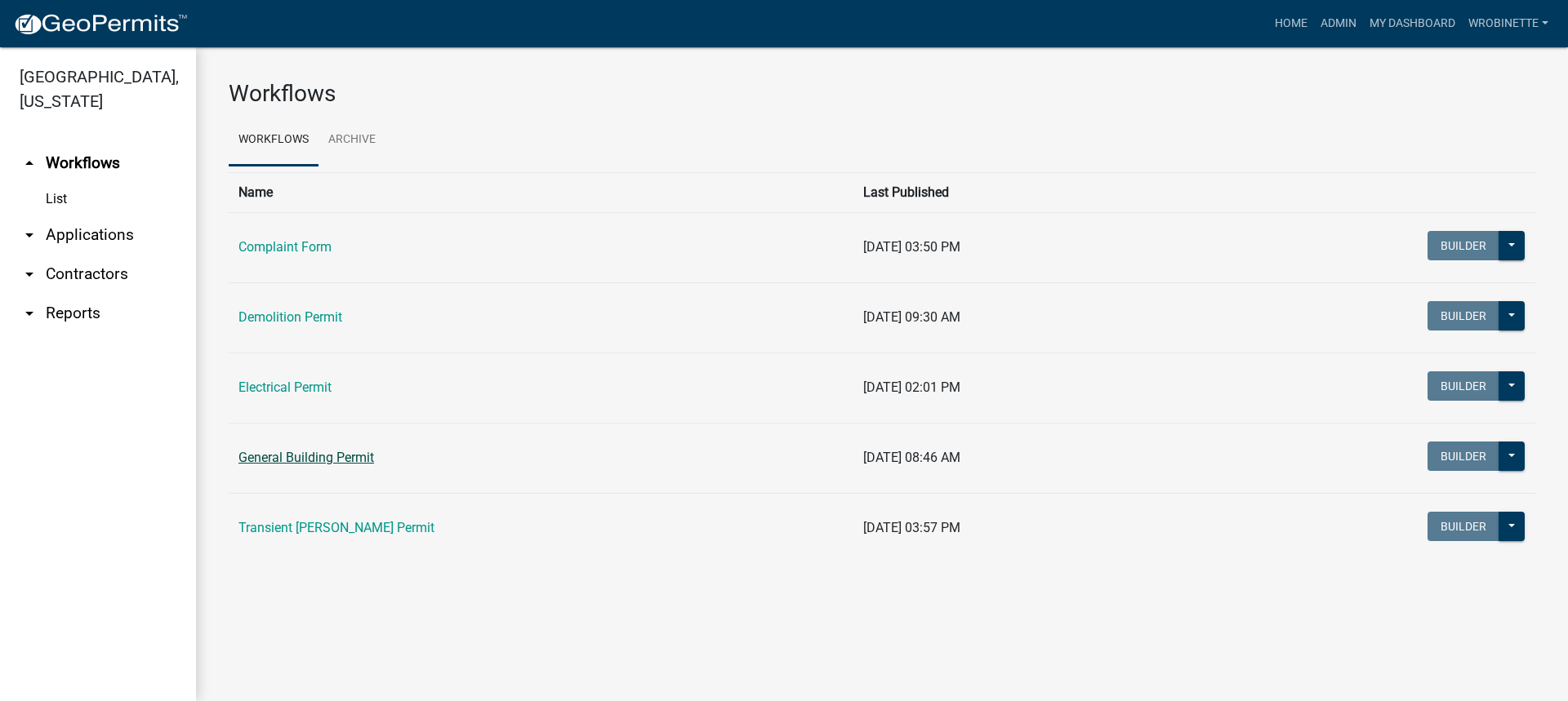
click at [310, 451] on link "General Building Permit" at bounding box center [305, 457] width 135 height 16
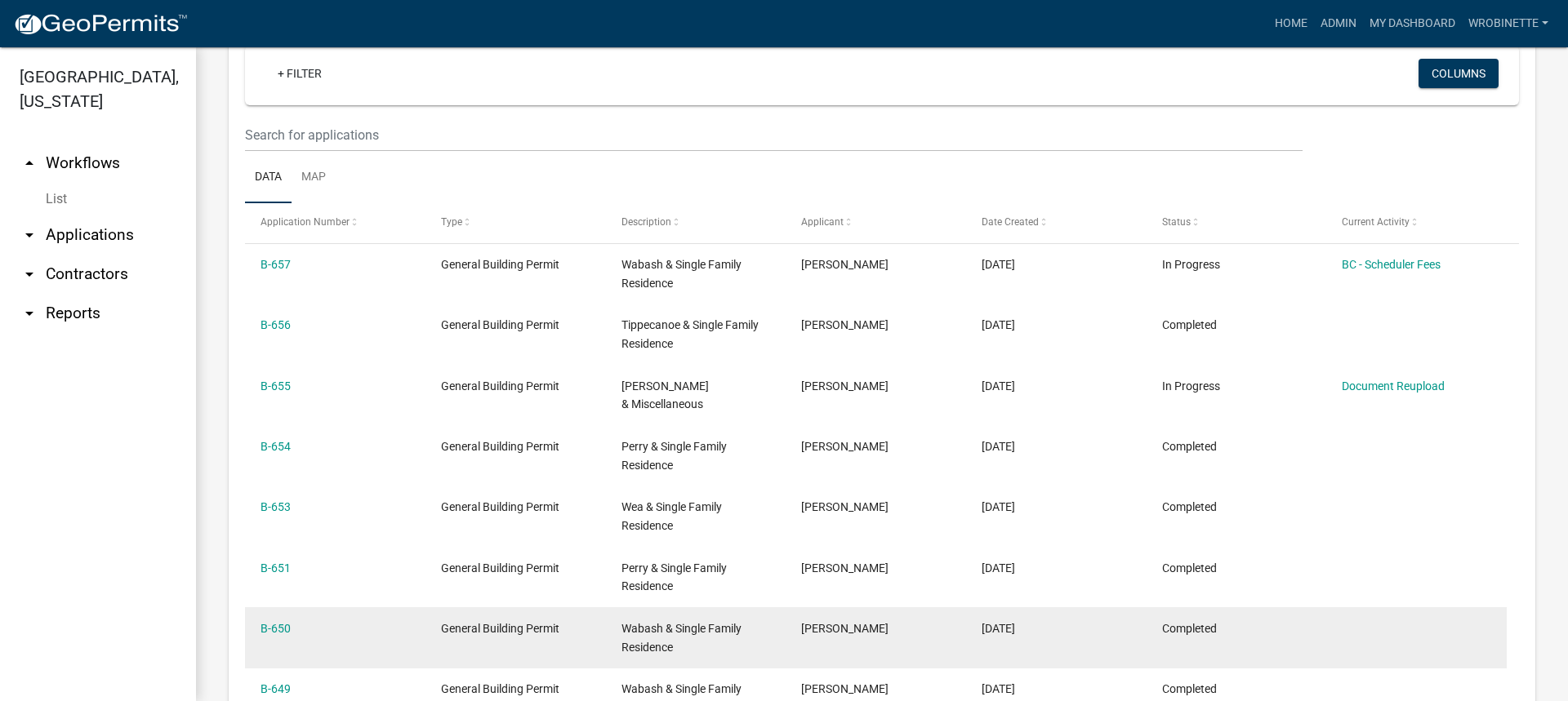
scroll to position [864, 0]
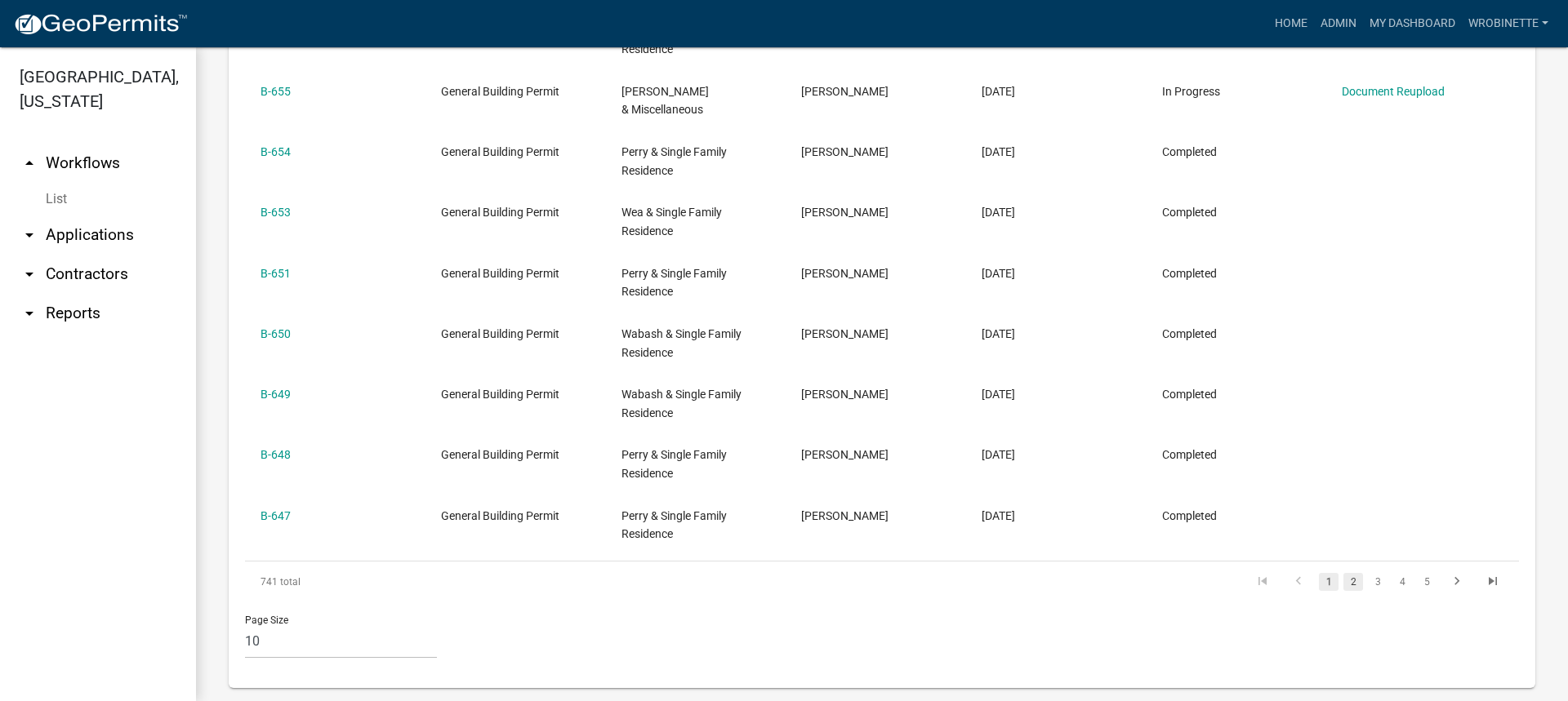
click at [1343, 573] on link "2" at bounding box center [1353, 582] width 20 height 18
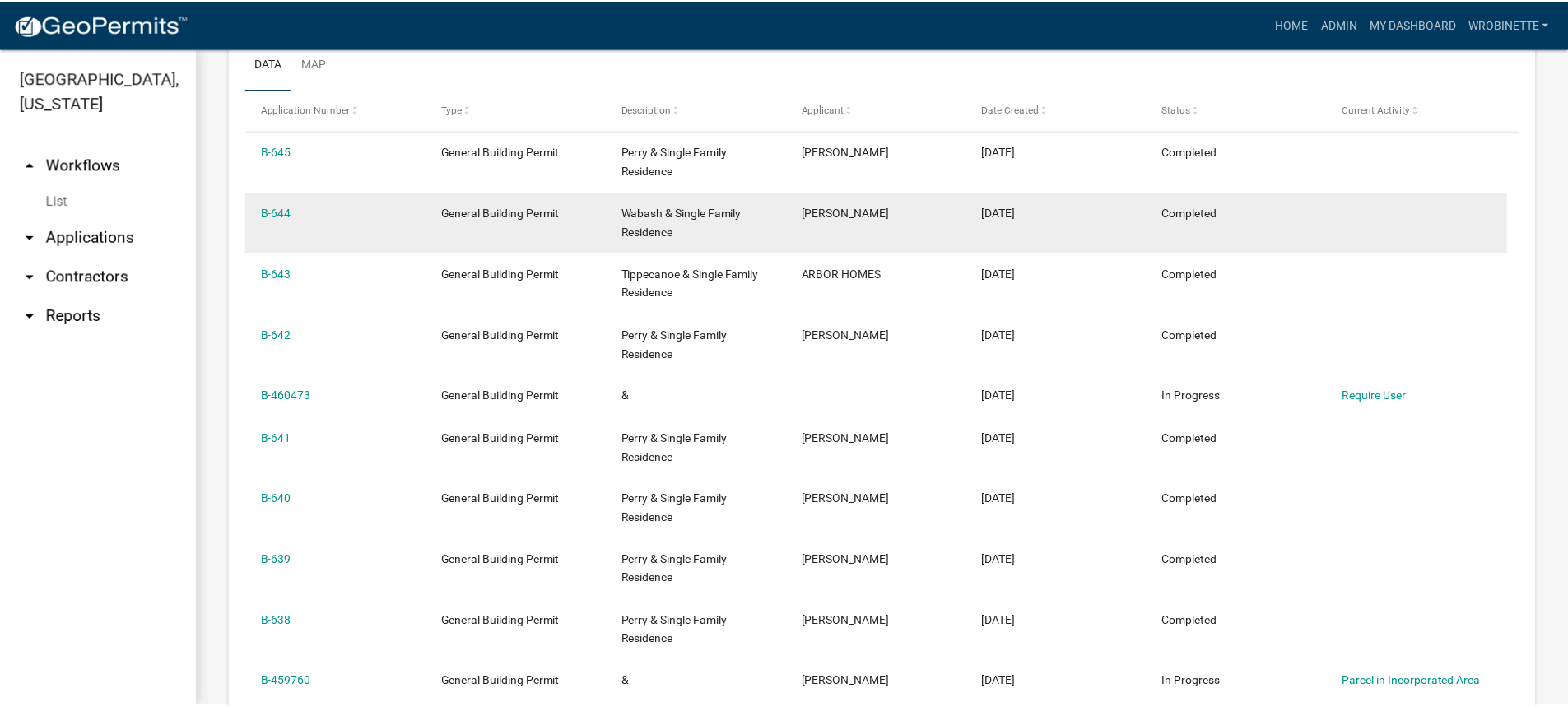
scroll to position [689, 0]
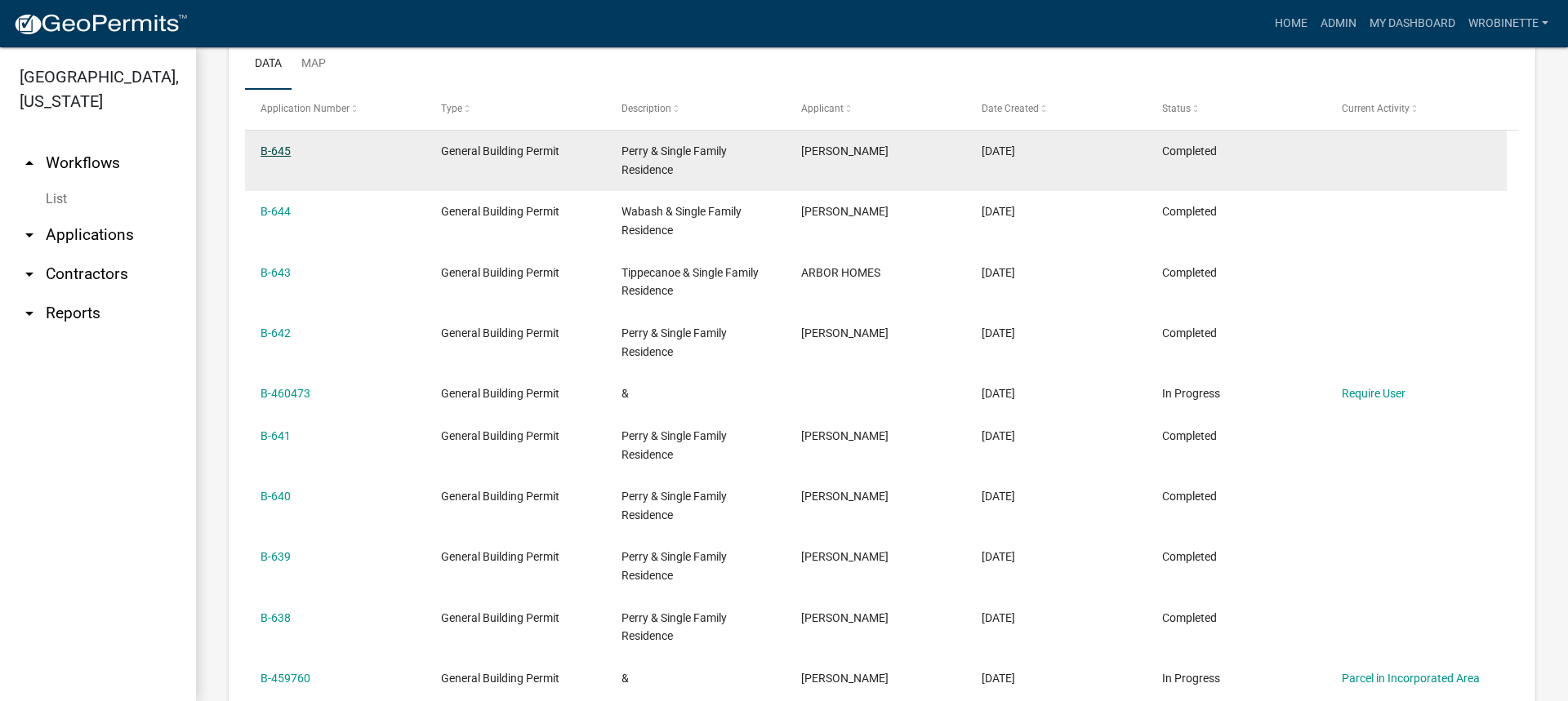
click at [266, 153] on link "B-645" at bounding box center [276, 151] width 30 height 13
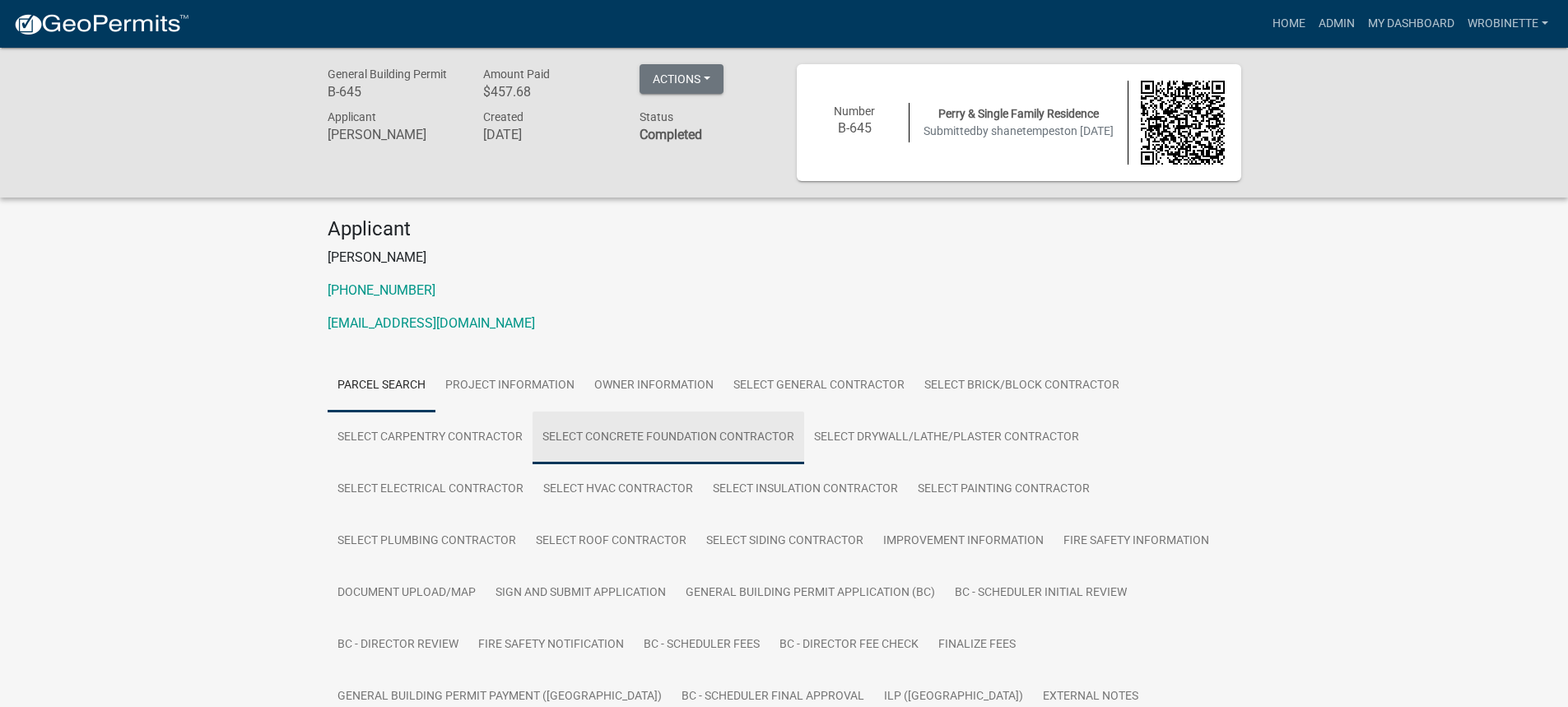
click at [638, 432] on link "Select Concrete Foundation contractor" at bounding box center [669, 438] width 272 height 53
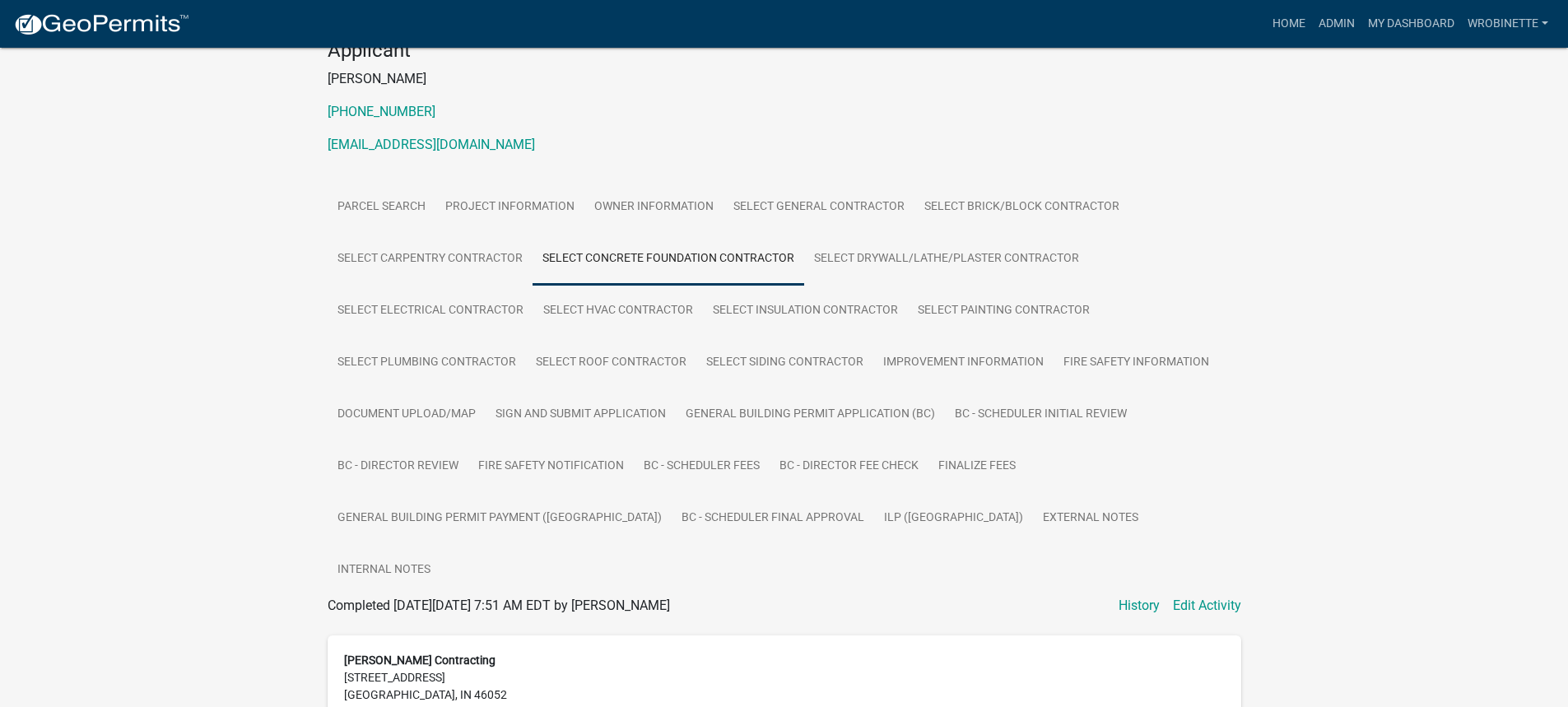
scroll to position [305, 0]
